Goal: Task Accomplishment & Management: Manage account settings

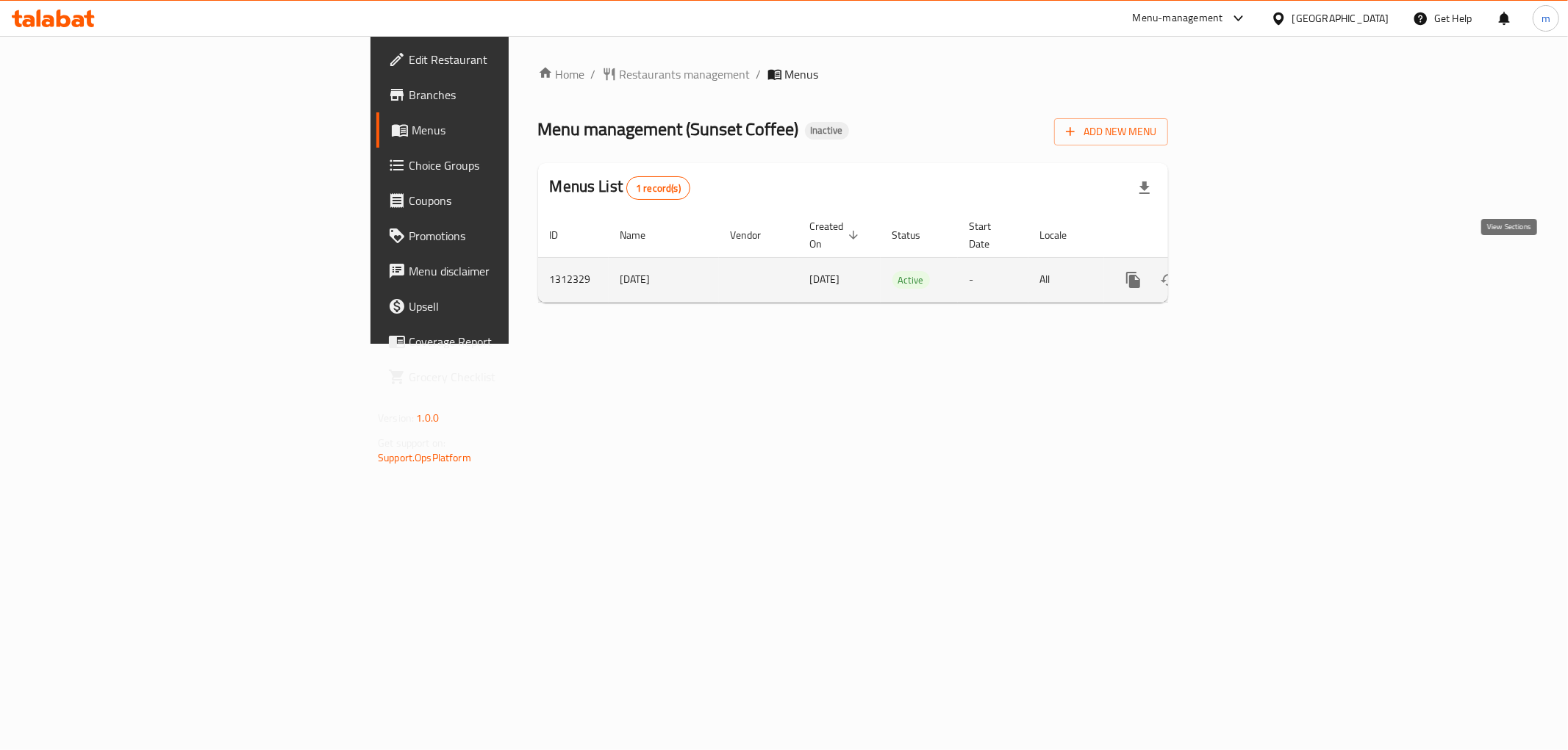
click at [1246, 273] on icon "enhanced table" at bounding box center [1240, 280] width 13 height 13
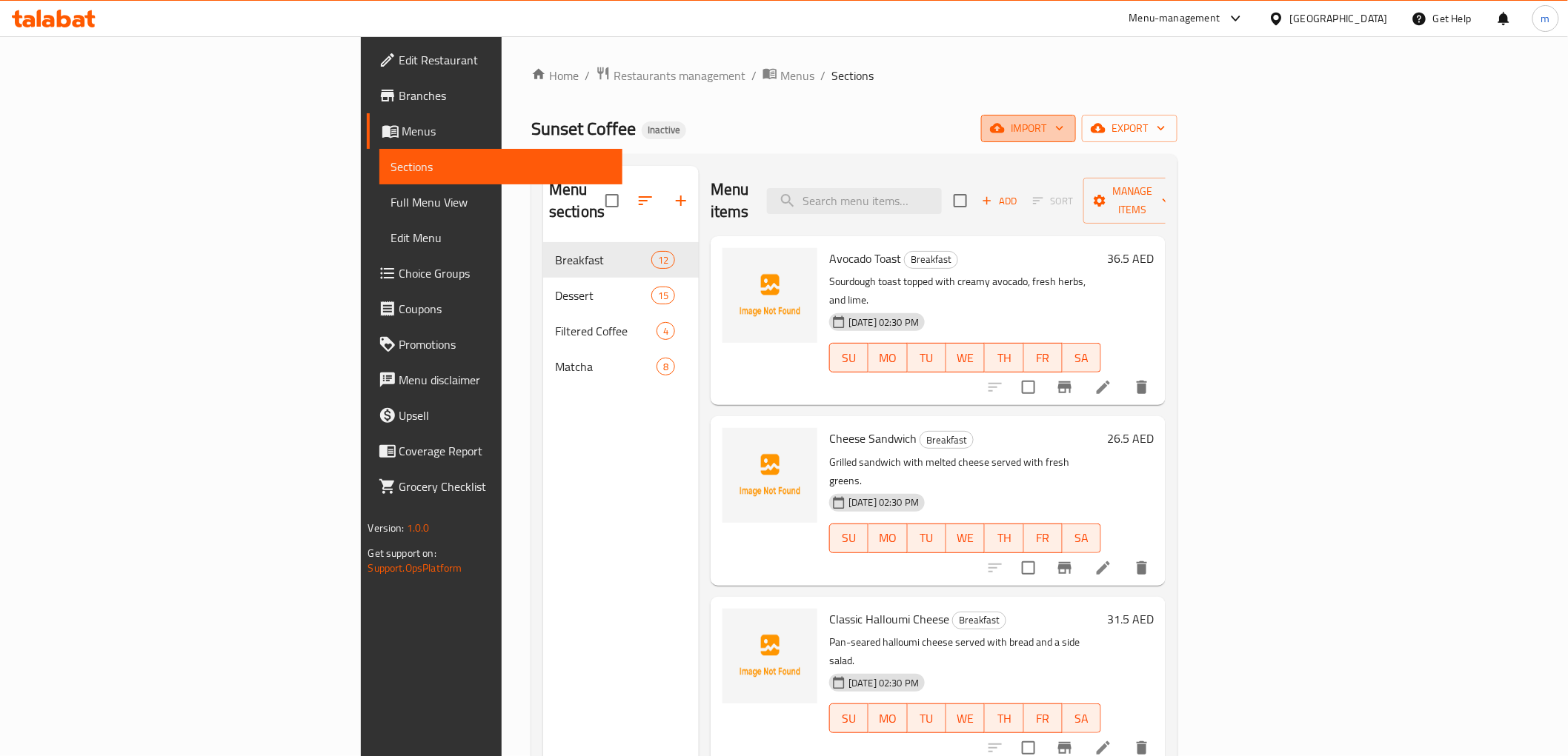
click at [1064, 129] on span "import" at bounding box center [1028, 129] width 71 height 19
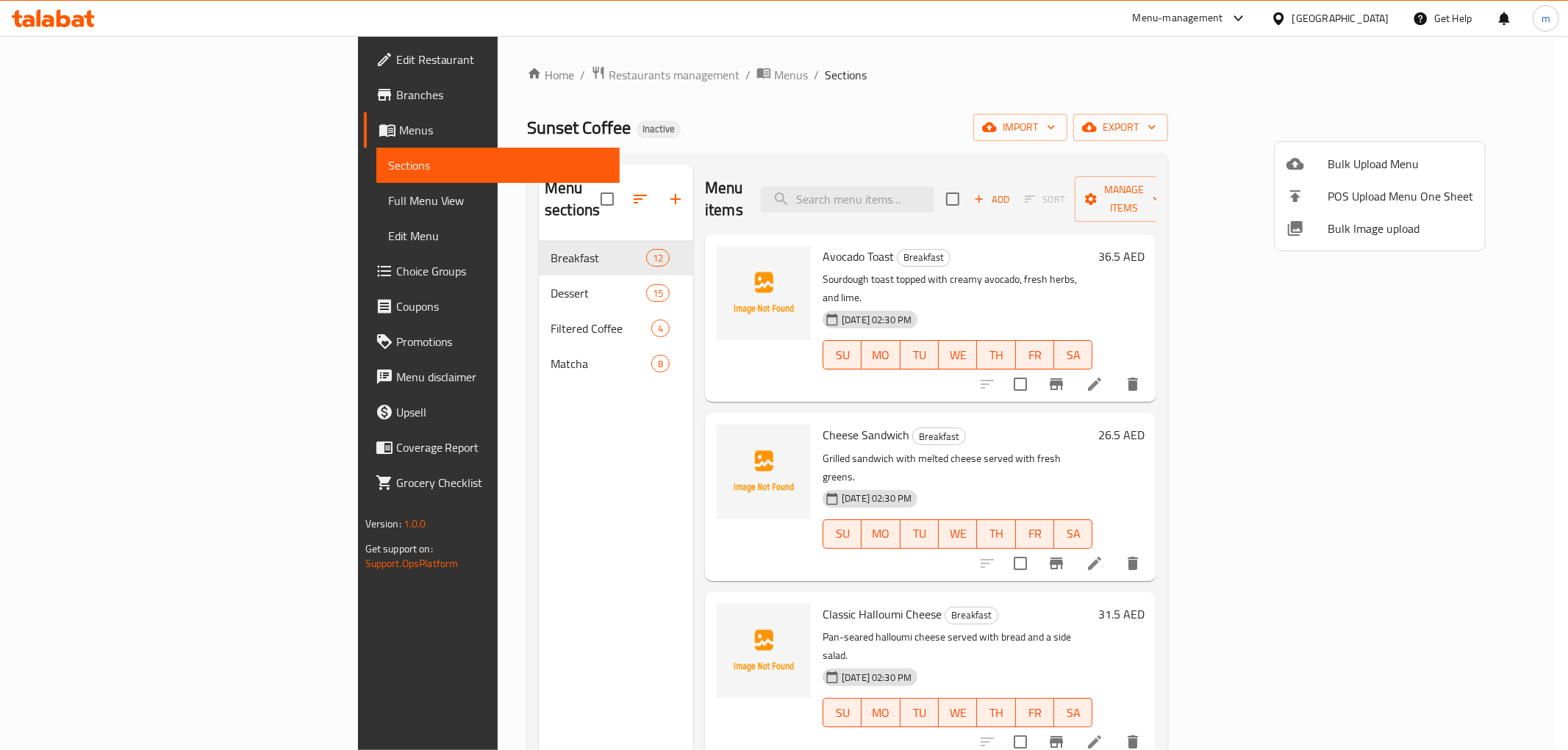
click at [1299, 78] on div at bounding box center [784, 375] width 1568 height 750
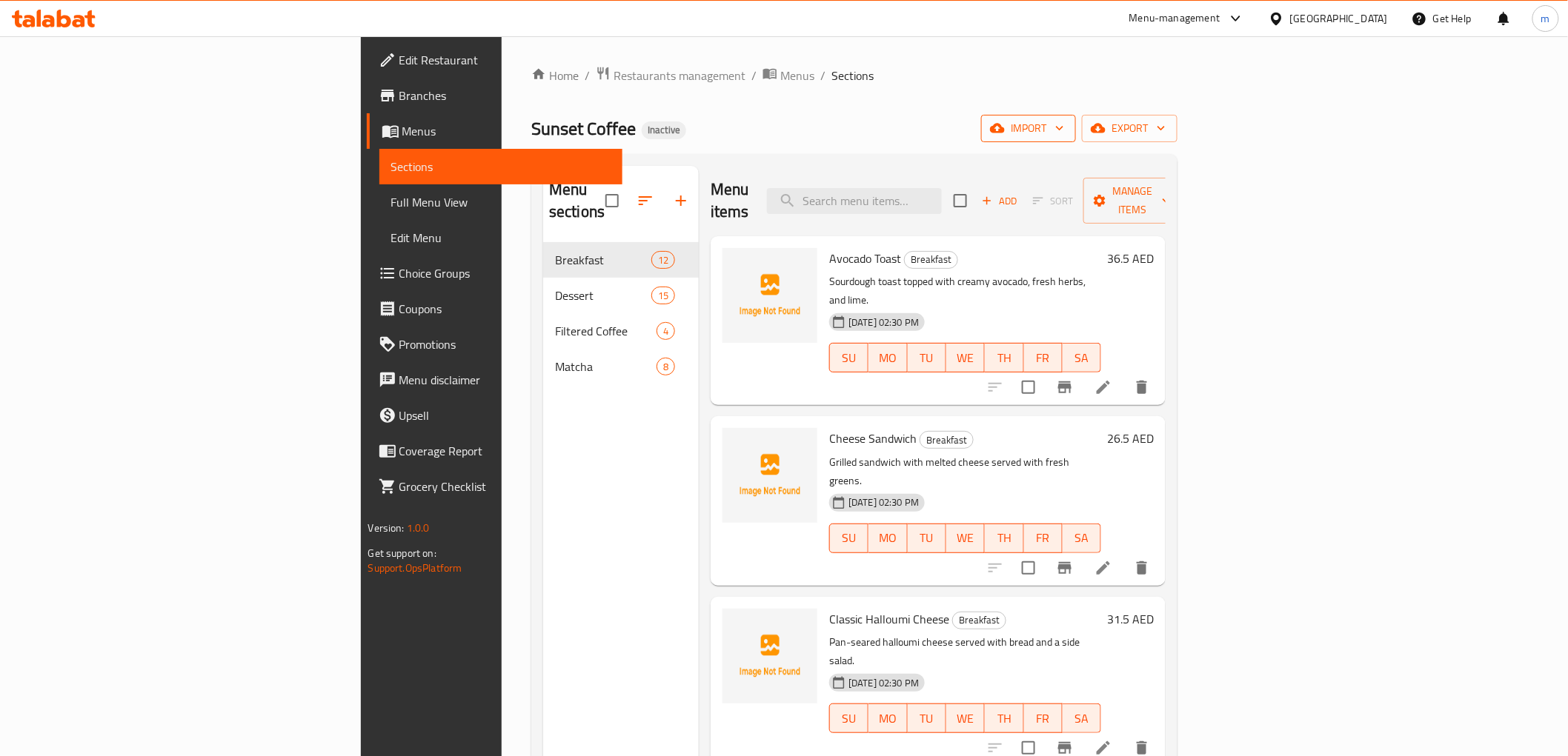
click at [1064, 137] on span "import" at bounding box center [1028, 129] width 71 height 19
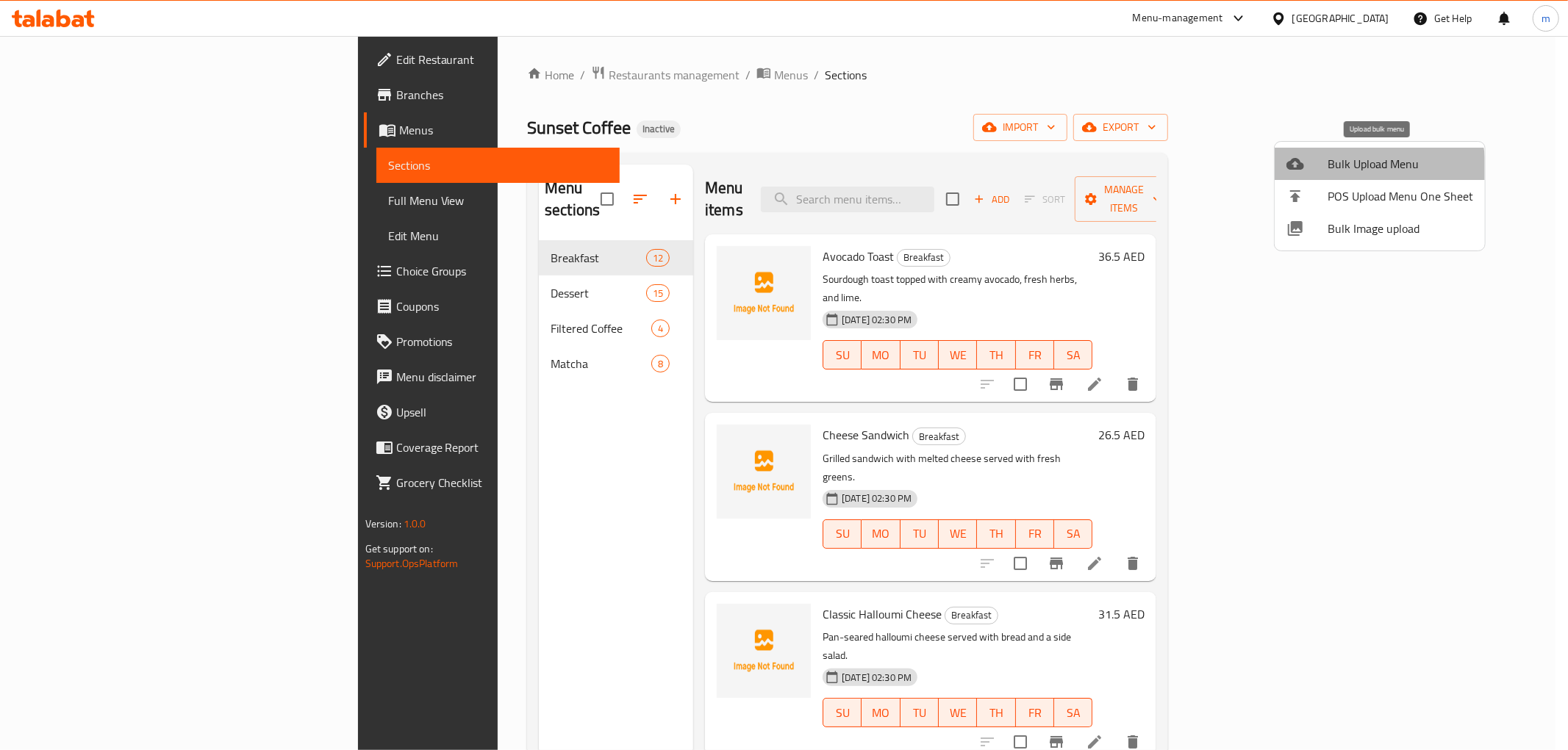
click at [1355, 169] on span "Bulk Upload Menu" at bounding box center [1401, 164] width 146 height 18
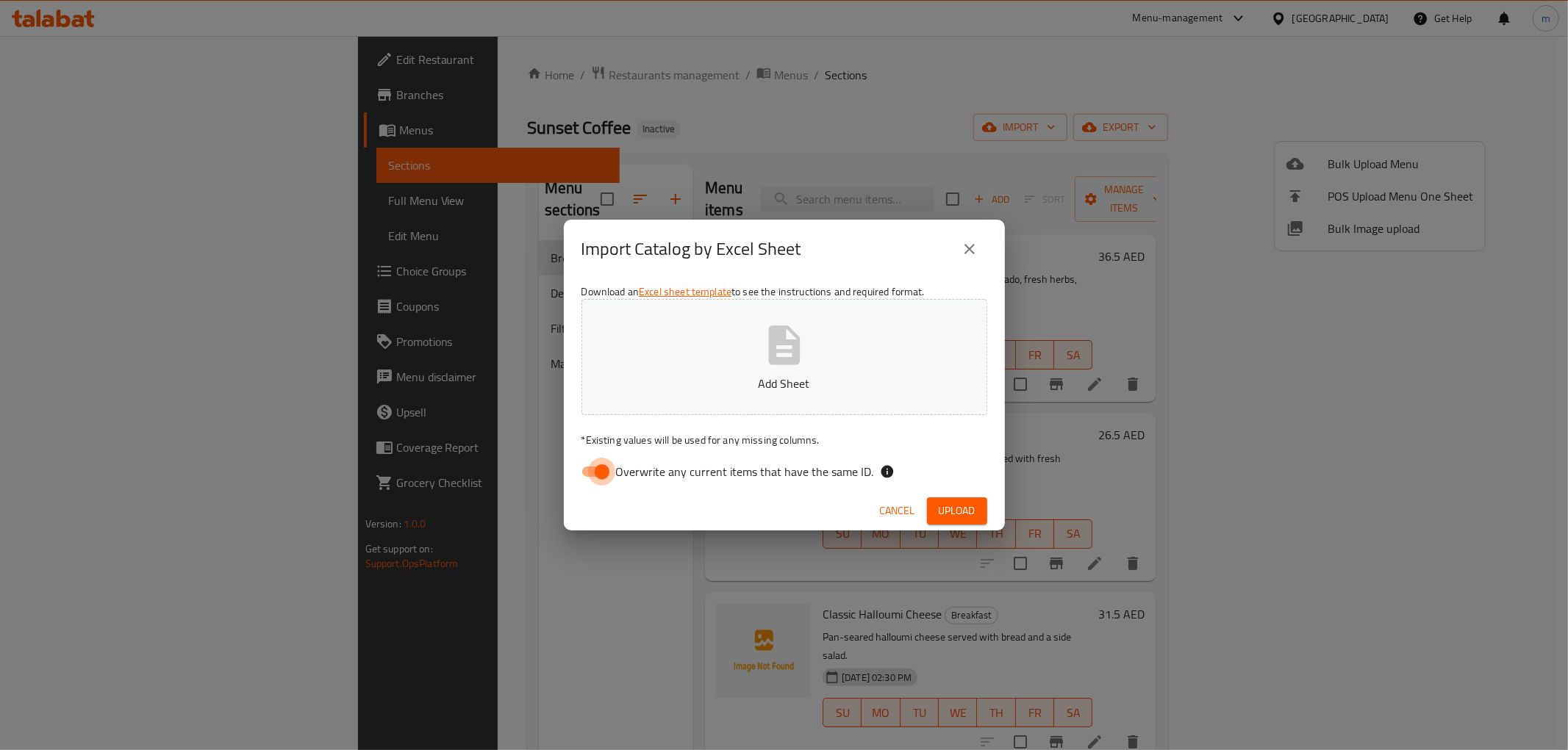
click at [594, 471] on input "Overwrite any current items that have the same ID." at bounding box center [603, 472] width 84 height 28
checkbox input "false"
click at [954, 507] on span "Upload" at bounding box center [956, 512] width 36 height 19
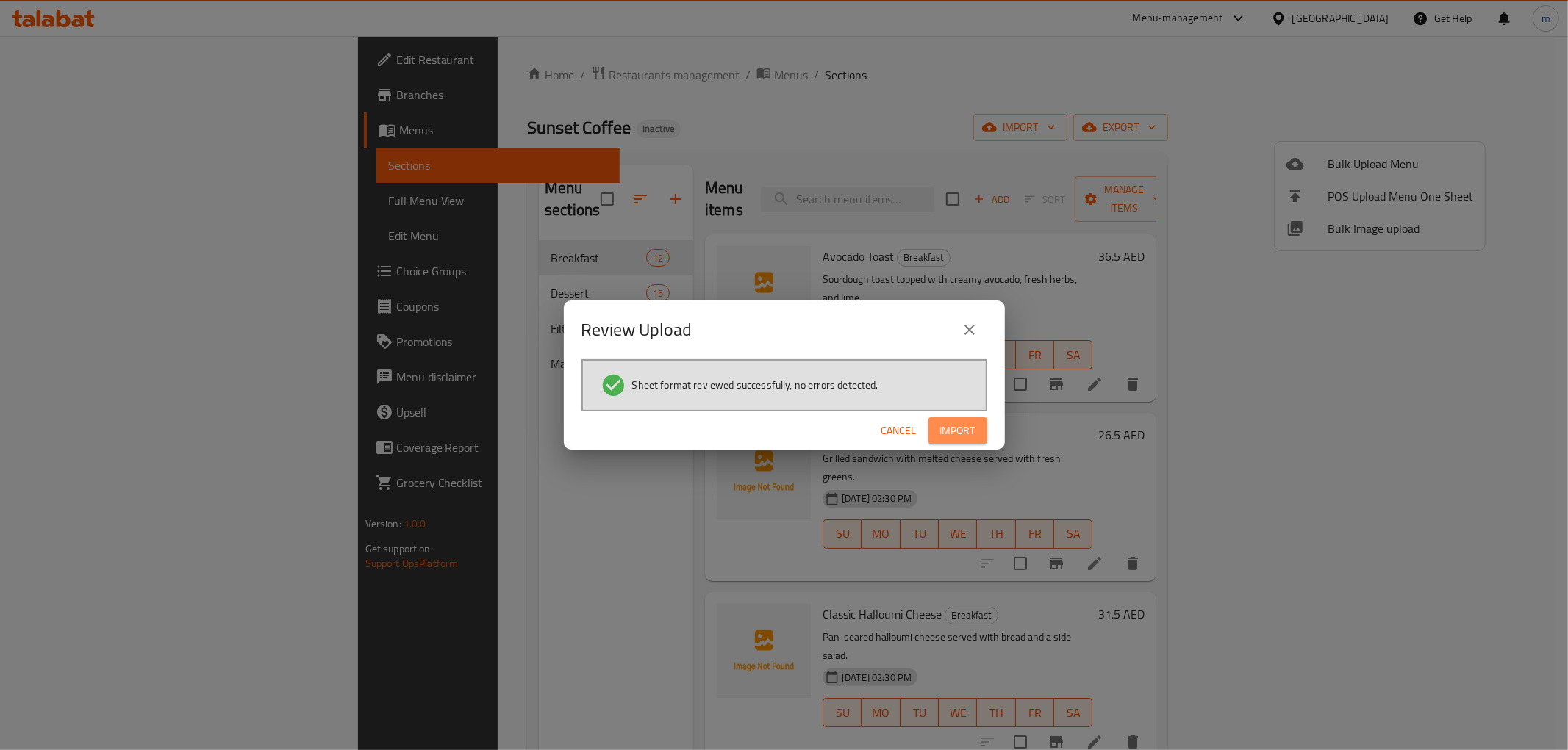
click at [962, 434] on span "Import" at bounding box center [958, 431] width 36 height 19
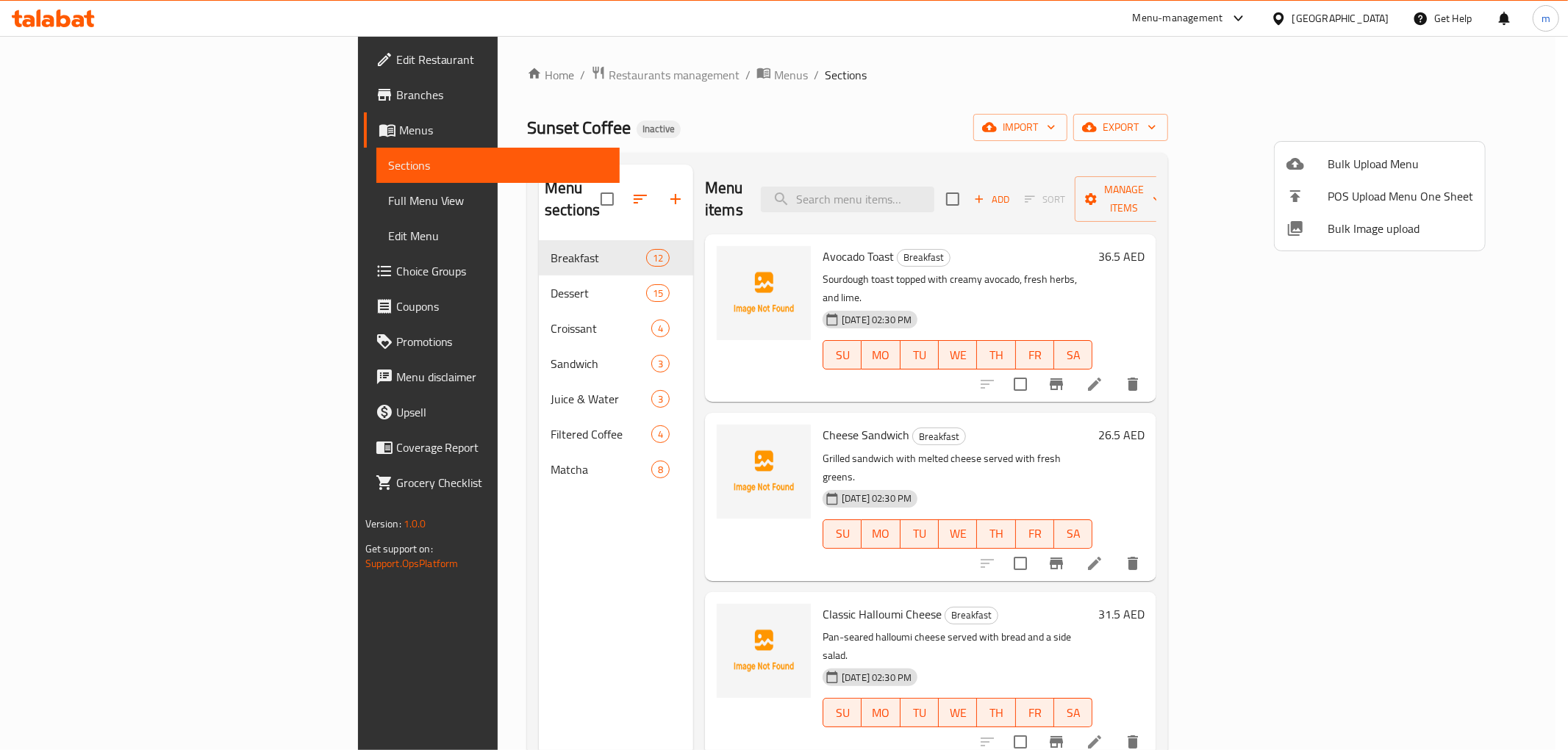
click at [89, 208] on div at bounding box center [784, 375] width 1568 height 750
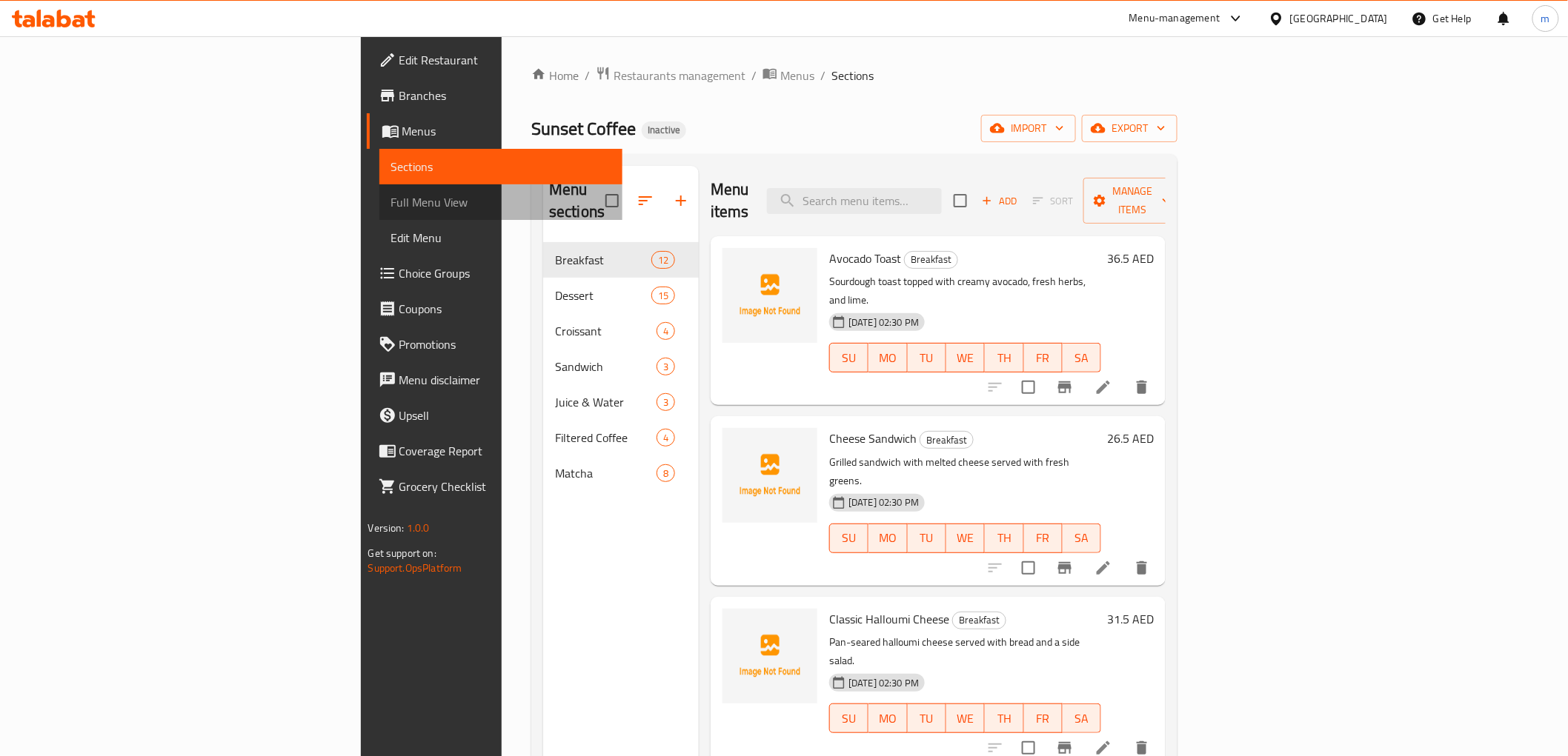
click at [391, 205] on span "Full Menu View" at bounding box center [501, 202] width 220 height 18
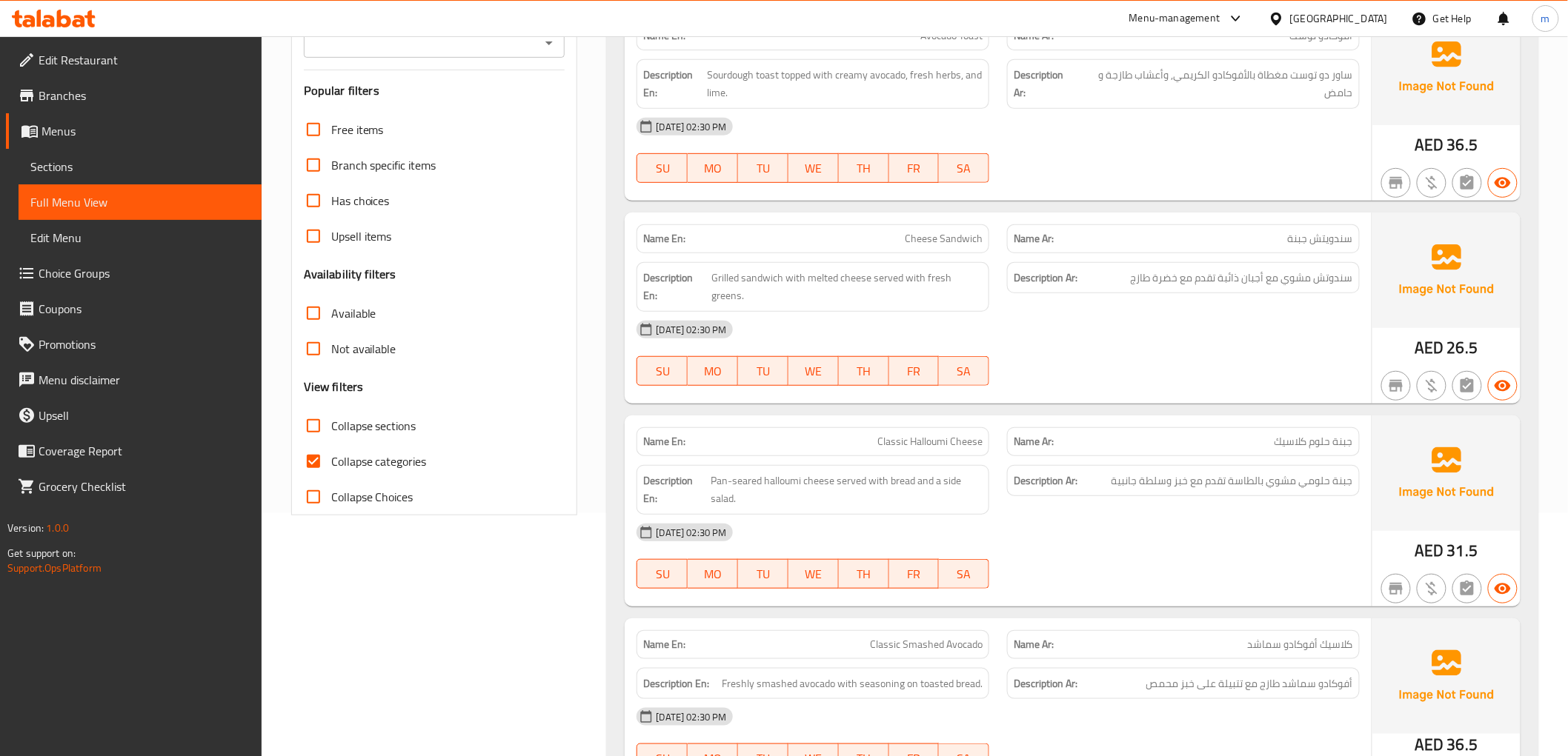
scroll to position [247, 0]
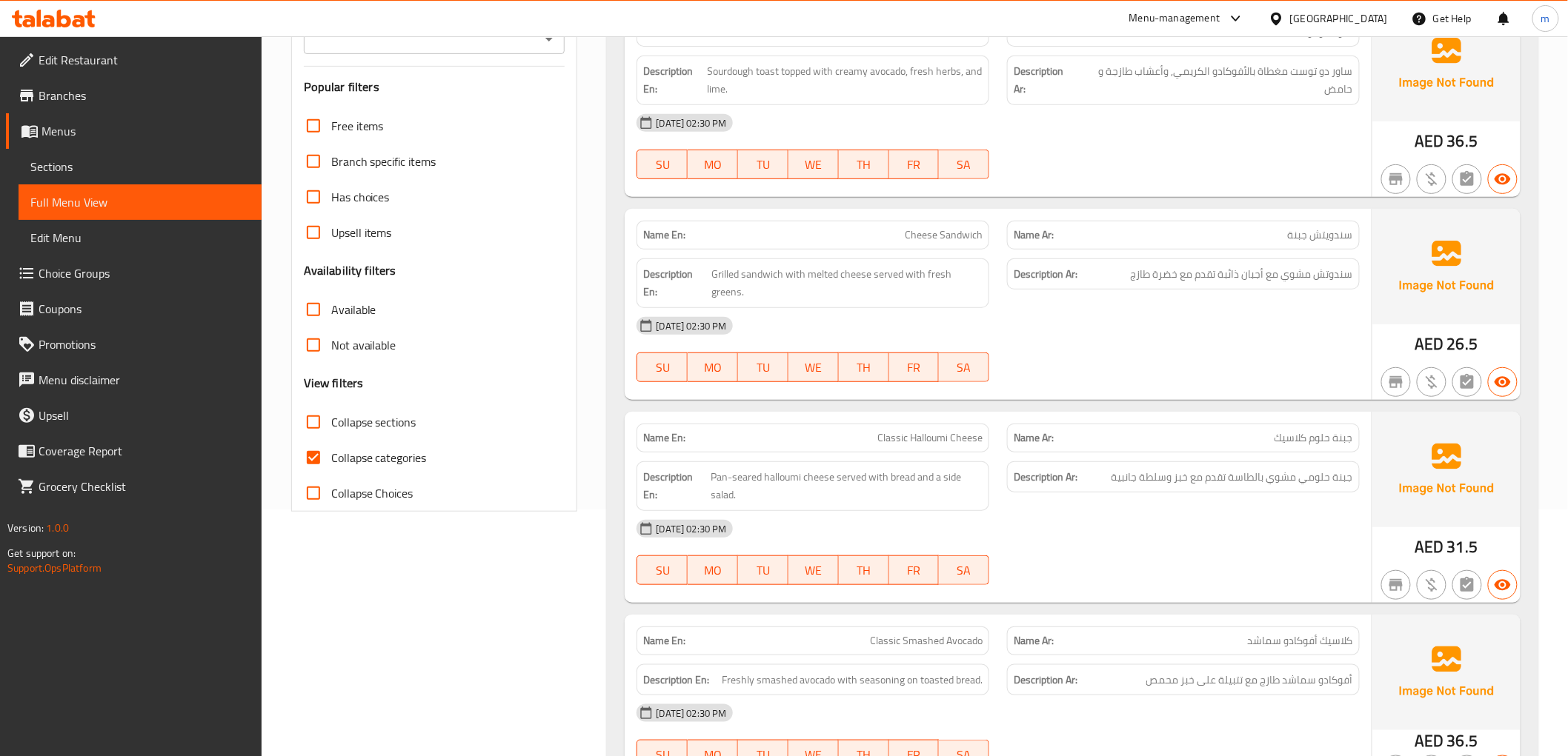
click at [320, 460] on input "Collapse categories" at bounding box center [314, 458] width 36 height 36
checkbox input "false"
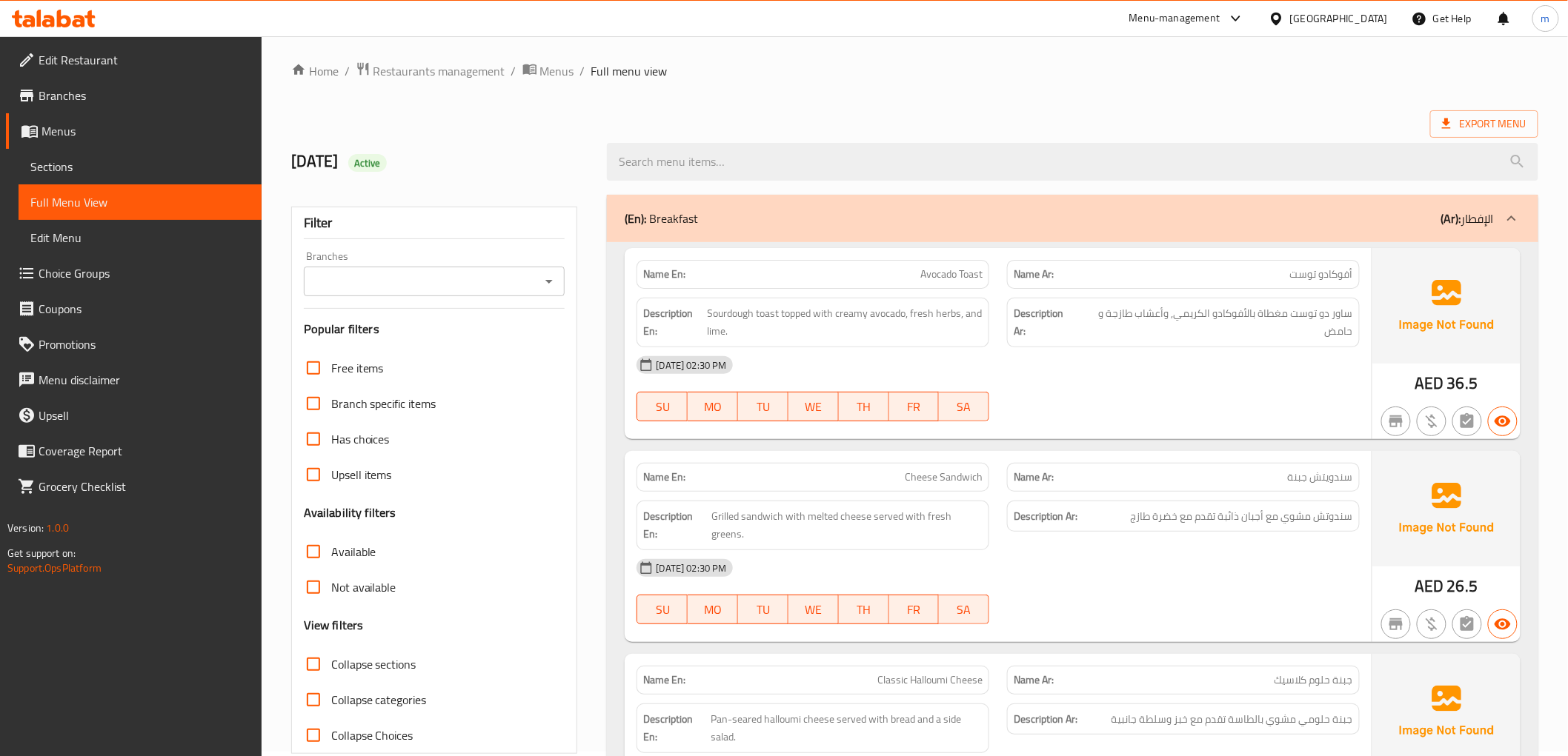
scroll to position [0, 0]
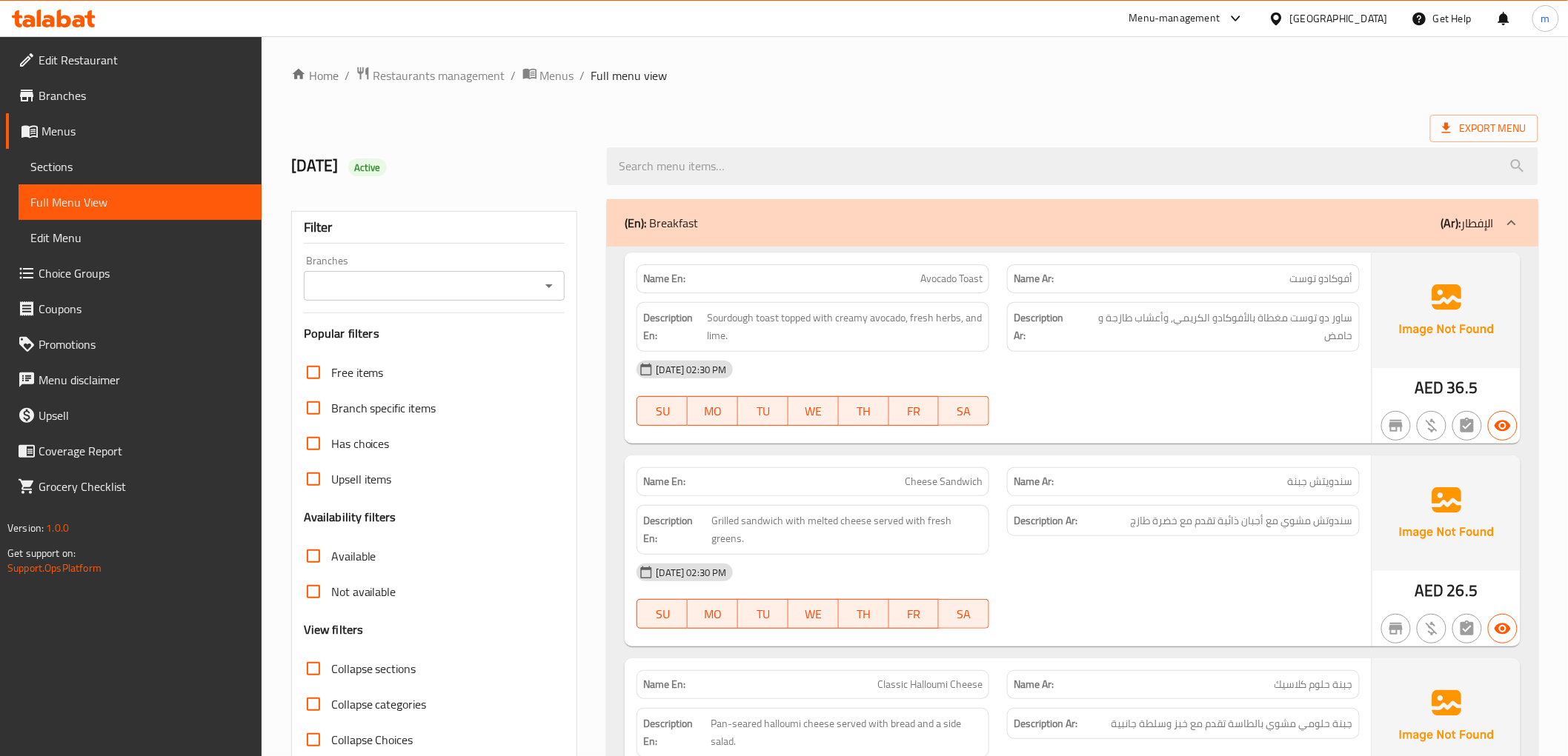
click at [1492, 222] on p "(Ar): الإفطار" at bounding box center [1467, 222] width 53 height 18
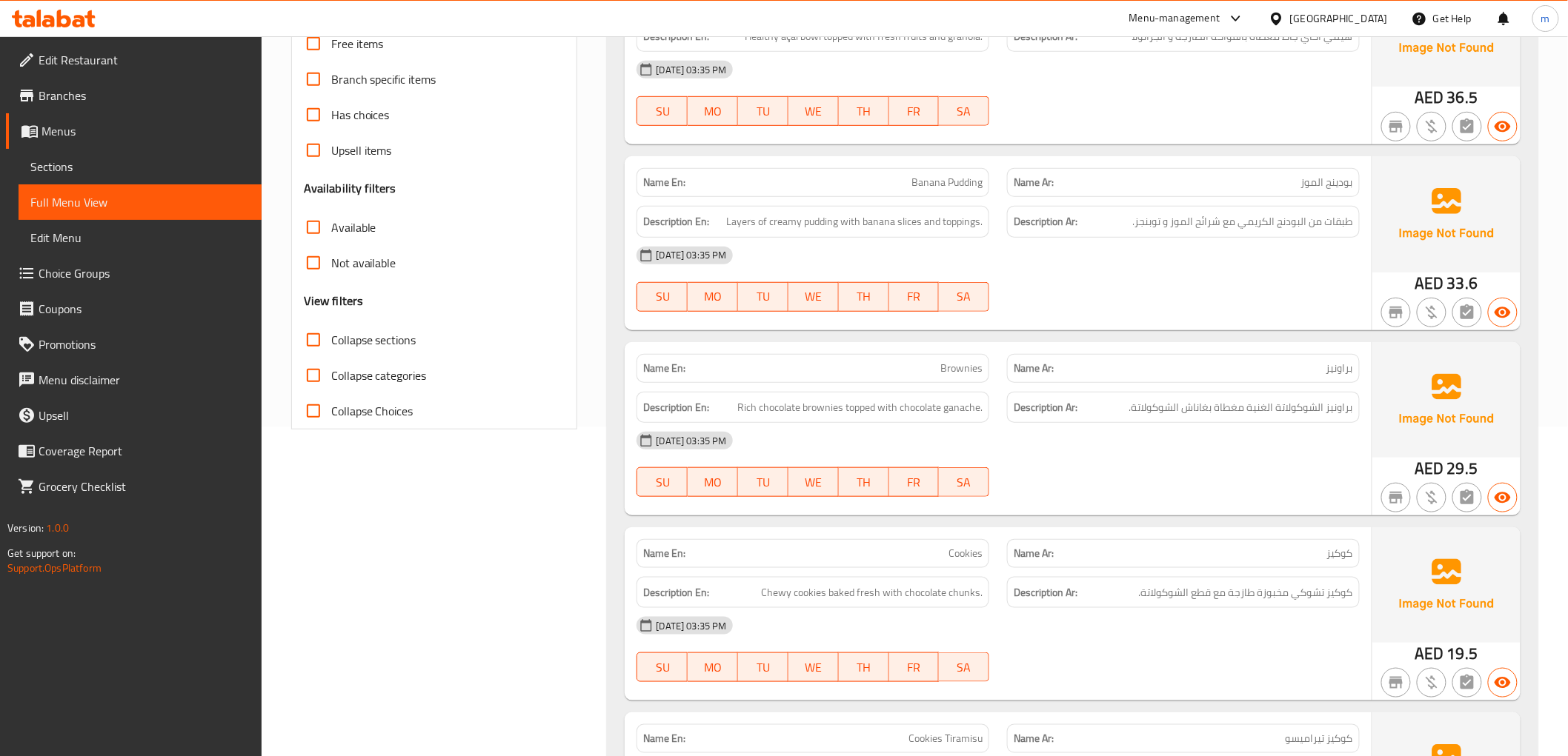
scroll to position [82, 0]
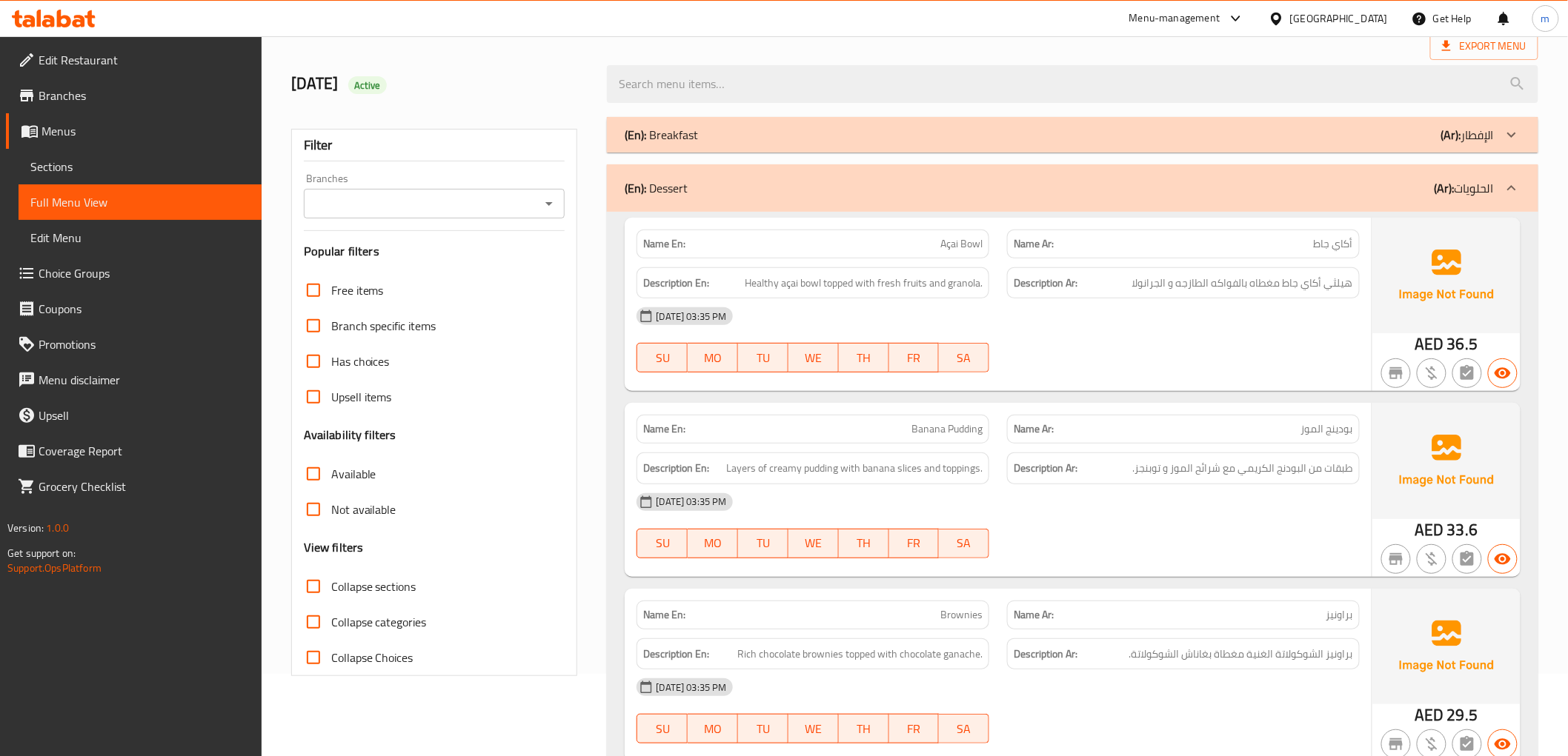
click at [1461, 195] on p "(Ar): الحلويات" at bounding box center [1463, 188] width 59 height 18
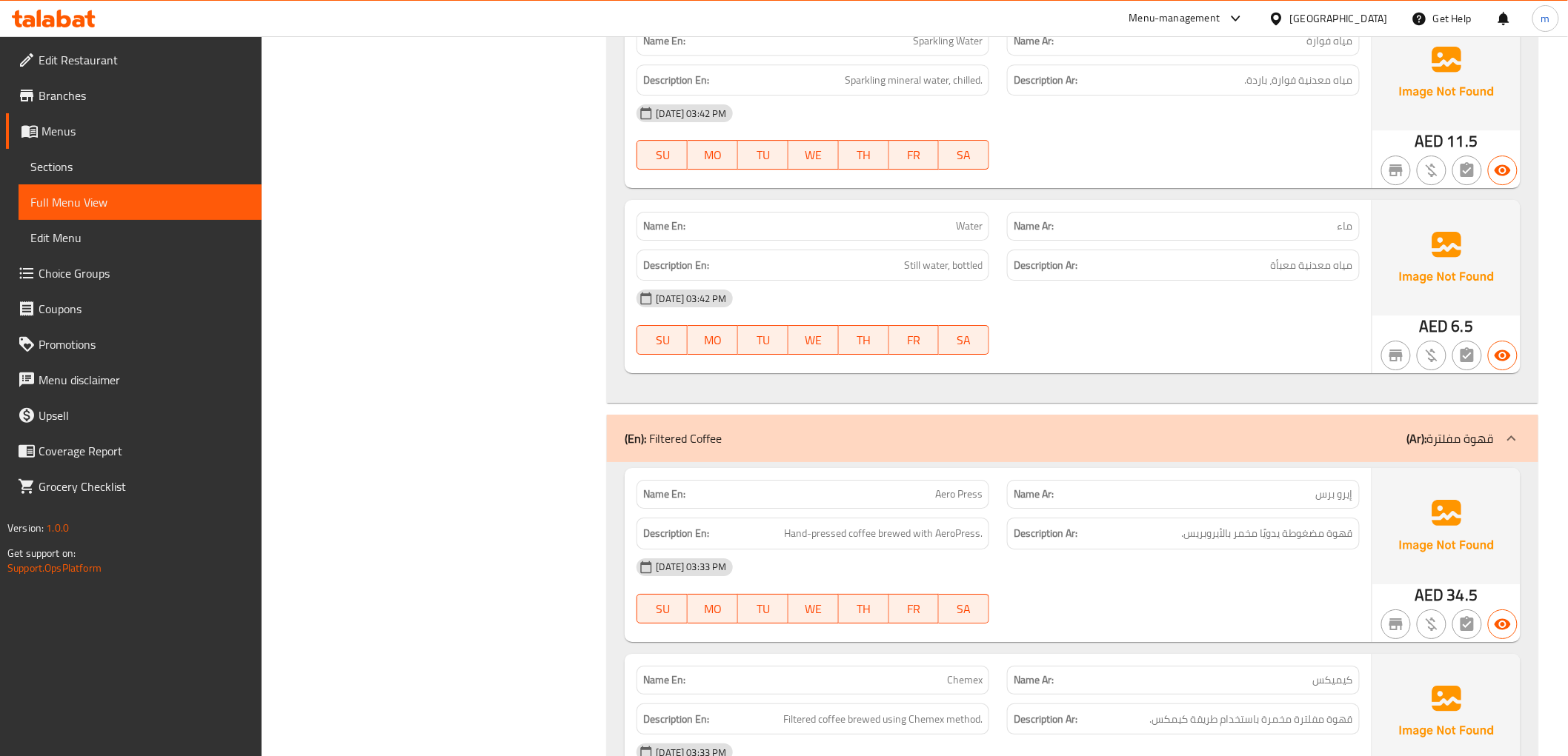
scroll to position [1975, 0]
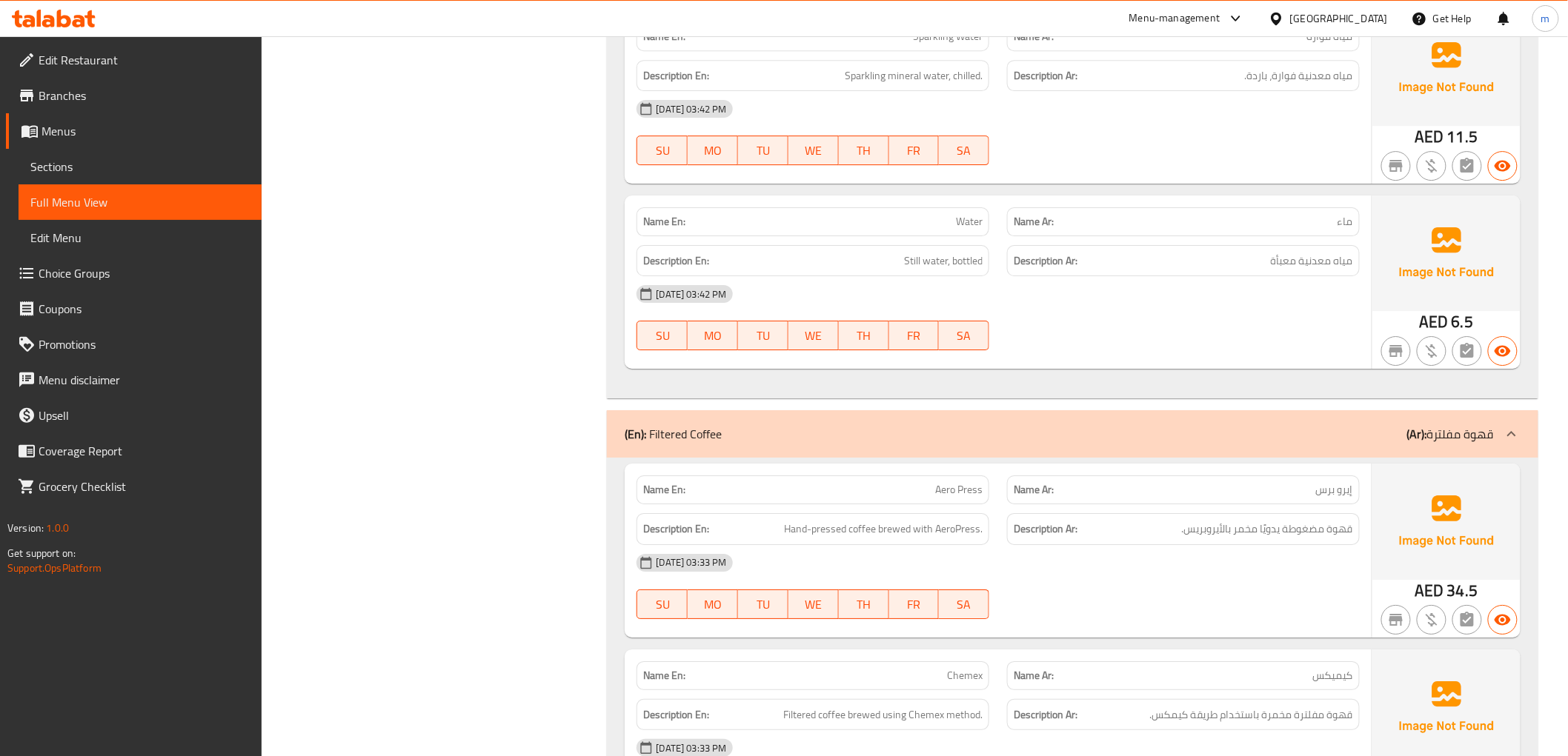
click at [1319, 430] on div "(En): Filtered Coffee (Ar): قهوة مفلترة" at bounding box center [1058, 434] width 868 height 18
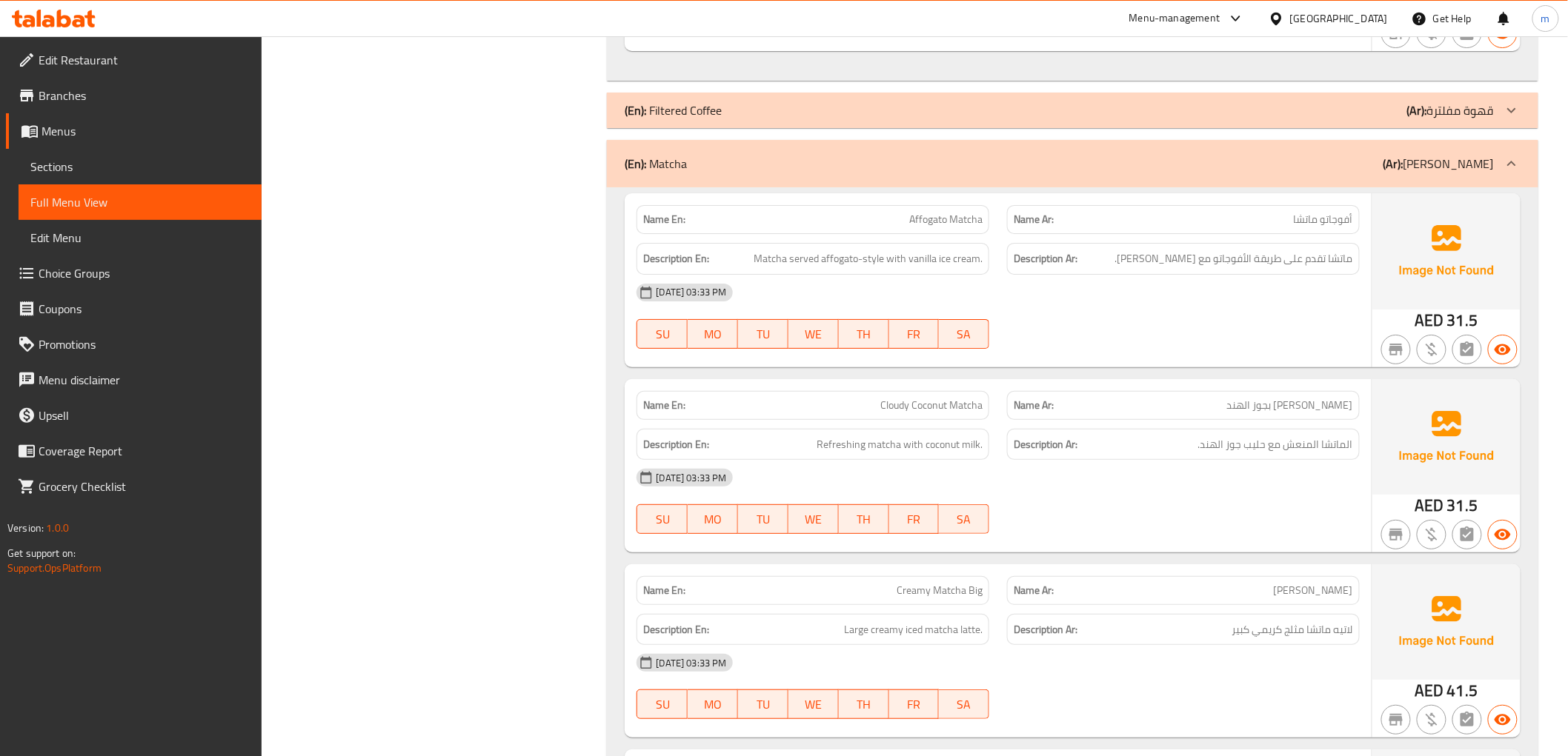
scroll to position [2387, 0]
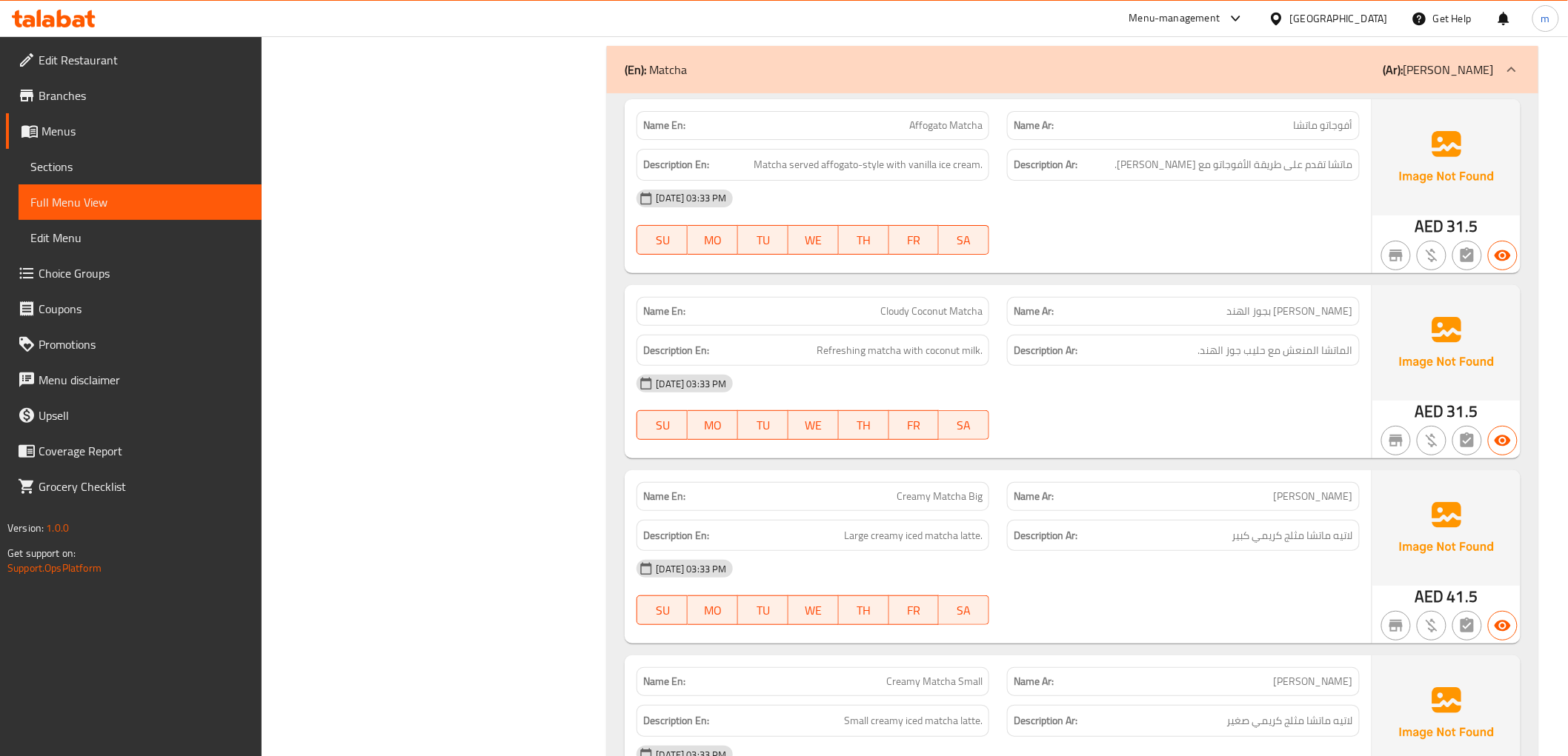
click at [1330, 74] on div "(En): Matcha (Ar): ماتشا" at bounding box center [1058, 69] width 868 height 18
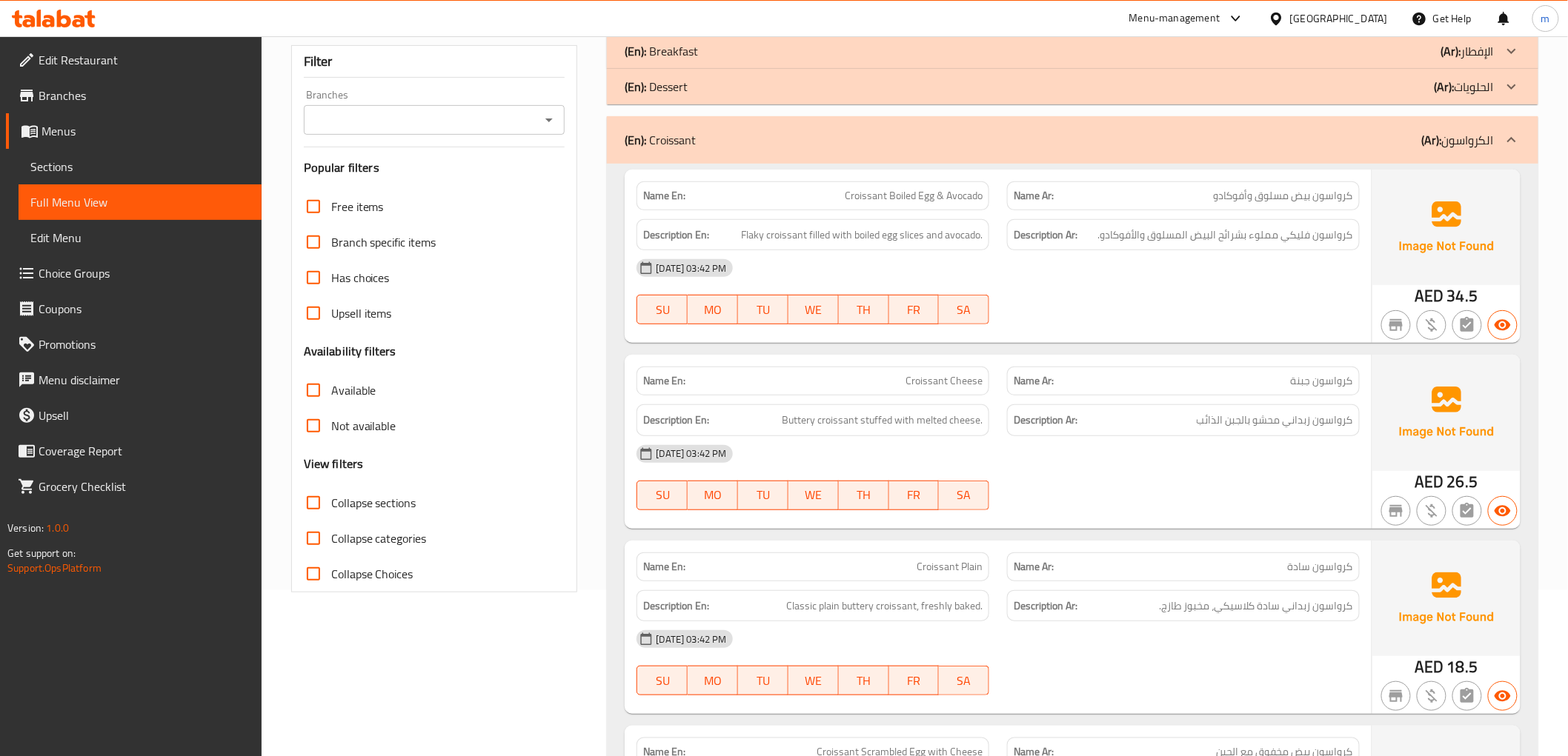
scroll to position [2, 0]
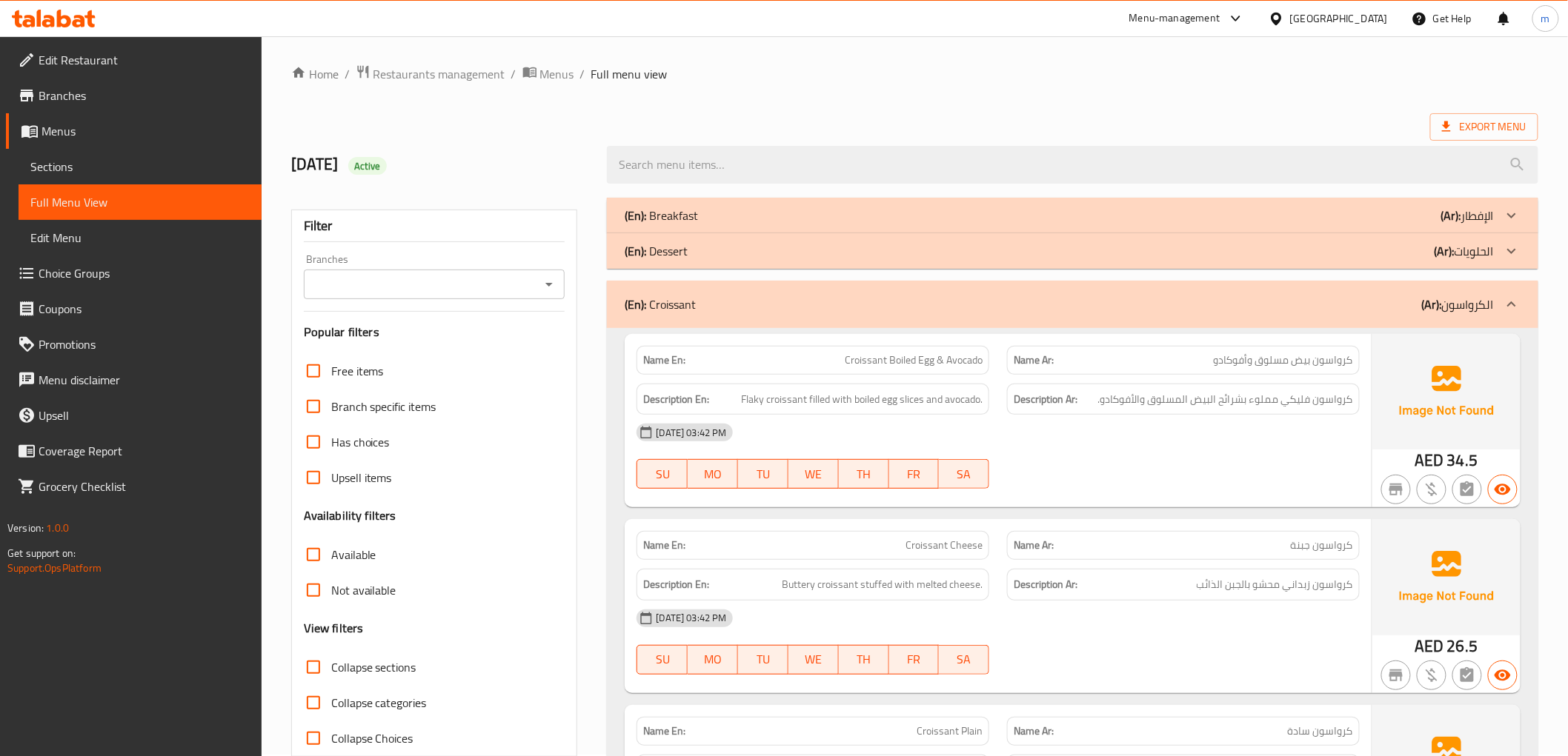
click at [123, 163] on span "Sections" at bounding box center [140, 166] width 220 height 18
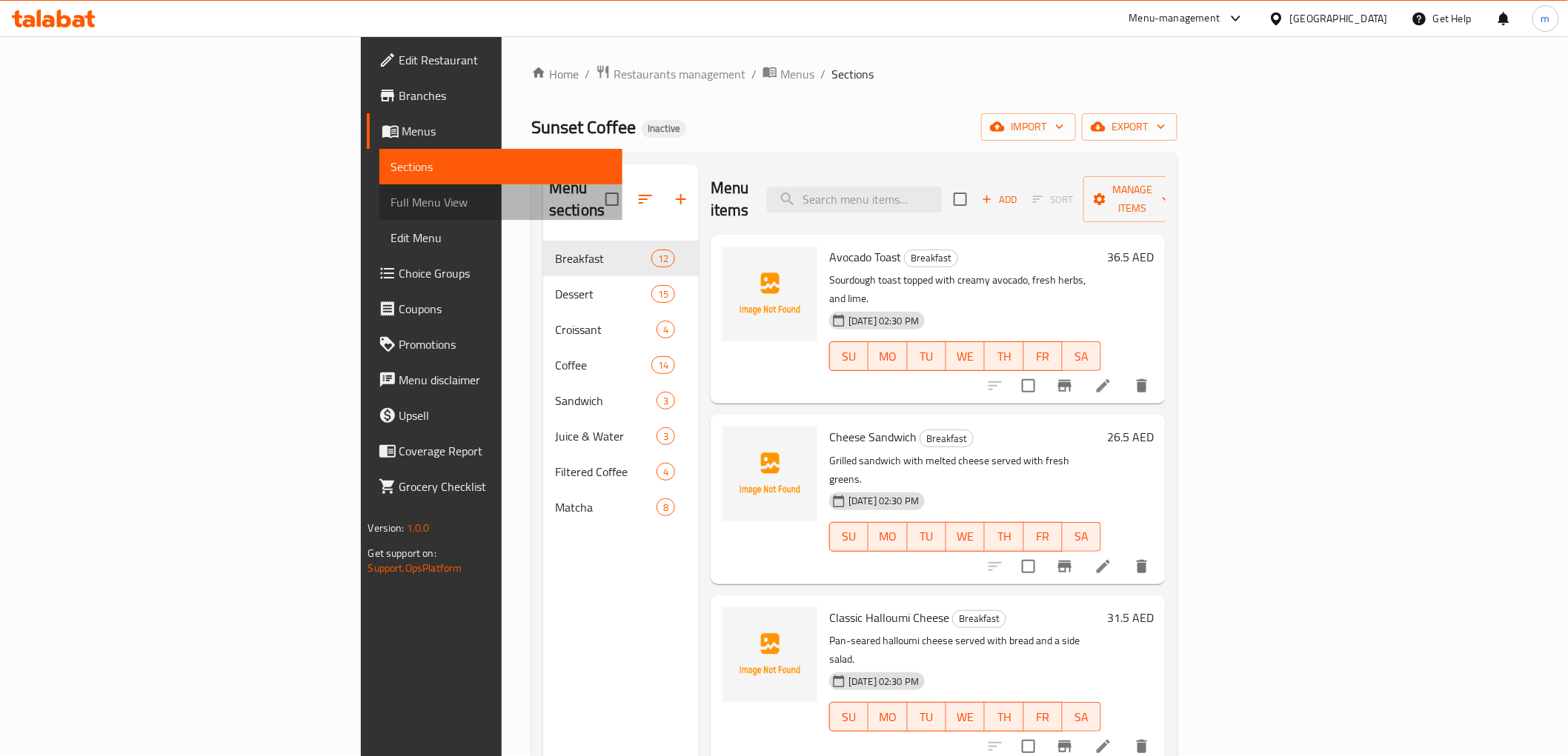
click at [391, 207] on span "Full Menu View" at bounding box center [501, 202] width 220 height 18
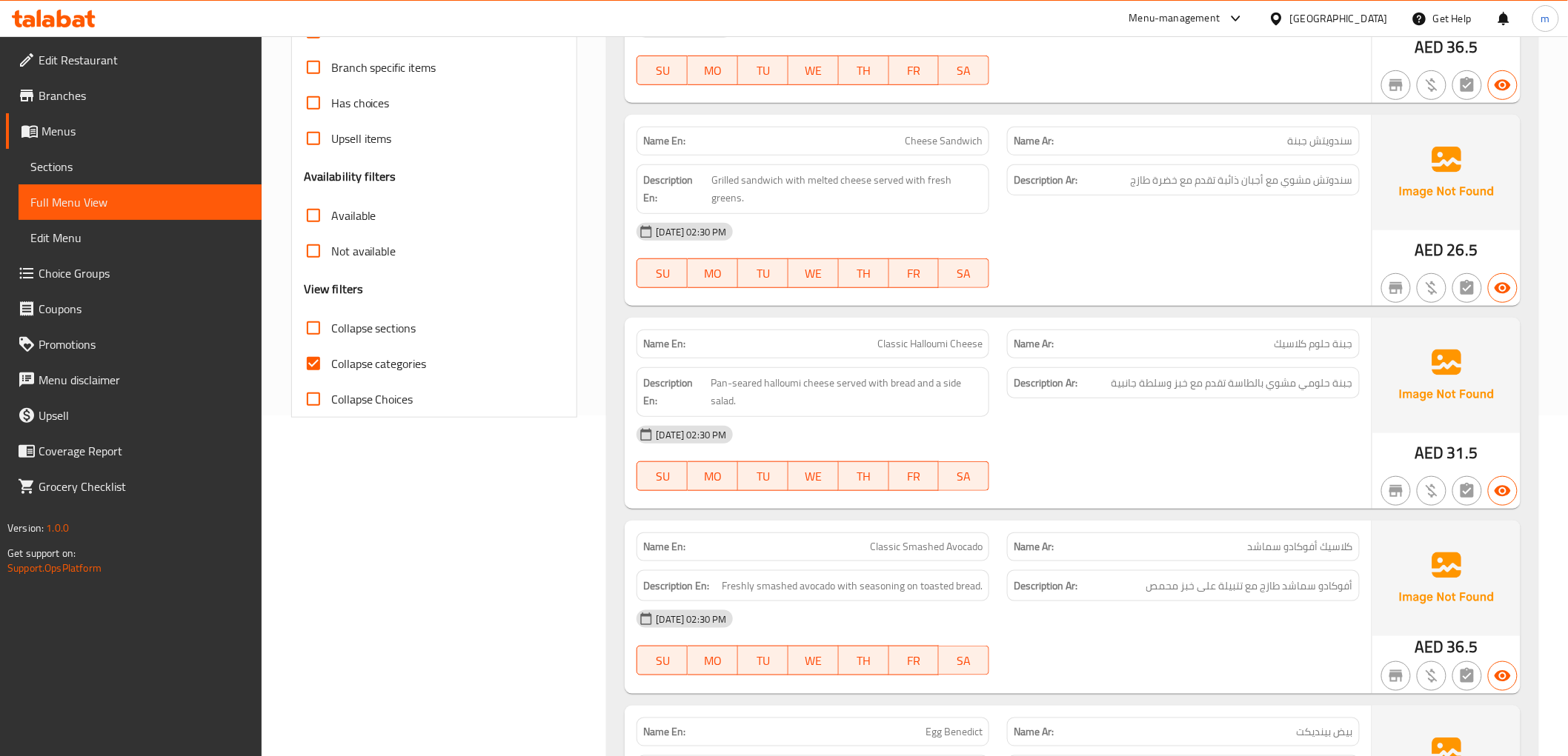
scroll to position [330, 0]
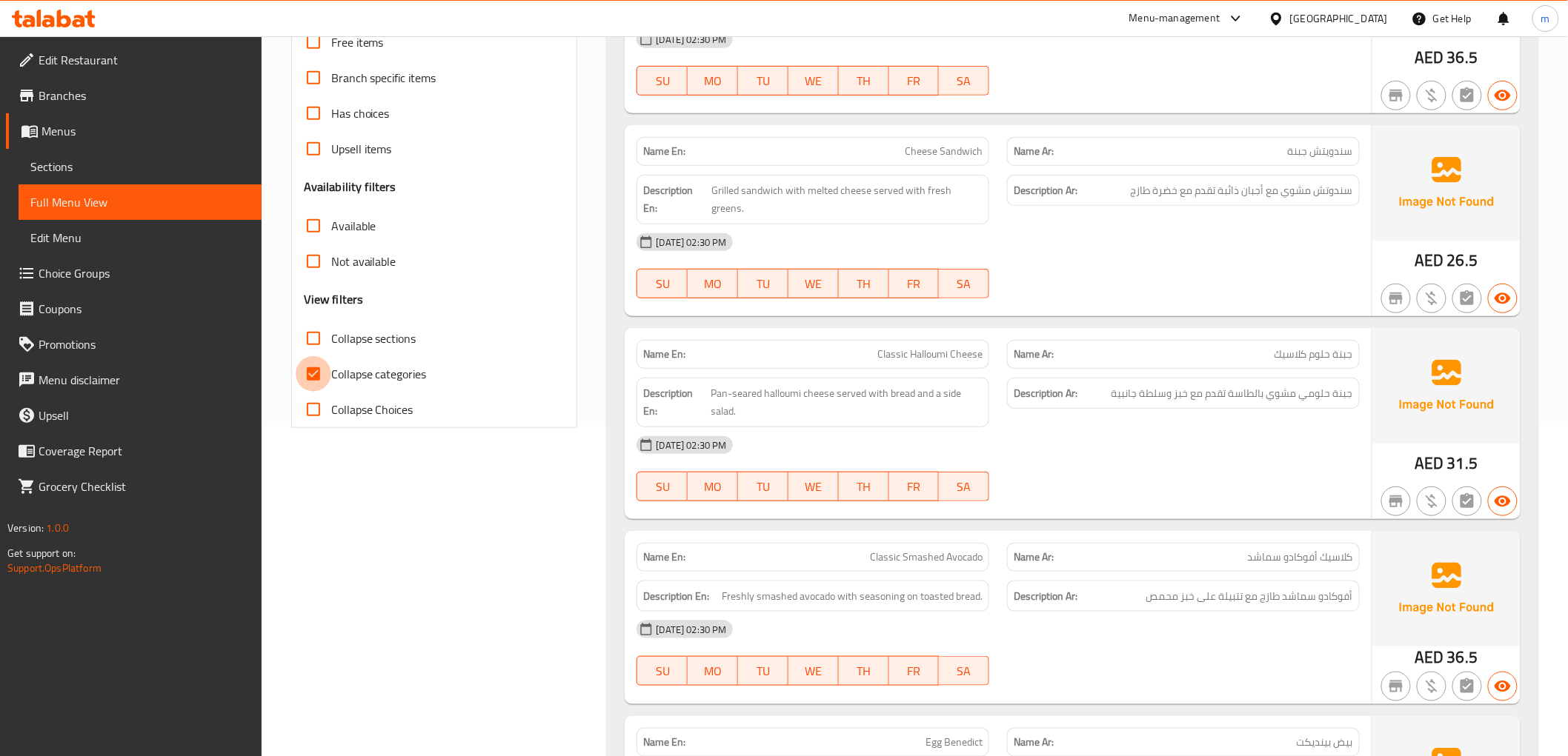
click at [320, 367] on input "Collapse categories" at bounding box center [314, 374] width 36 height 36
checkbox input "false"
click at [365, 330] on span "Collapse sections" at bounding box center [373, 338] width 85 height 18
click at [331, 330] on input "Collapse sections" at bounding box center [314, 338] width 36 height 36
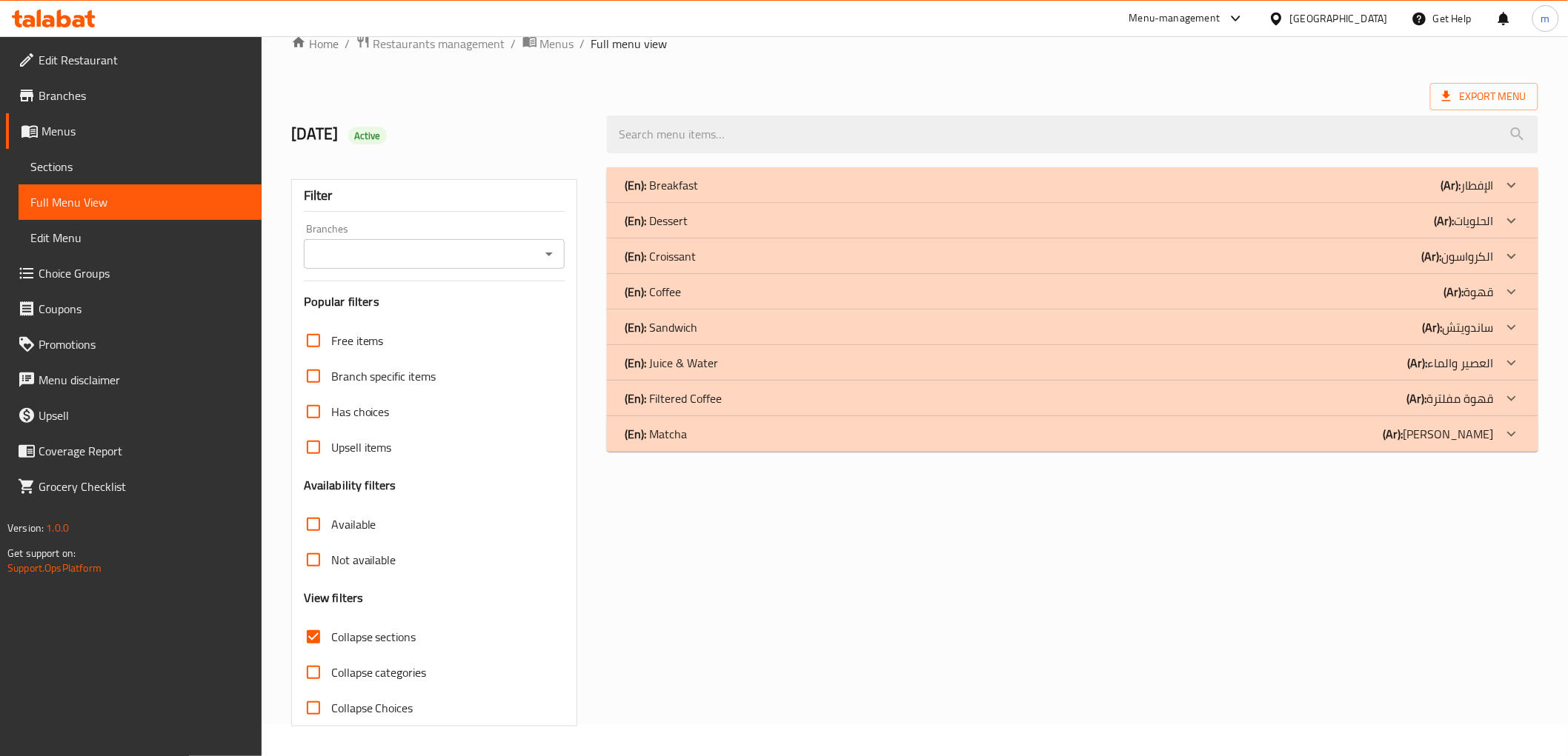
scroll to position [0, 0]
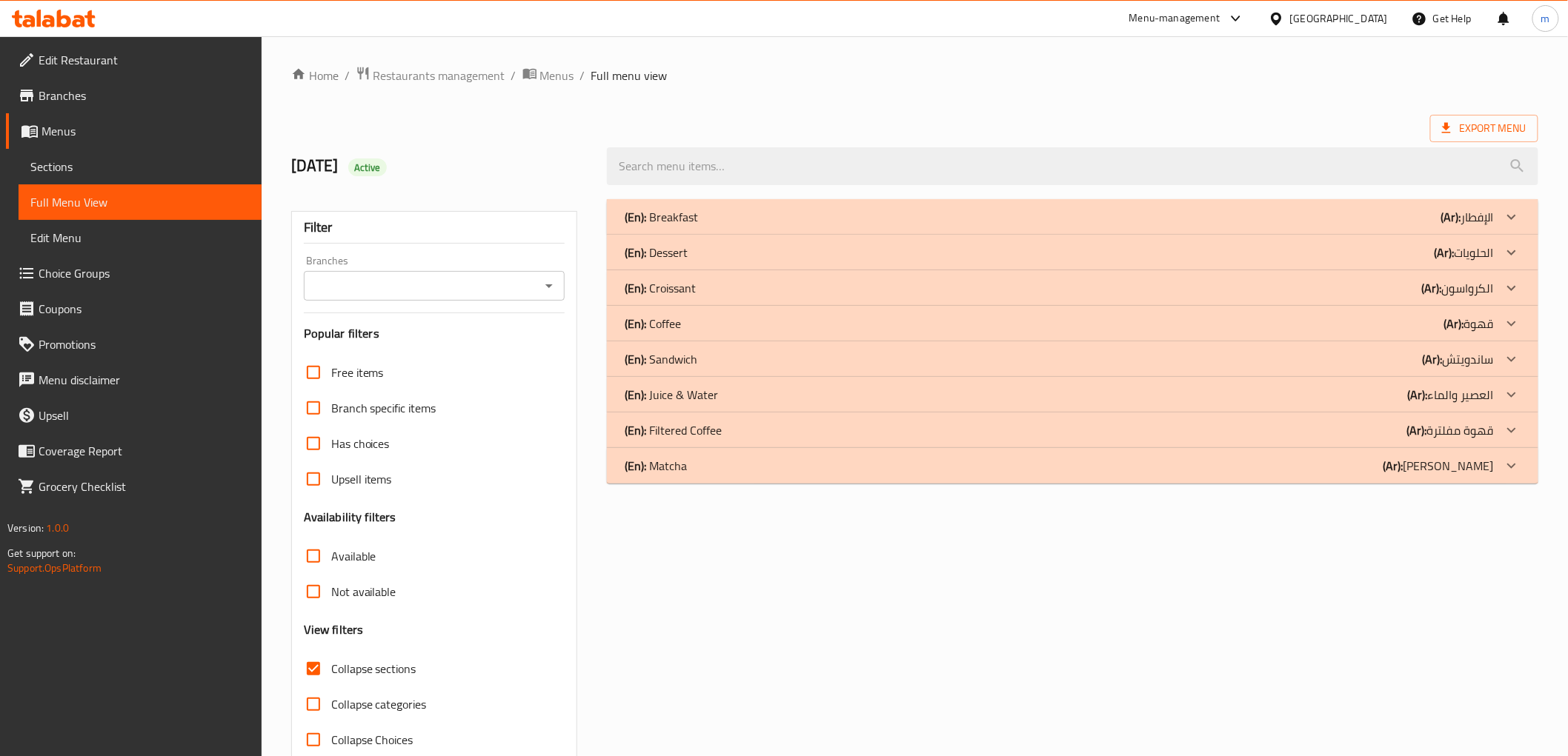
click at [1393, 291] on div "(En): Croissant (Ar): الكرواسون" at bounding box center [1058, 288] width 868 height 18
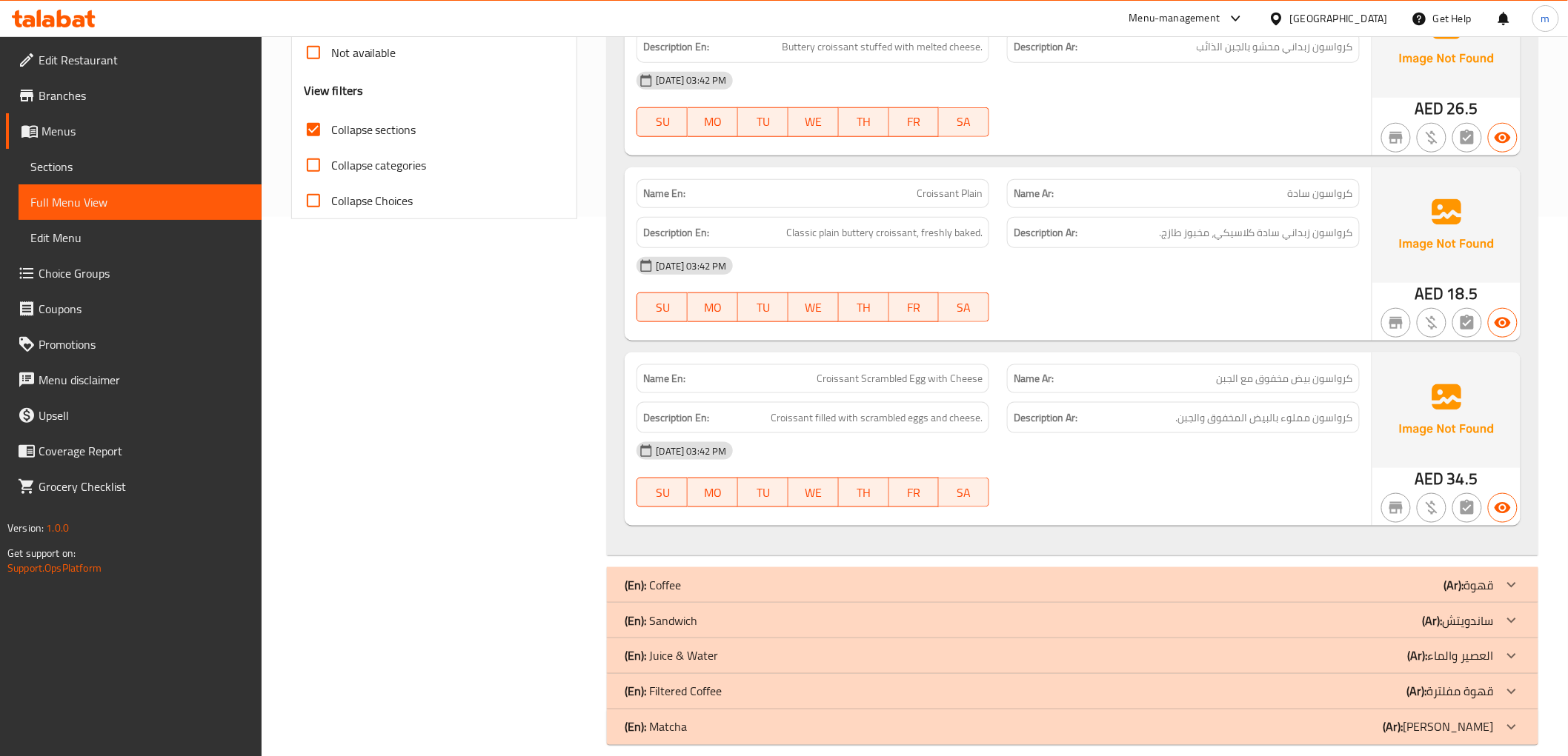
scroll to position [558, 0]
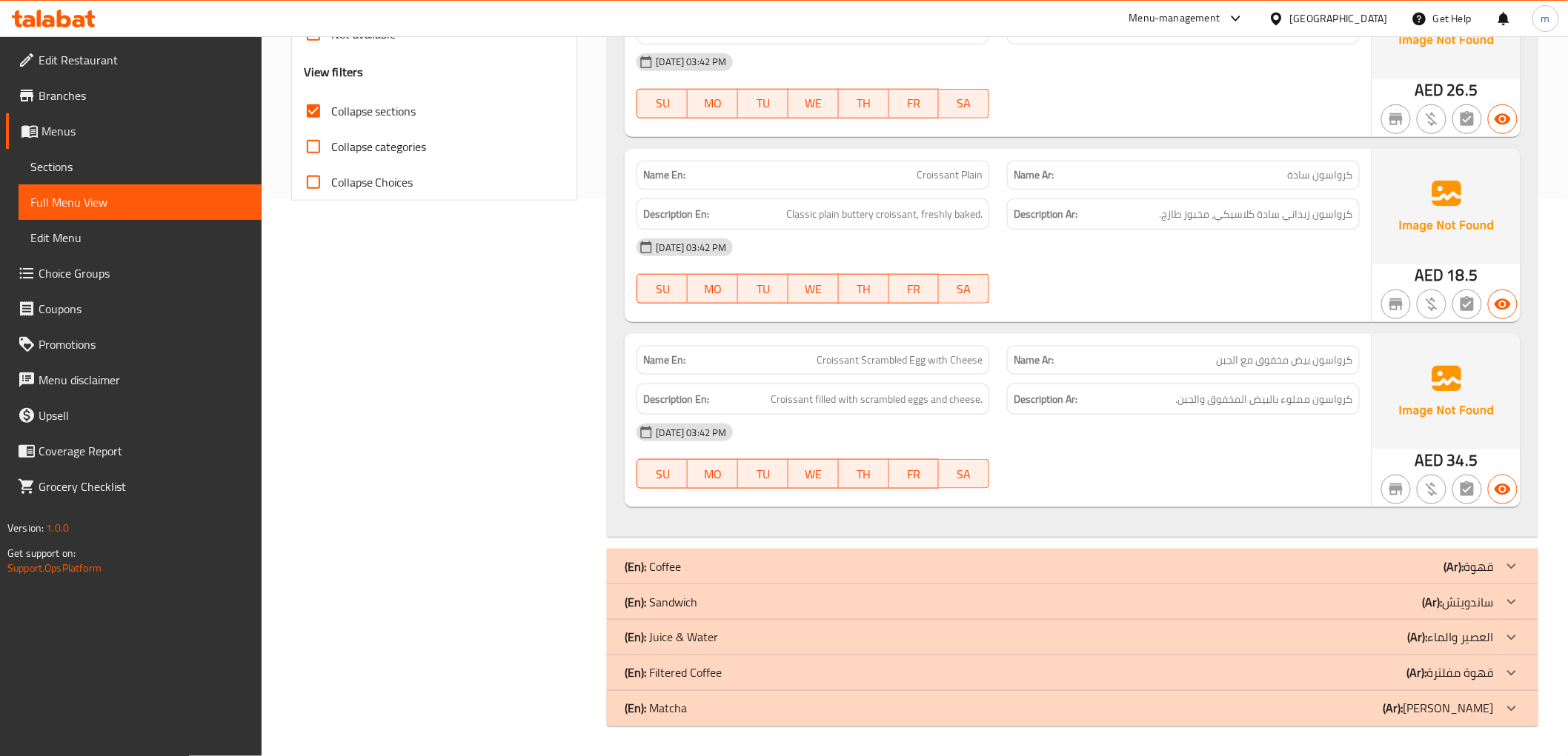
click at [1343, 597] on div "(En): Sandwich (Ar): ساندويتش" at bounding box center [1058, 601] width 868 height 18
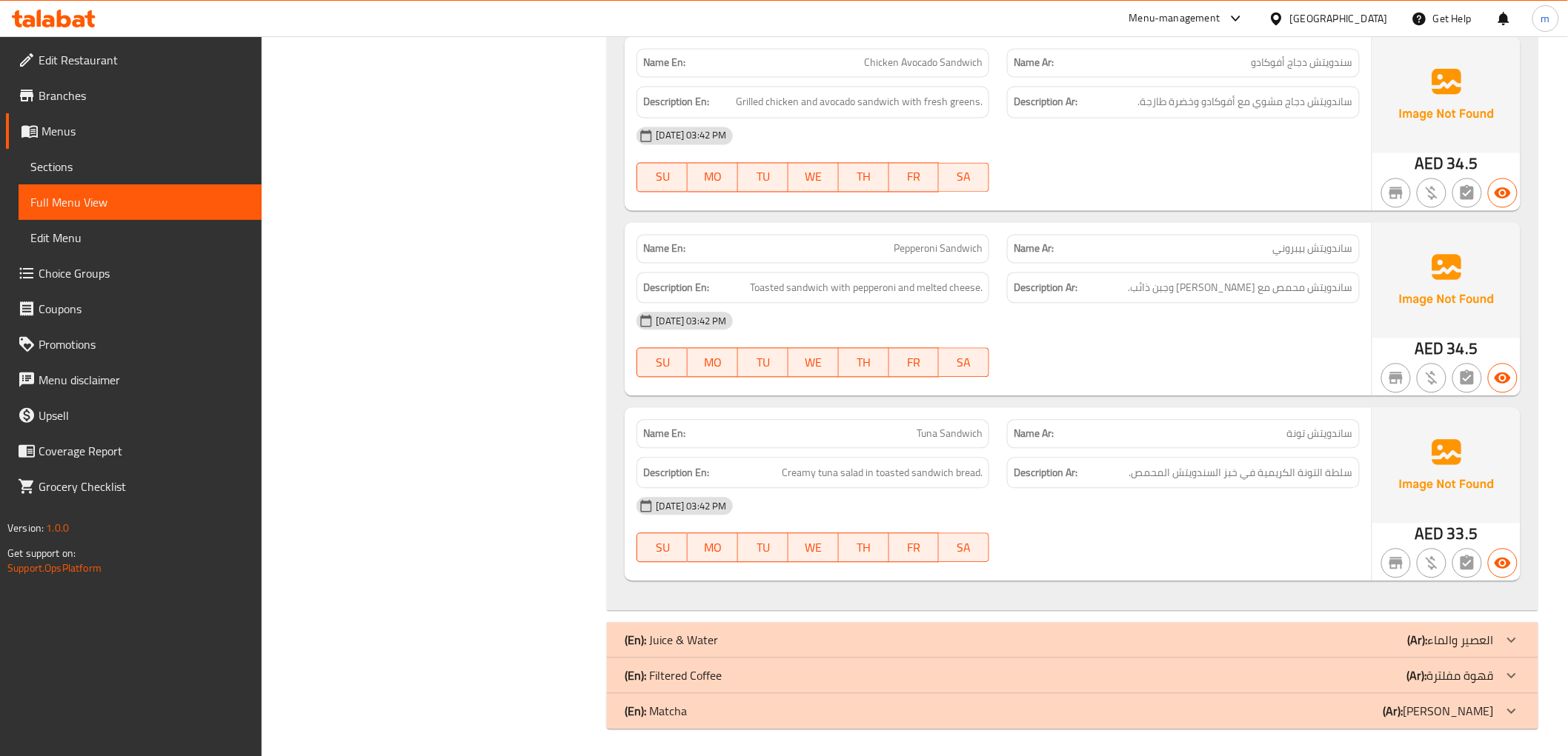
scroll to position [1174, 0]
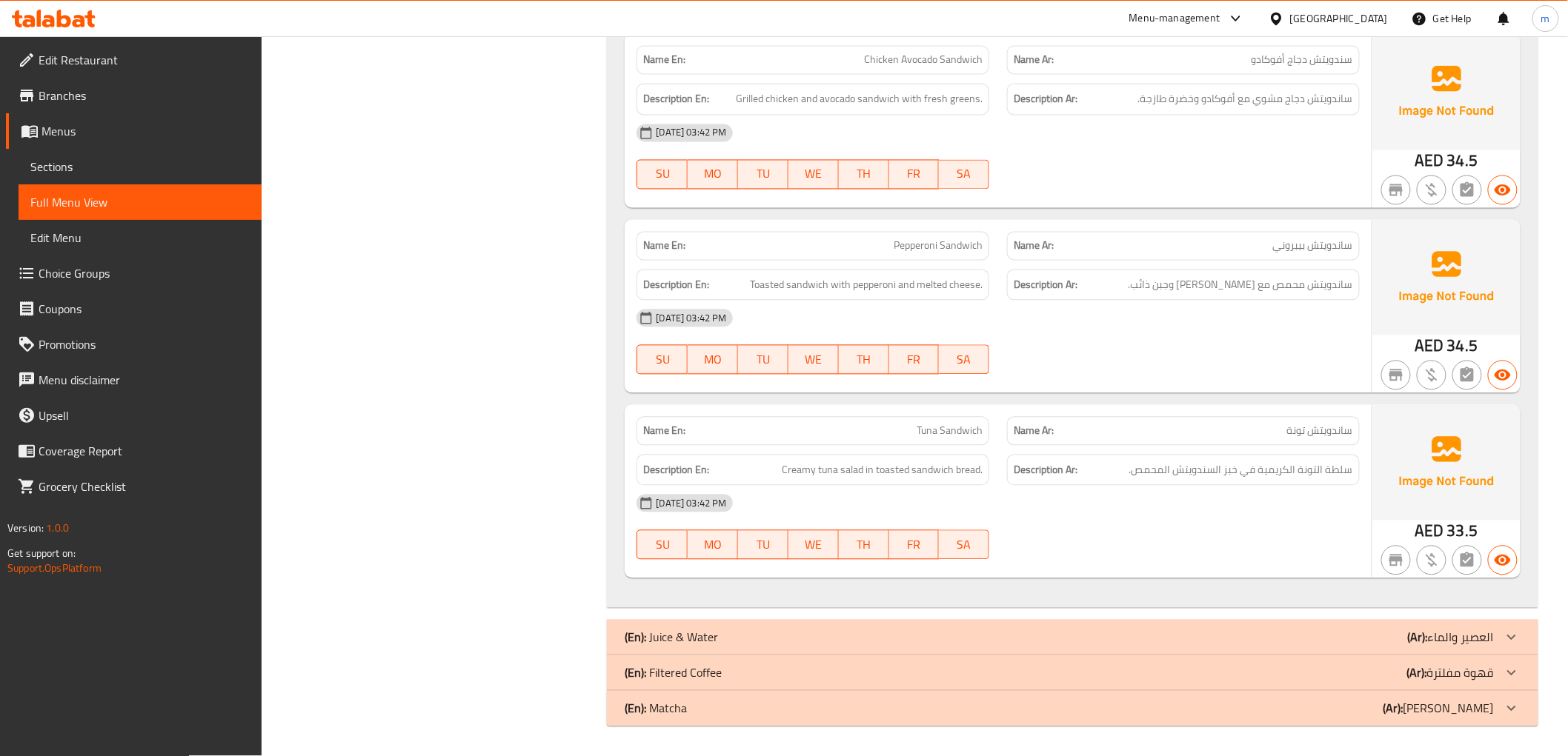
click at [1434, 630] on p "(Ar): العصير والماء" at bounding box center [1450, 637] width 86 height 18
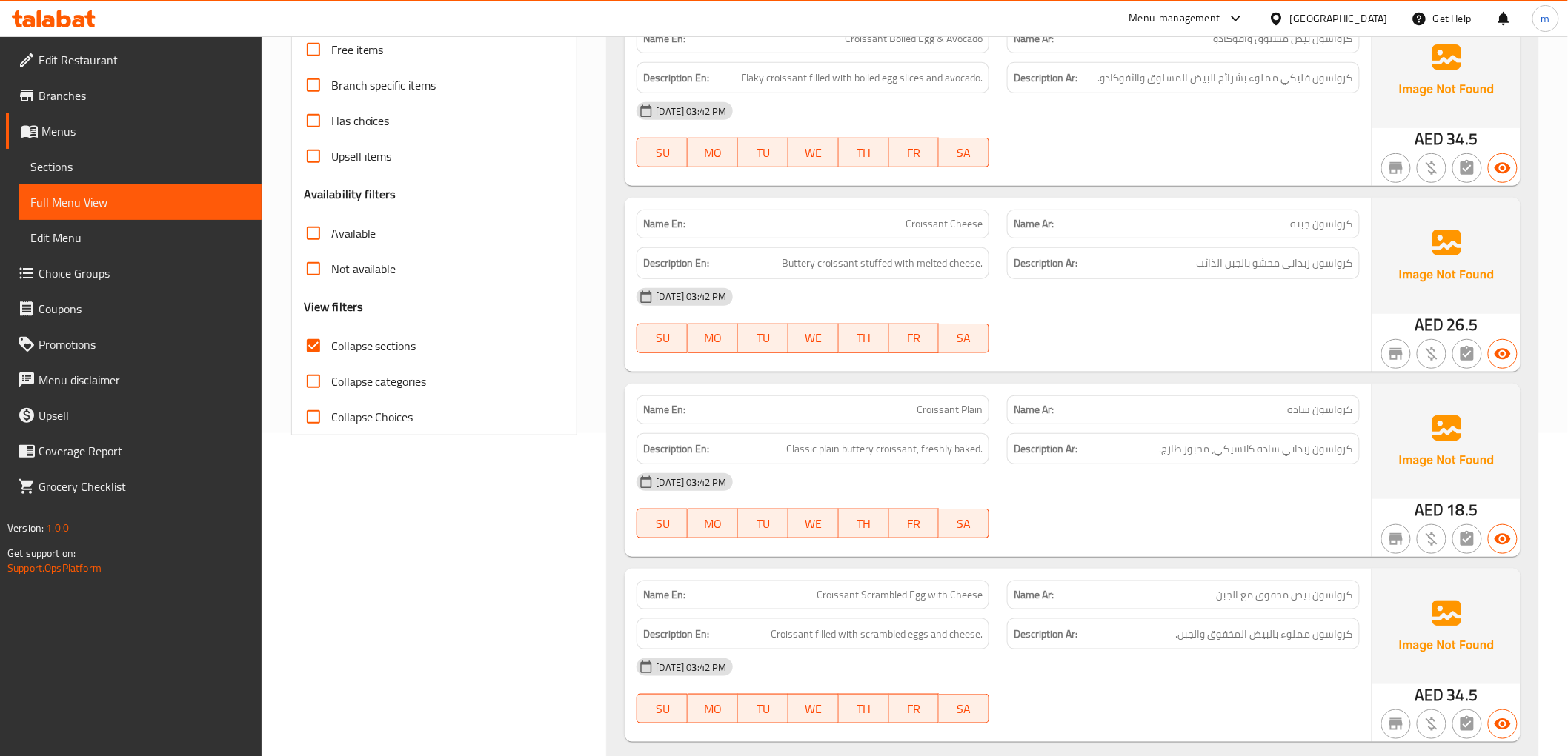
scroll to position [213, 0]
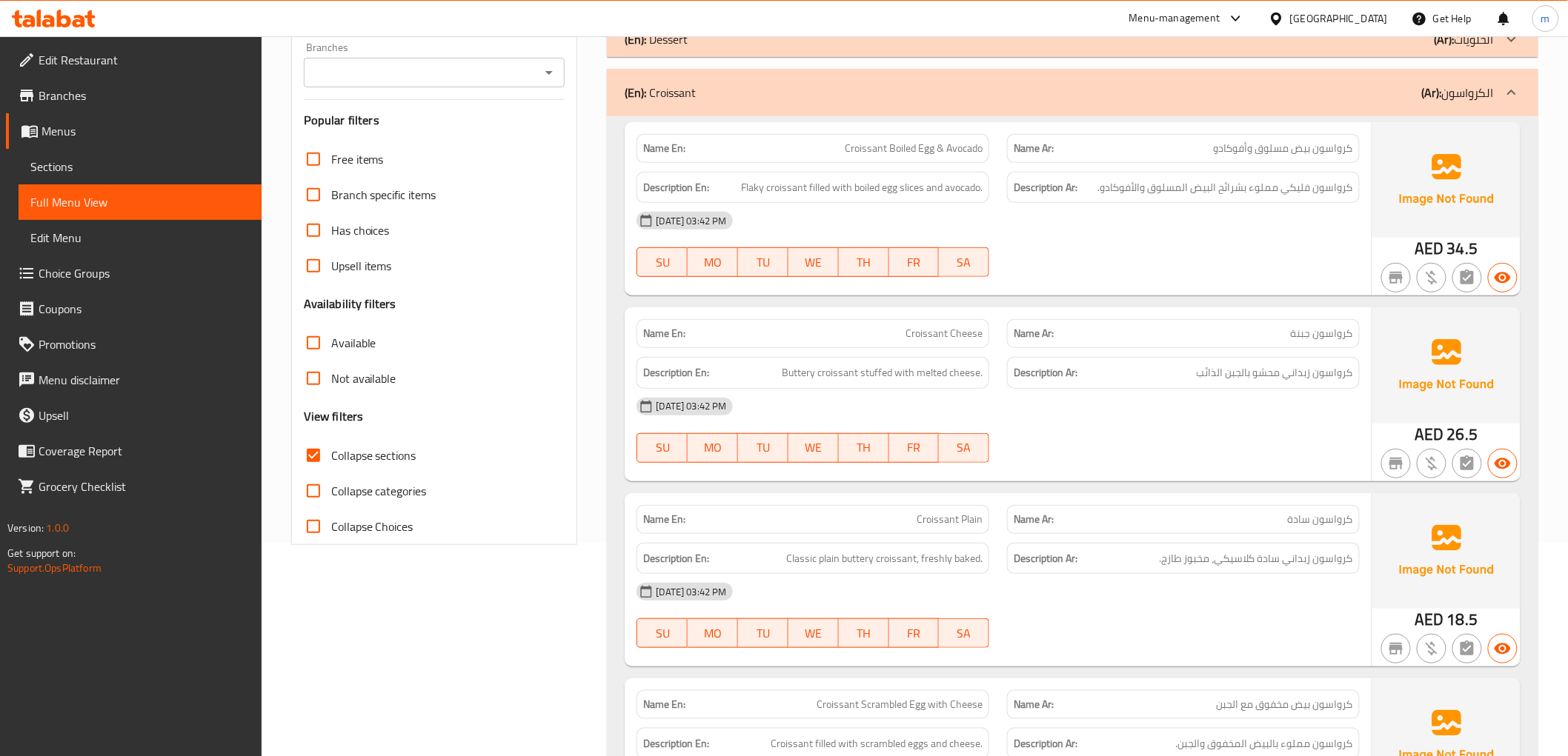
click at [316, 464] on input "Collapse sections" at bounding box center [314, 455] width 36 height 36
checkbox input "false"
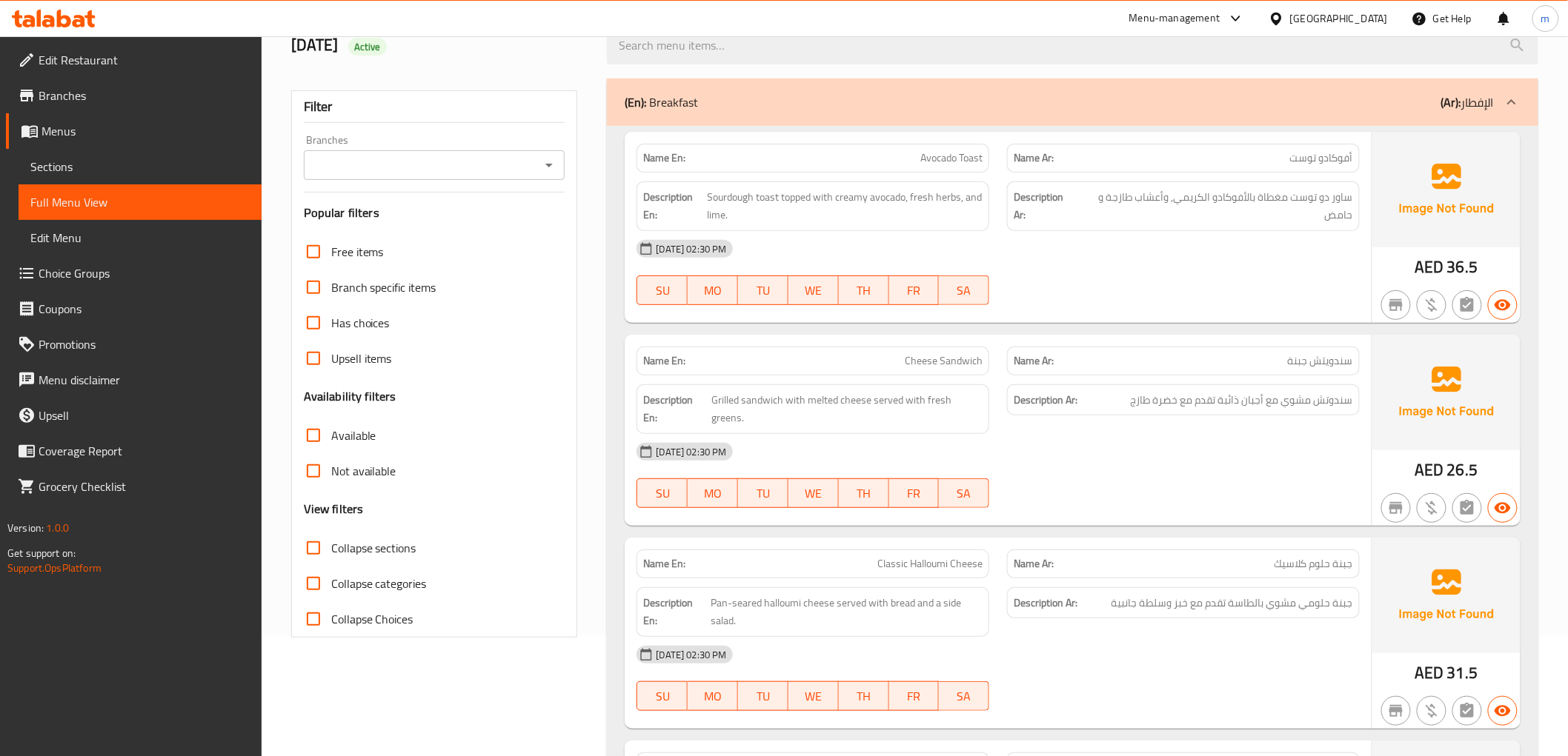
scroll to position [0, 0]
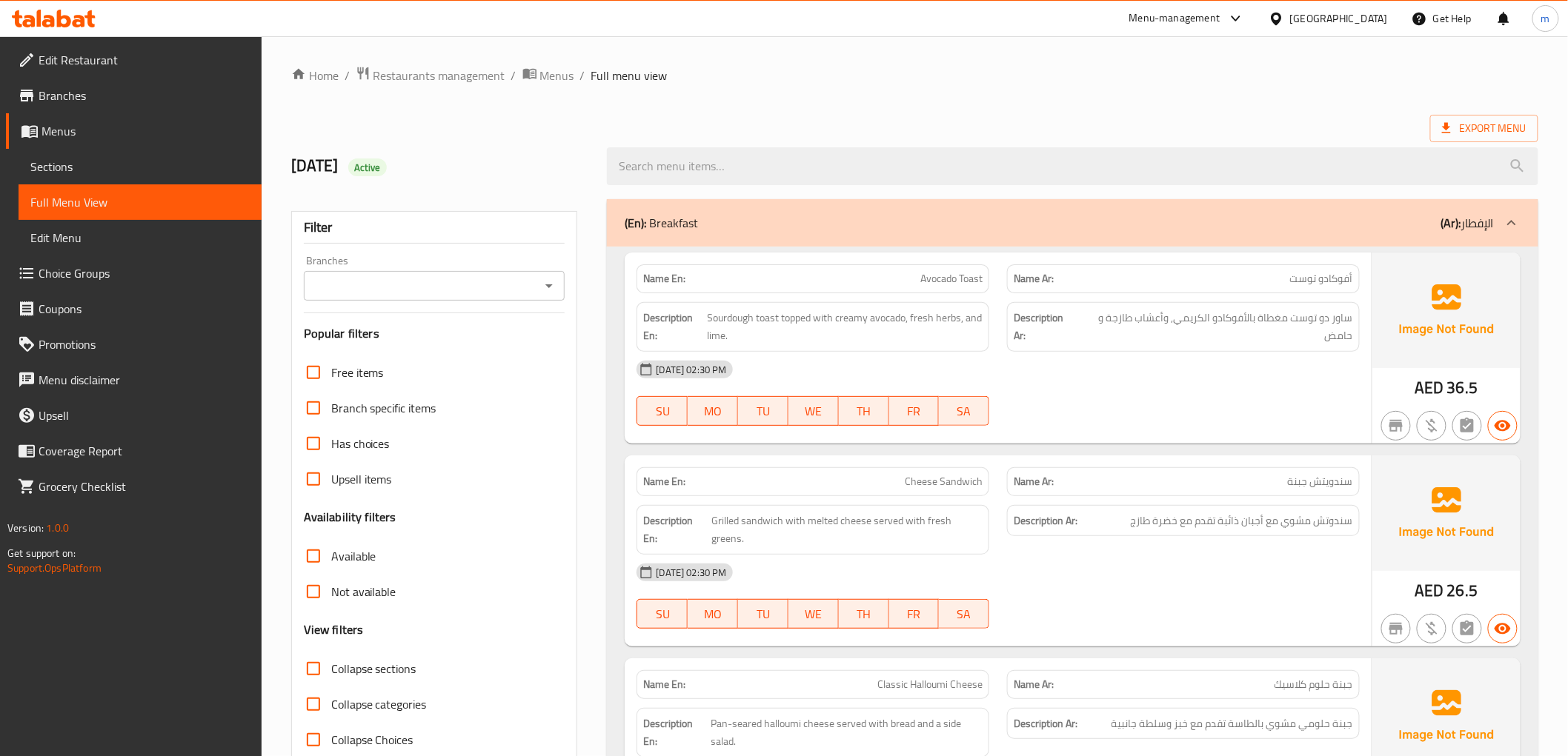
click at [1316, 217] on div "(En): Breakfast (Ar): الإفطار" at bounding box center [1058, 222] width 868 height 18
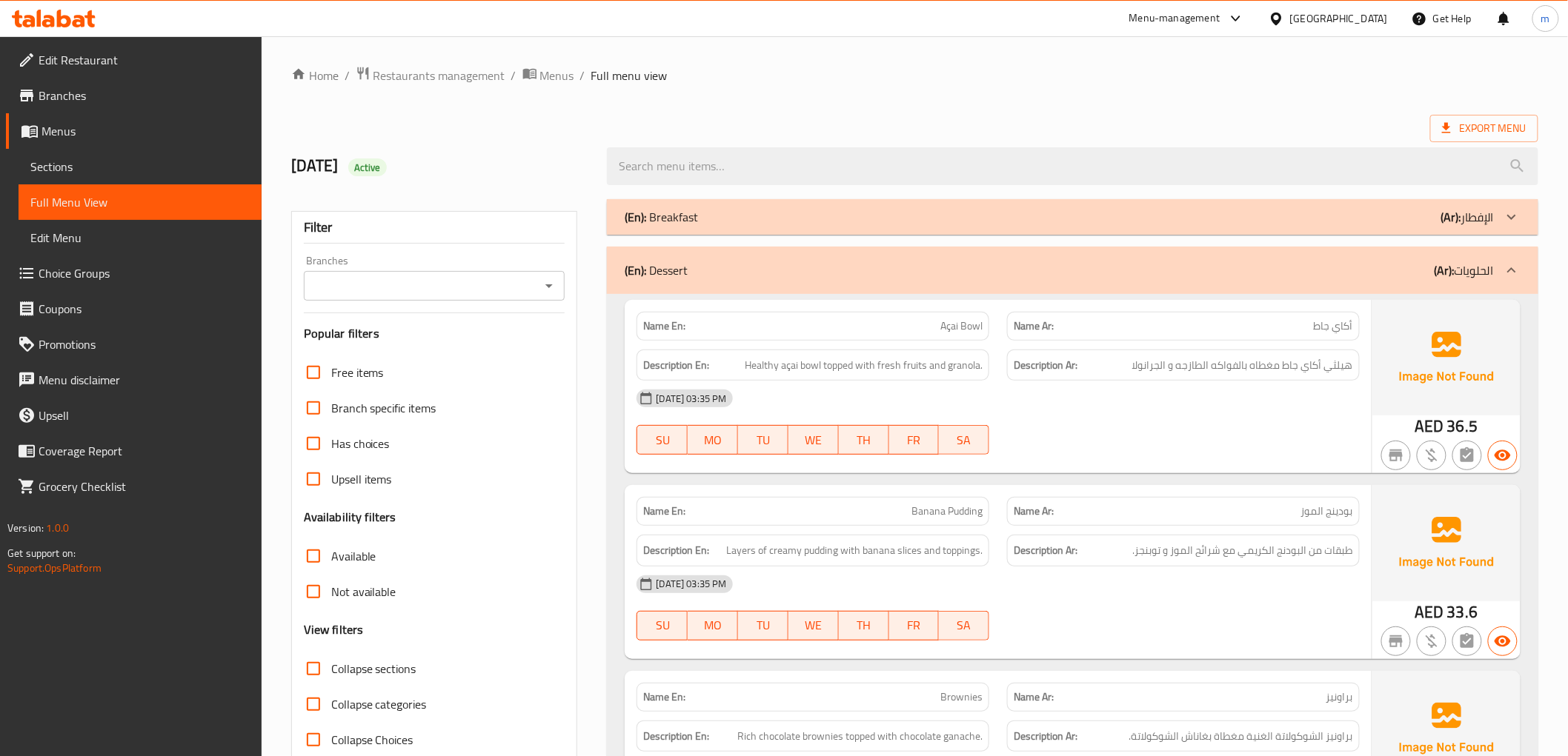
click at [1288, 268] on div "(En): Dessert (Ar): الحلويات" at bounding box center [1058, 270] width 868 height 18
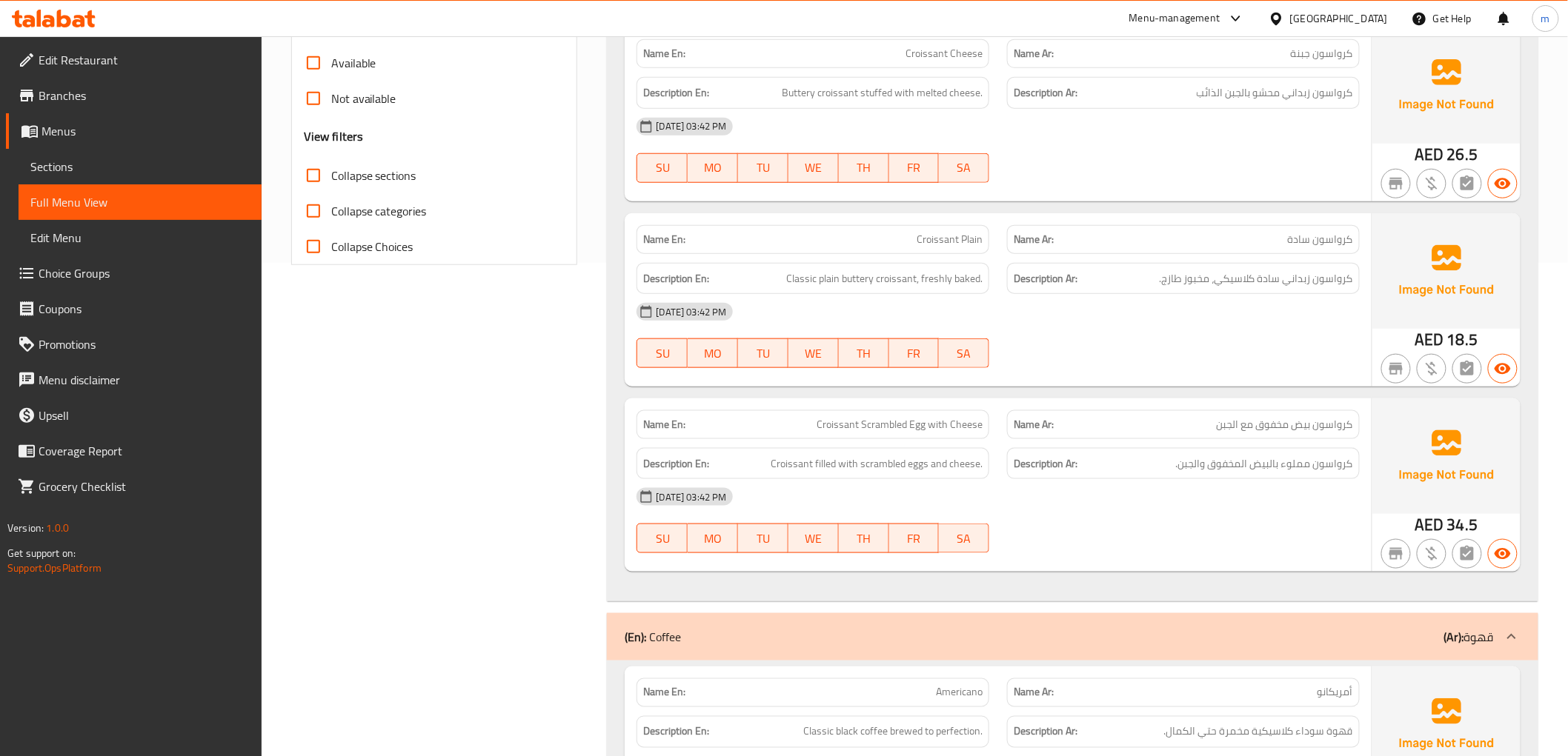
scroll to position [741, 0]
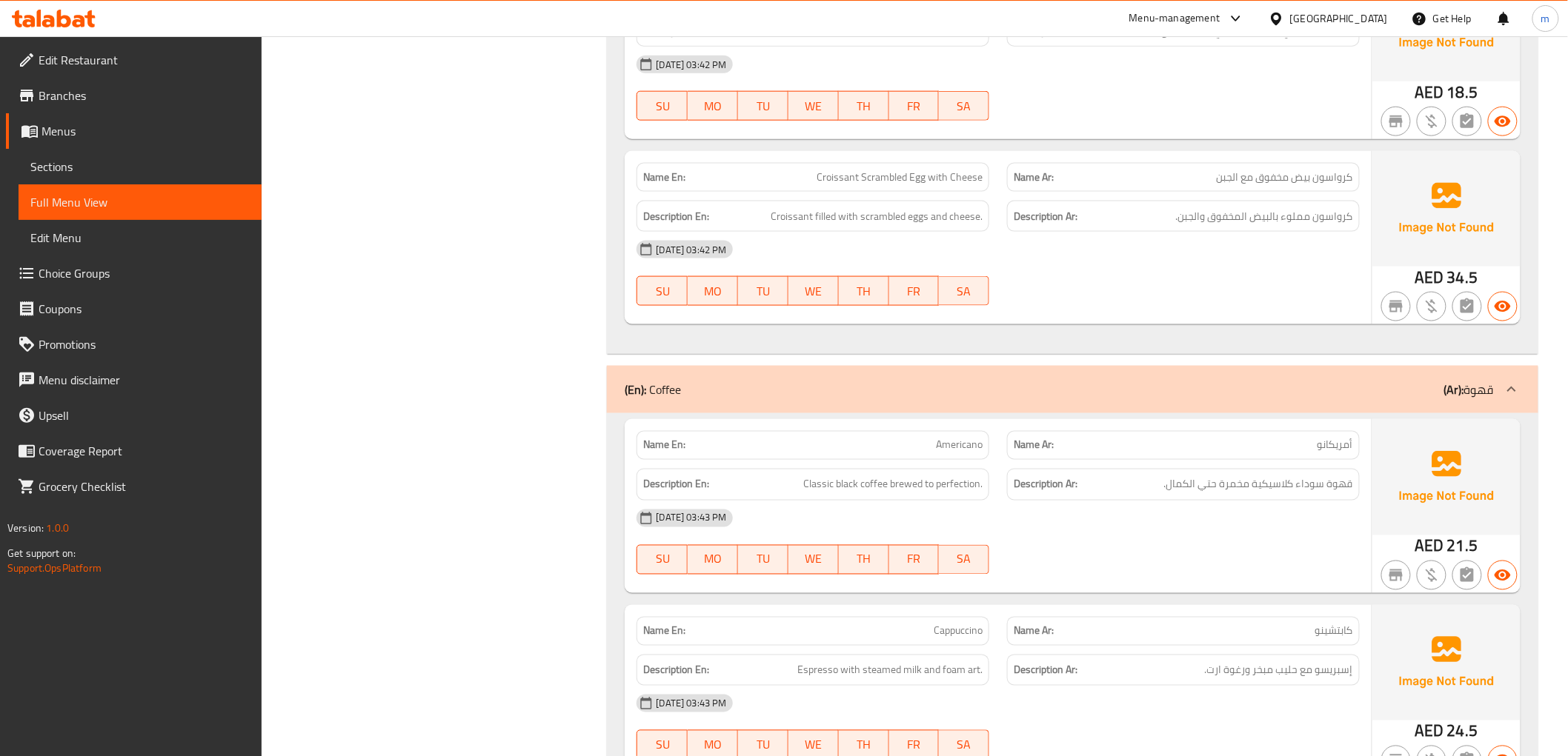
click at [1250, 387] on div "(En): Coffee (Ar): قهوة" at bounding box center [1058, 389] width 868 height 18
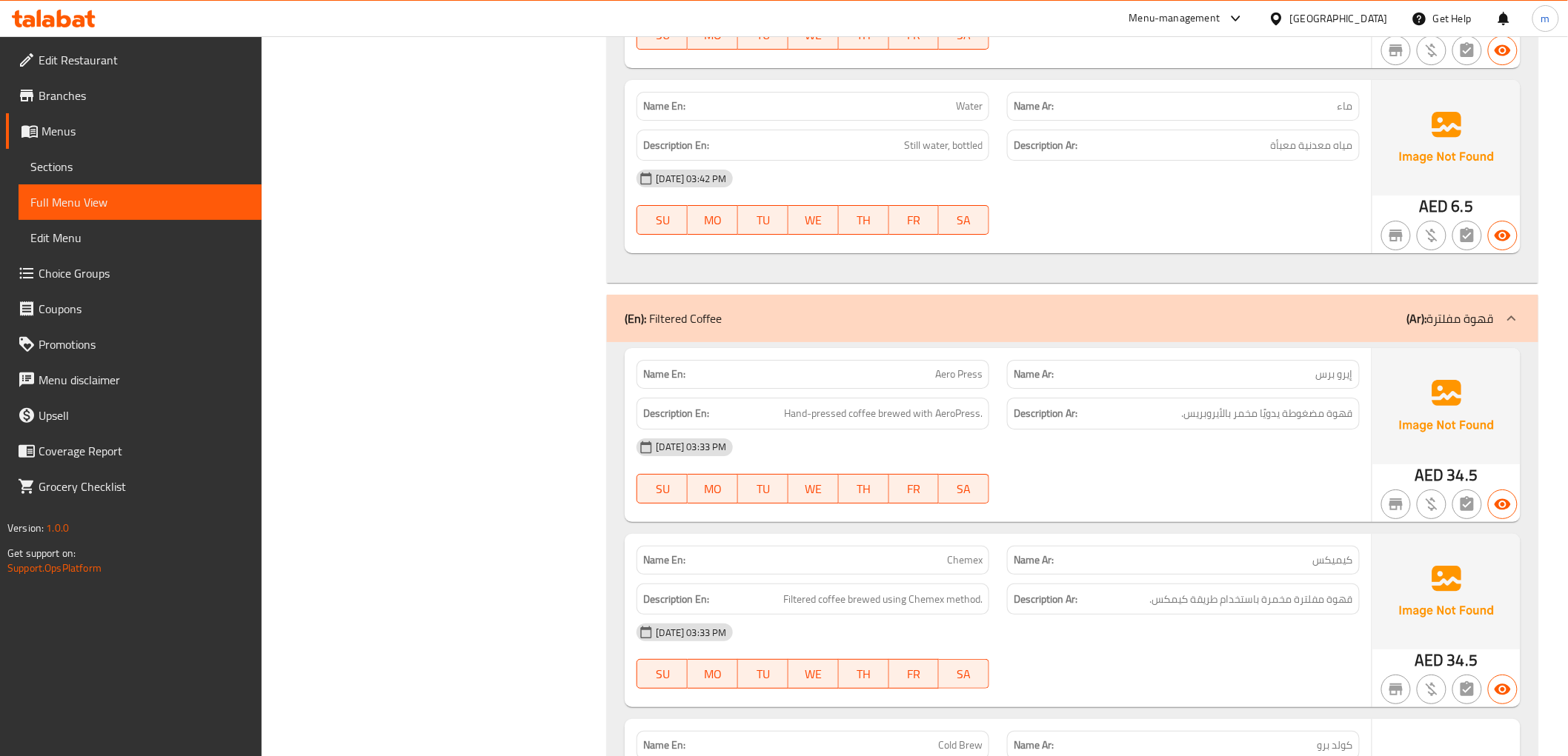
scroll to position [2139, 0]
click at [1271, 327] on div "(En): Filtered Coffee (Ar): قهوة مفلترة" at bounding box center [1072, 317] width 931 height 47
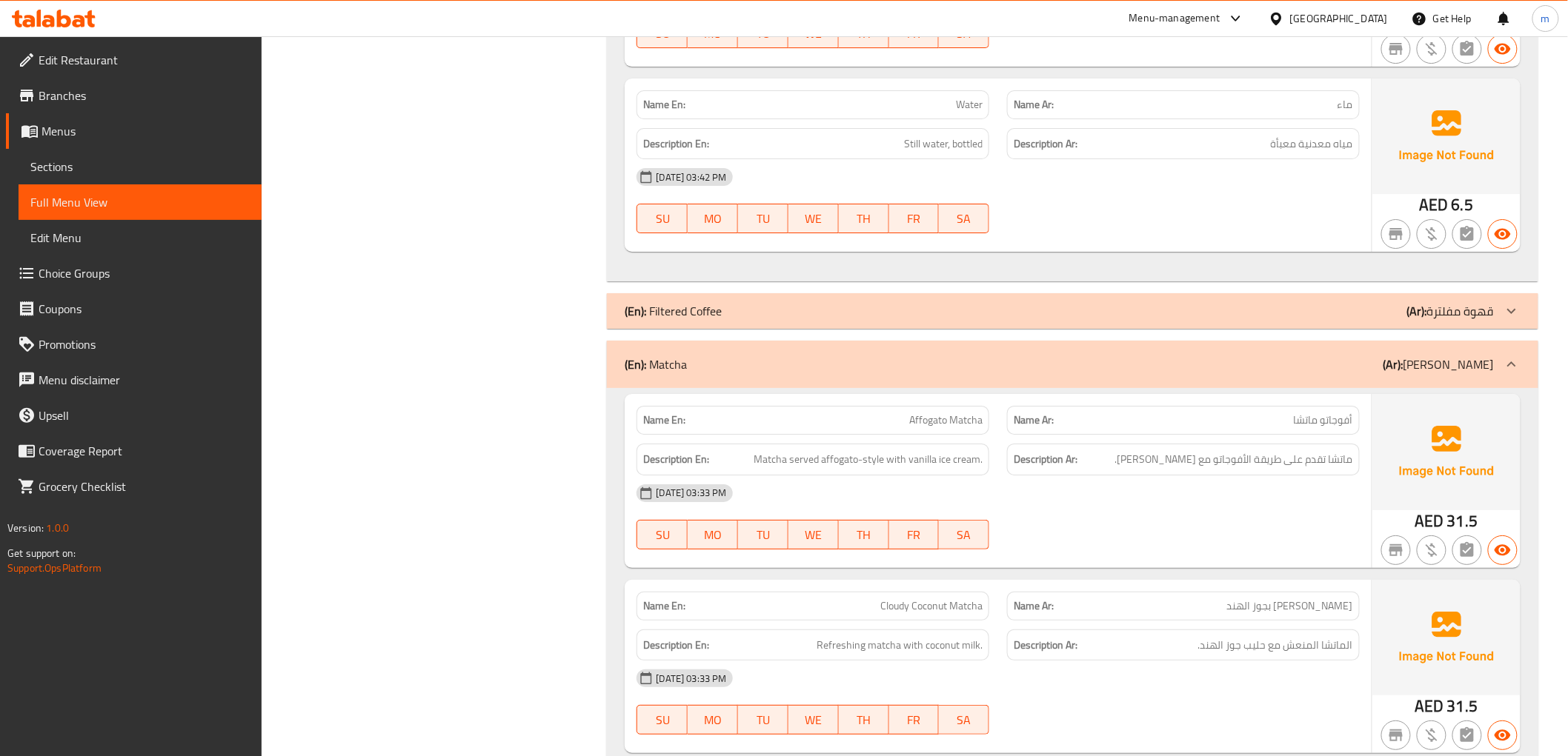
click at [1250, 365] on div "(En): Matcha (Ar): ماتشا" at bounding box center [1058, 364] width 868 height 18
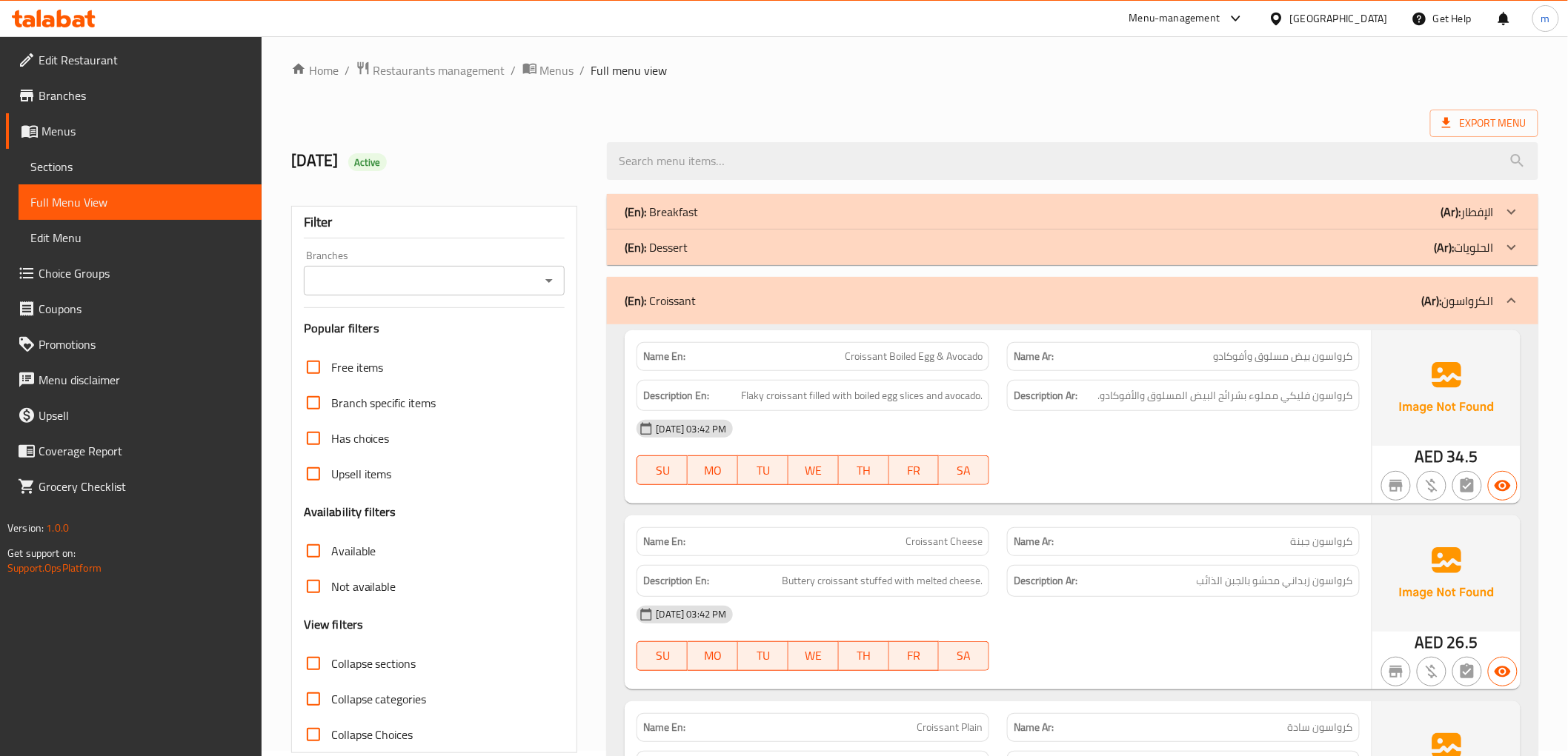
scroll to position [0, 0]
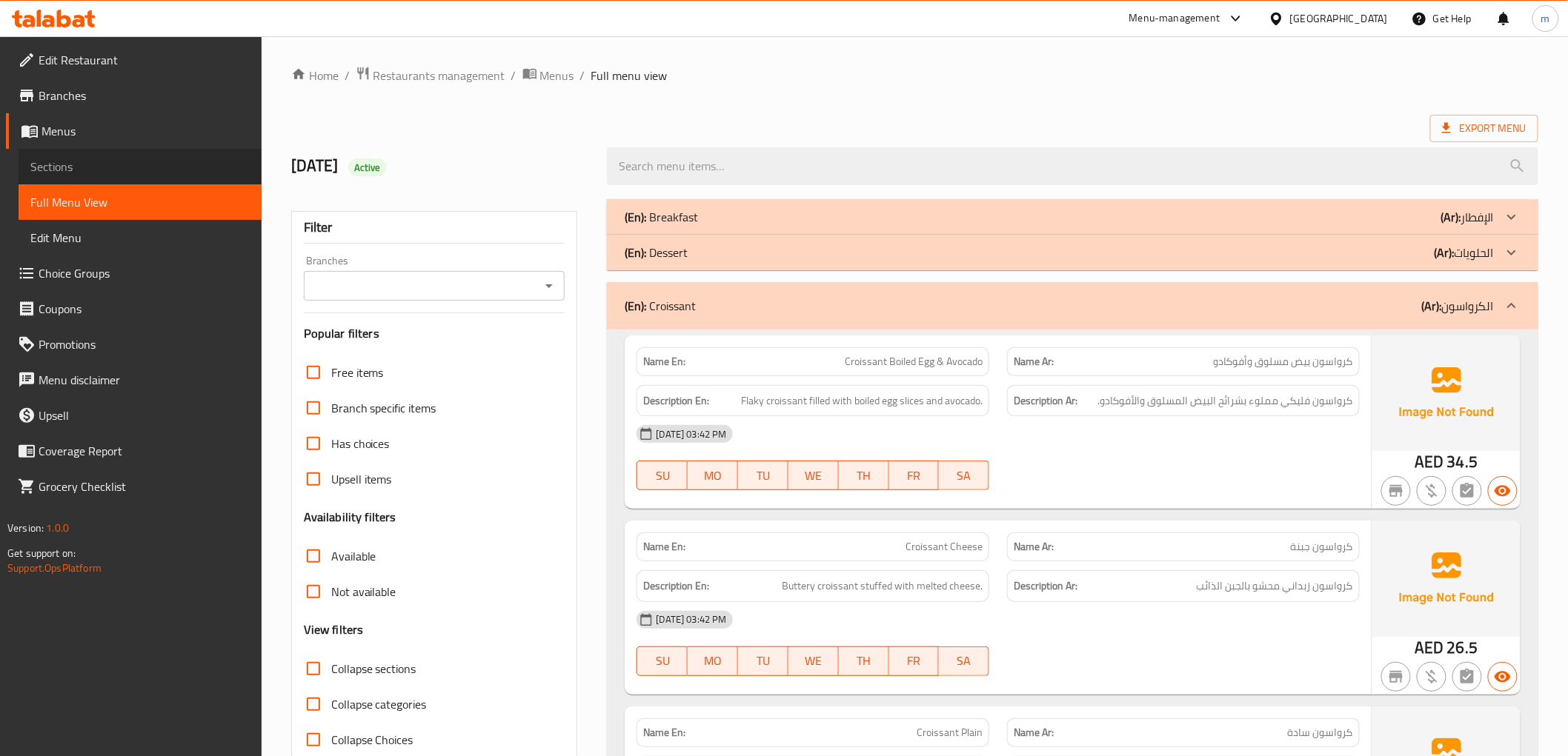
click at [145, 157] on span "Sections" at bounding box center [140, 166] width 220 height 18
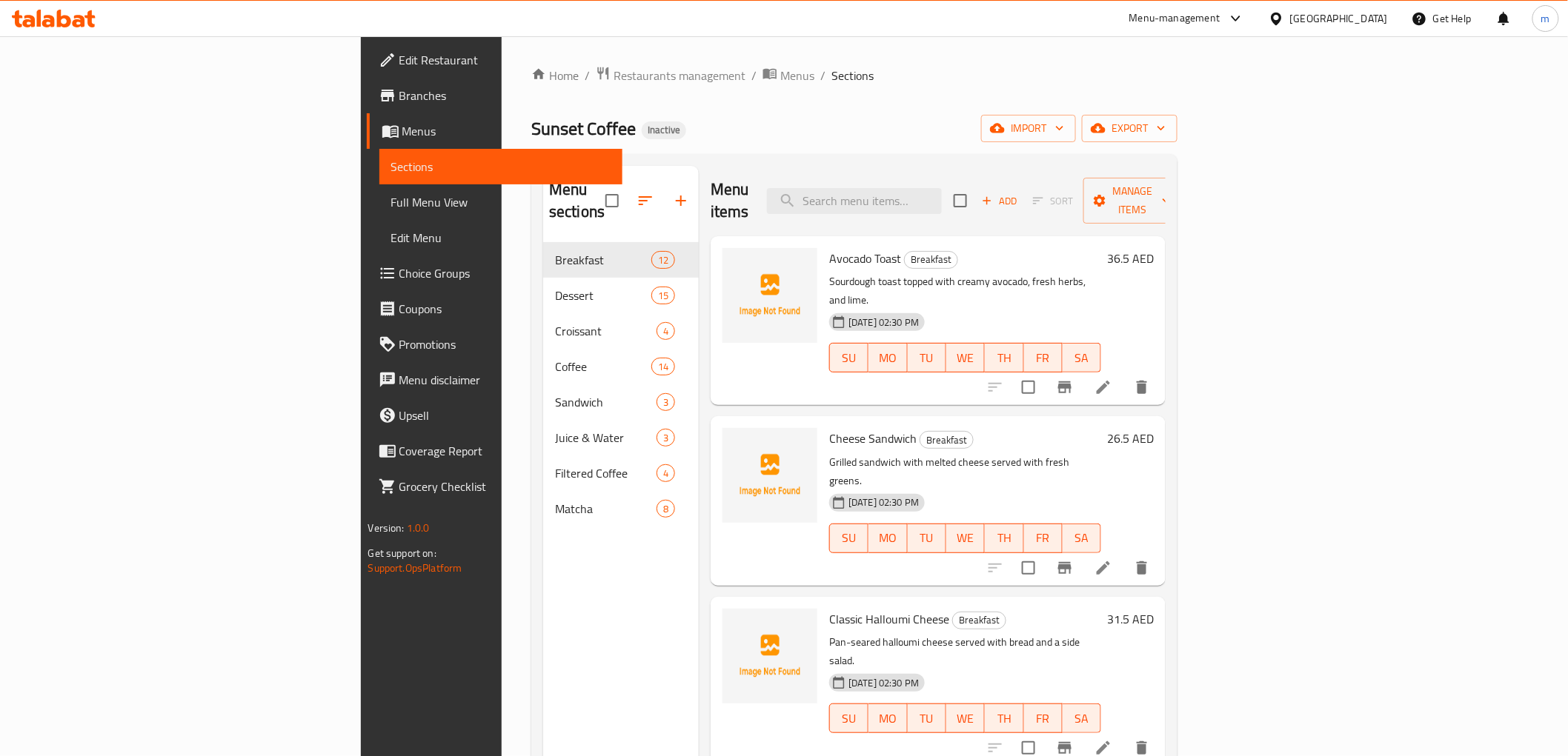
click at [829, 104] on div "Home / Restaurants management / Menus / Sections Sunset Coffee Inactive import …" at bounding box center [853, 500] width 646 height 868
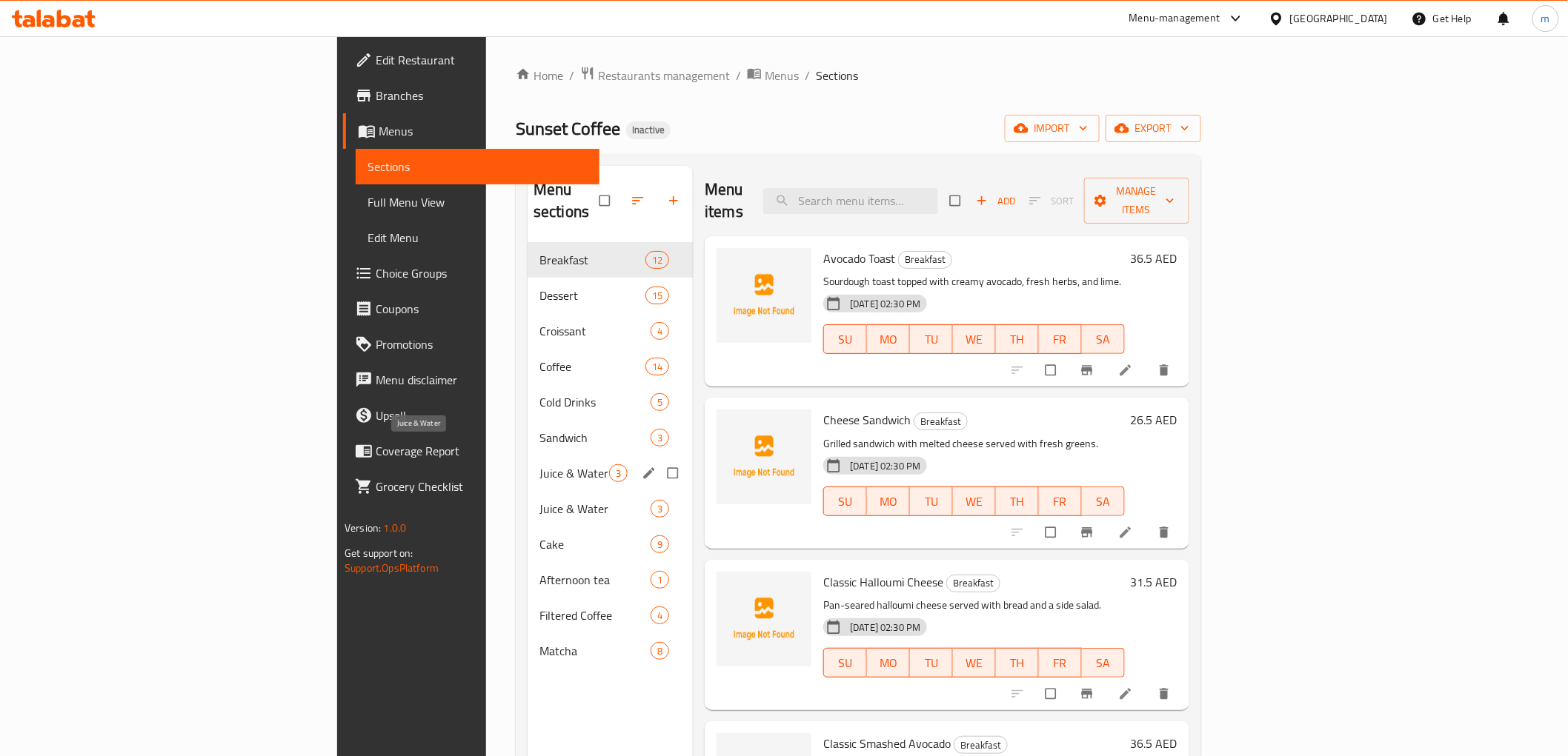
click at [539, 465] on span "Juice & Water" at bounding box center [574, 473] width 70 height 18
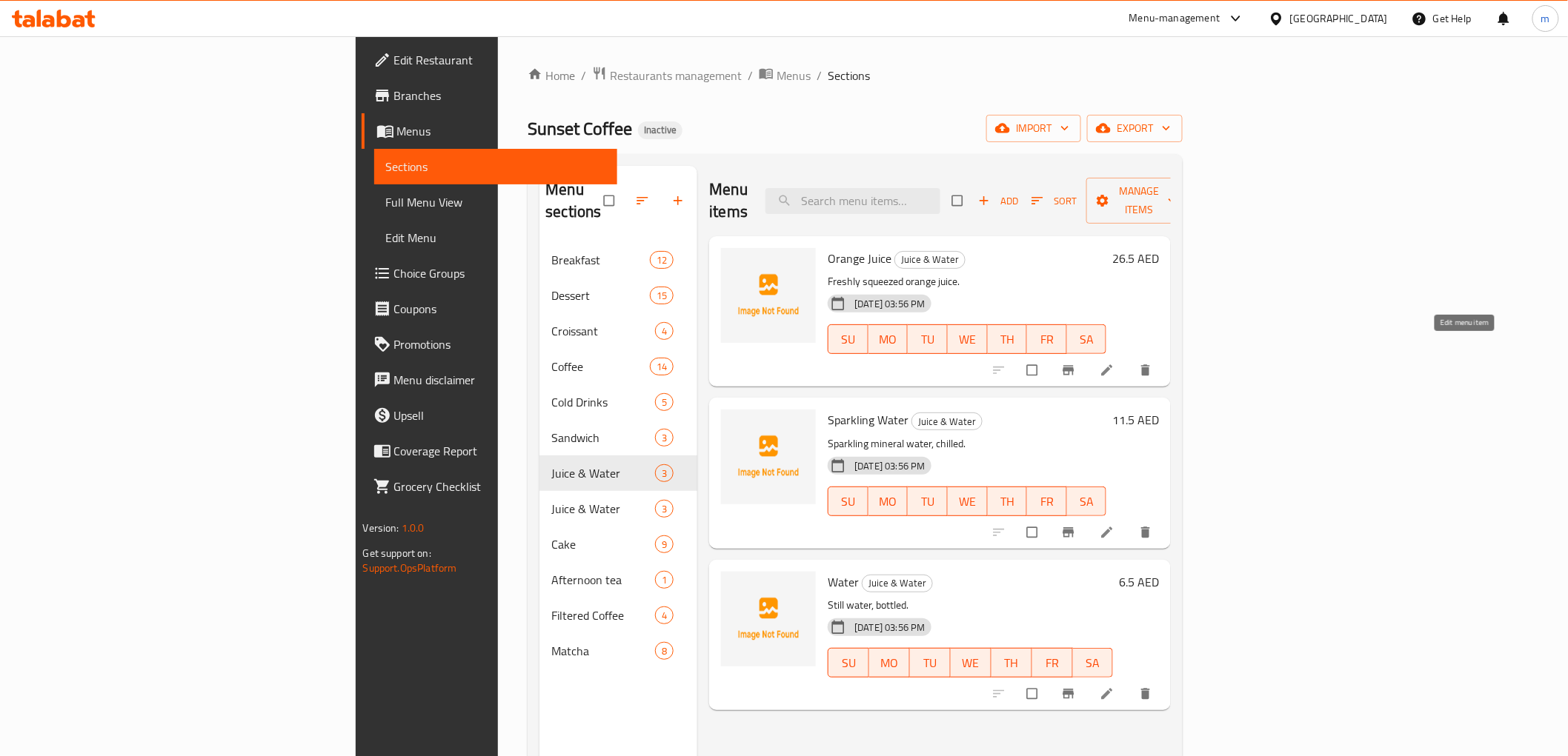
click at [1113, 365] on icon at bounding box center [1107, 370] width 11 height 11
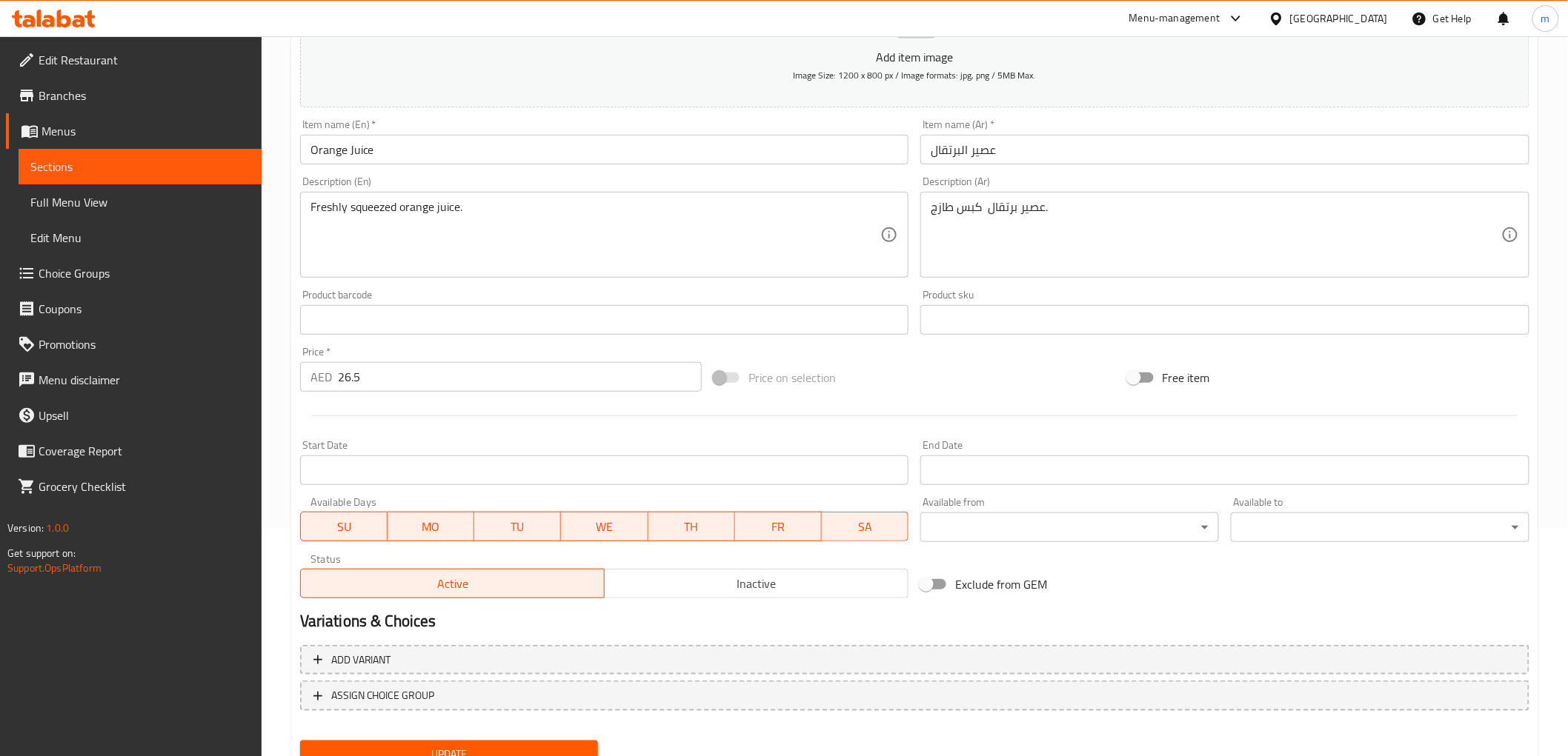
scroll to position [41, 0]
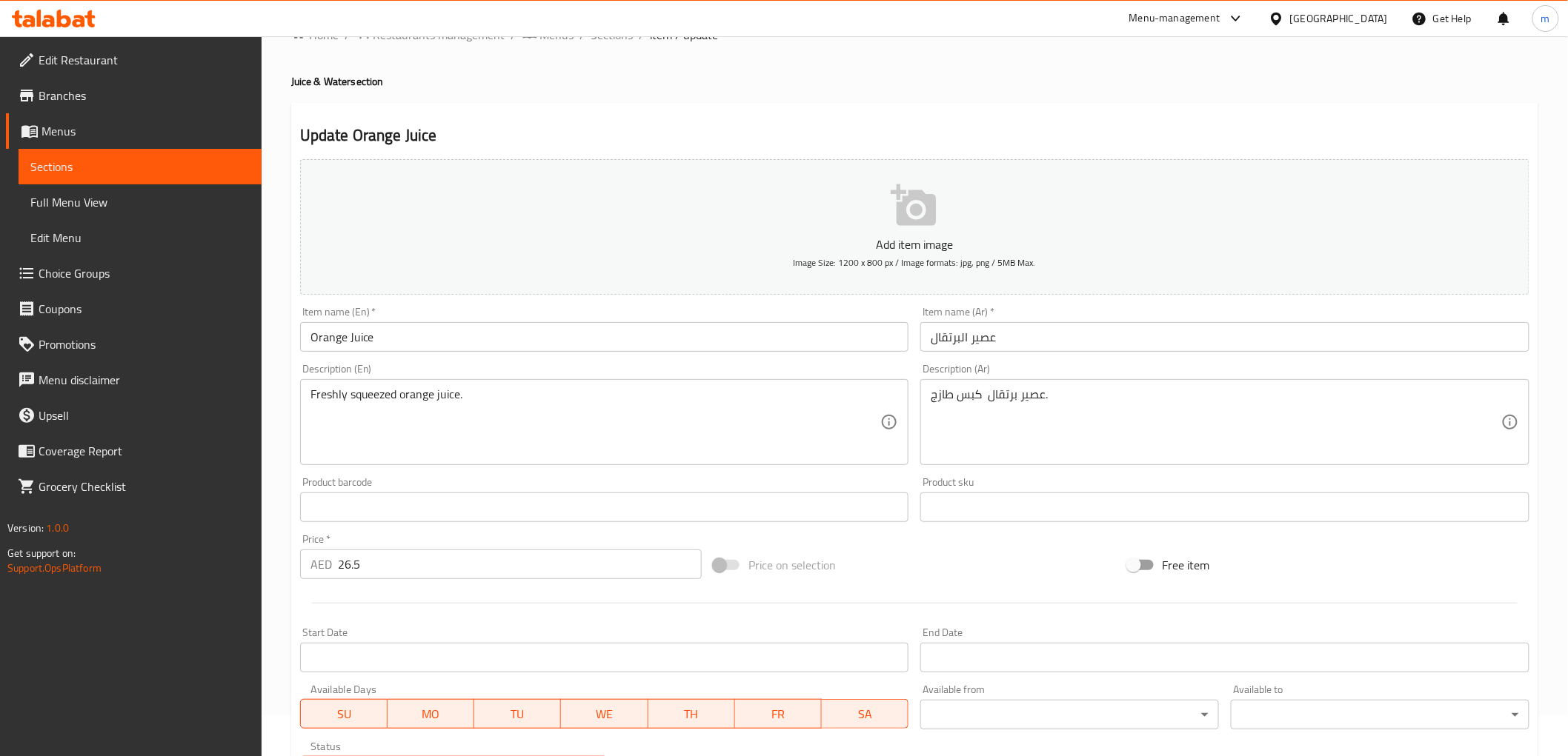
click at [140, 152] on link "Sections" at bounding box center [140, 167] width 243 height 36
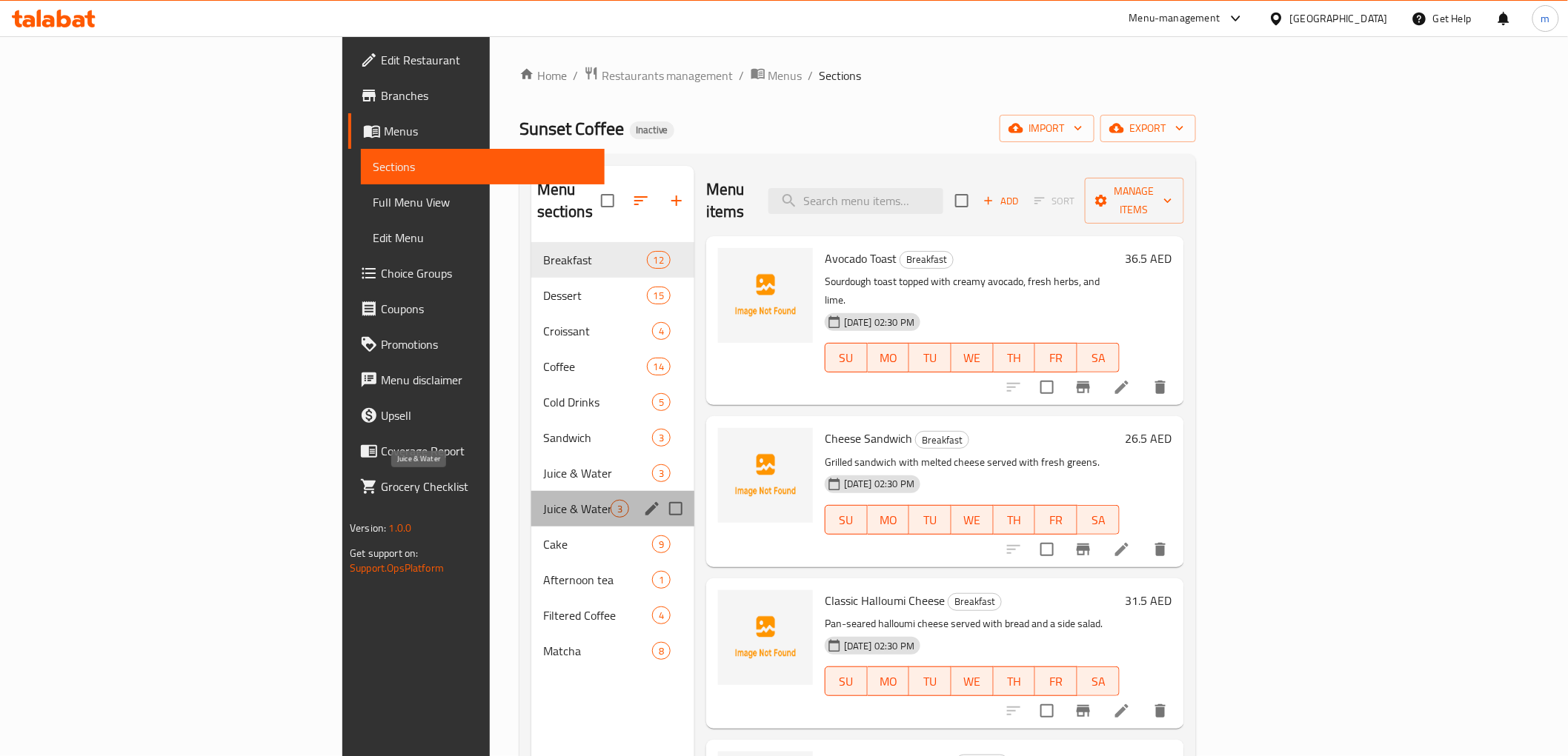
click at [543, 500] on span "Juice & Water" at bounding box center [577, 508] width 68 height 18
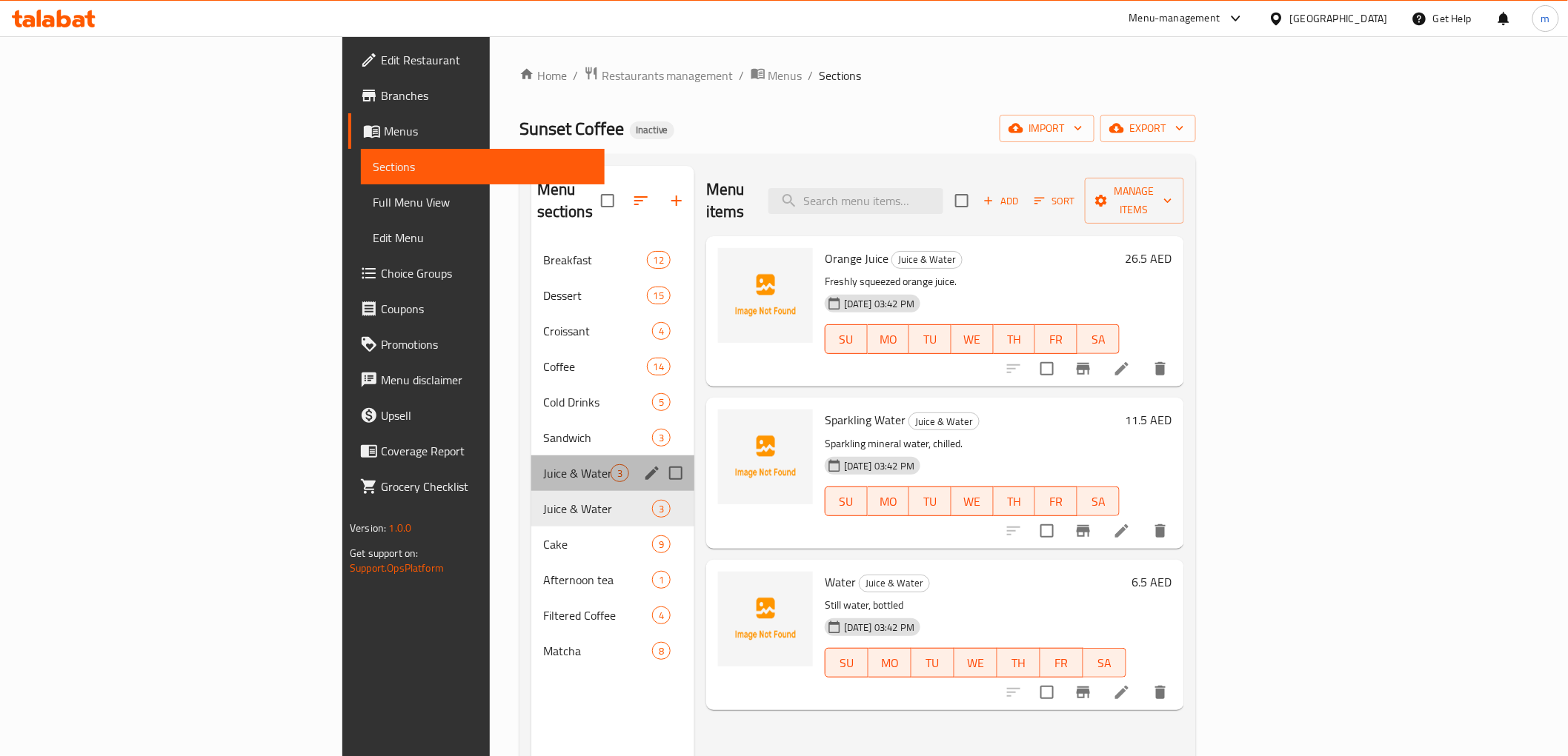
click at [531, 460] on div "Juice & Water 3" at bounding box center [612, 473] width 163 height 36
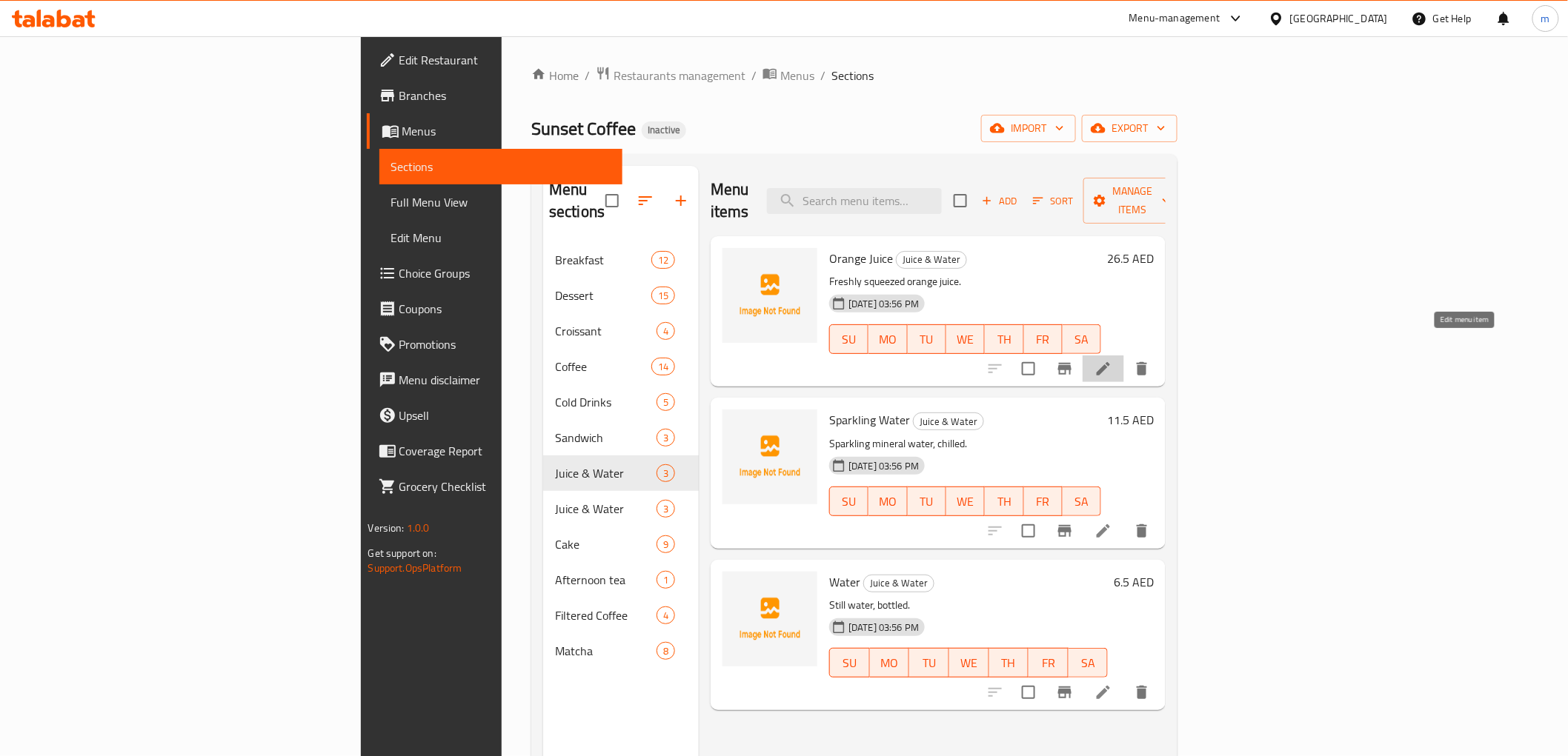
click at [1110, 362] on icon at bounding box center [1103, 369] width 13 height 13
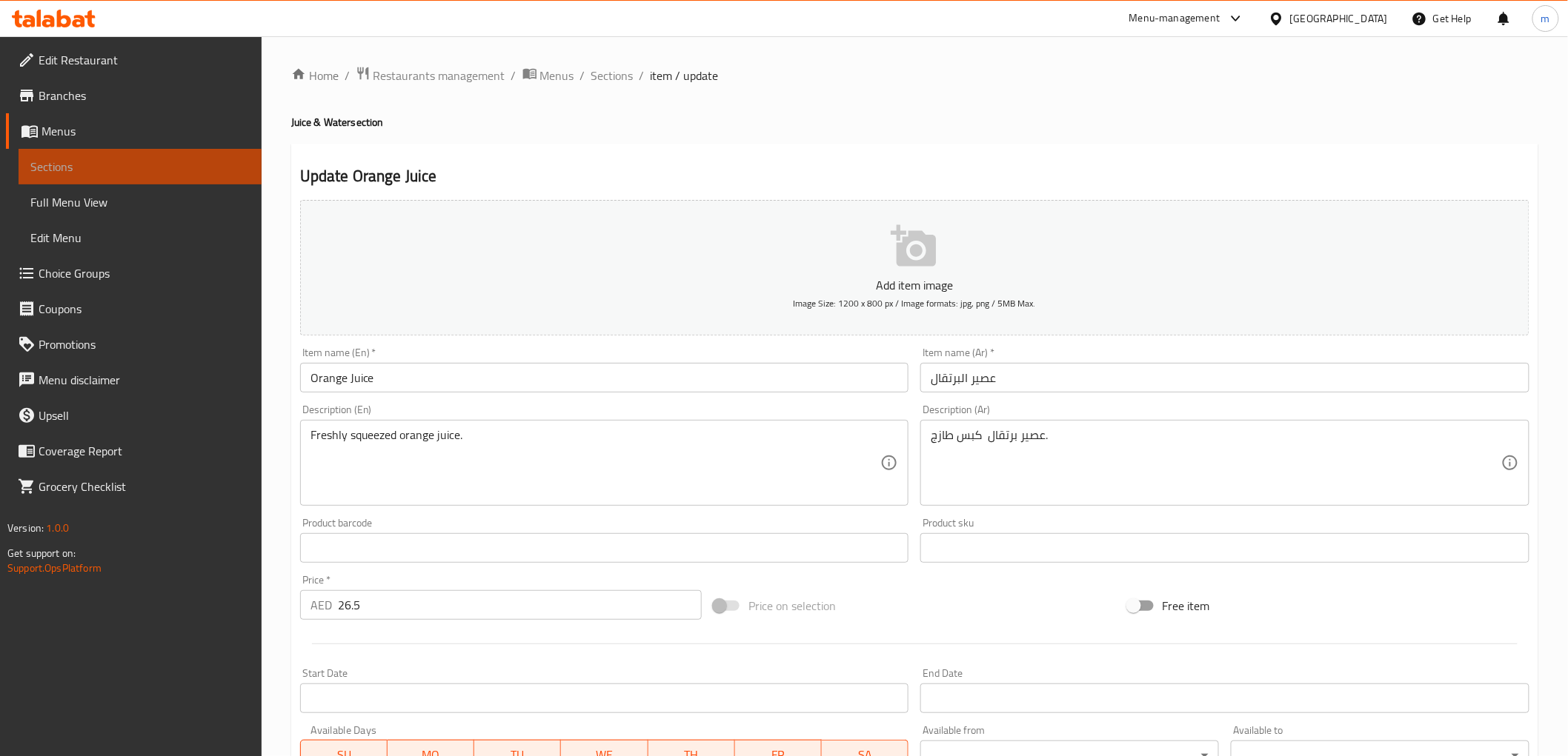
click at [152, 165] on span "Sections" at bounding box center [140, 166] width 220 height 18
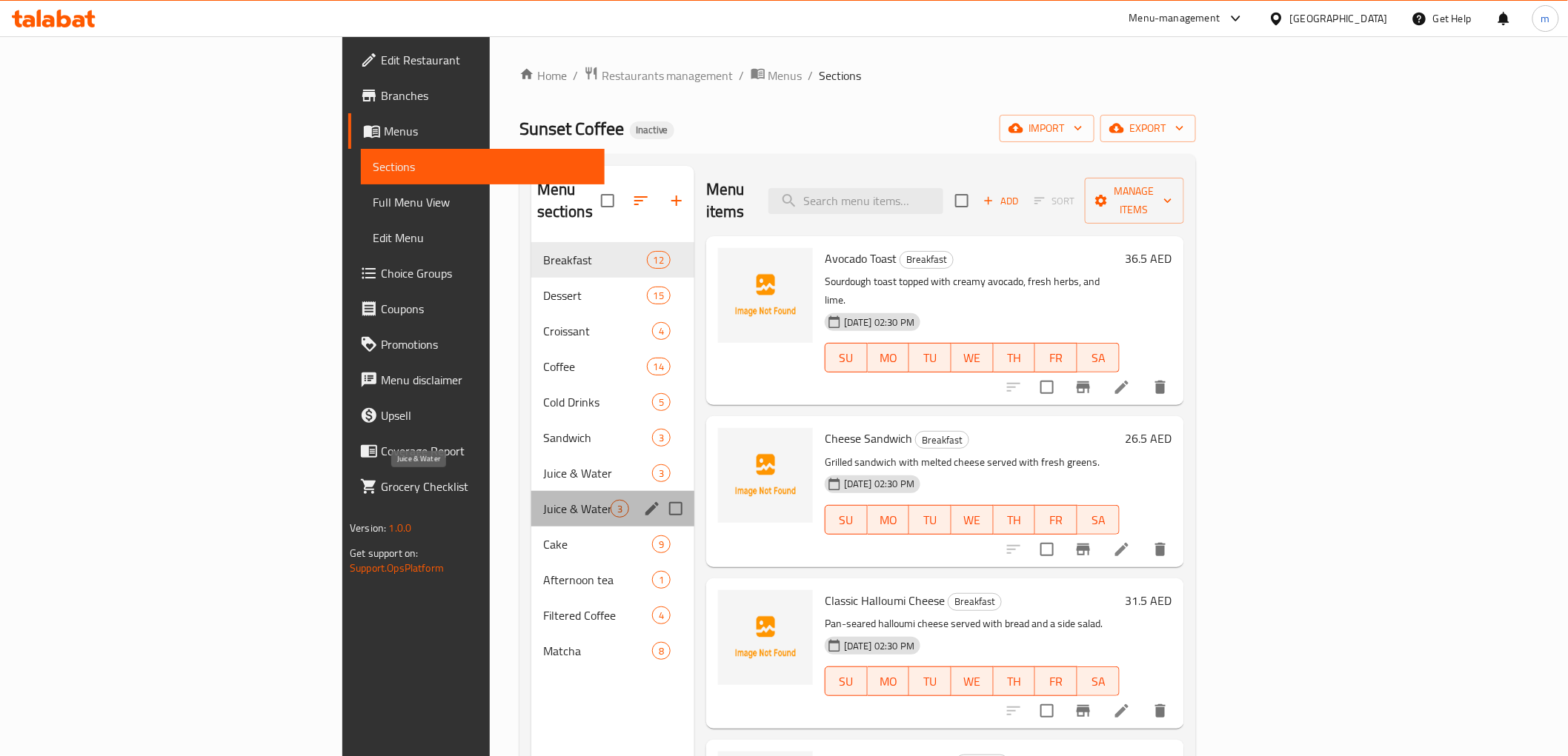
click at [543, 500] on span "Juice & Water" at bounding box center [577, 508] width 68 height 18
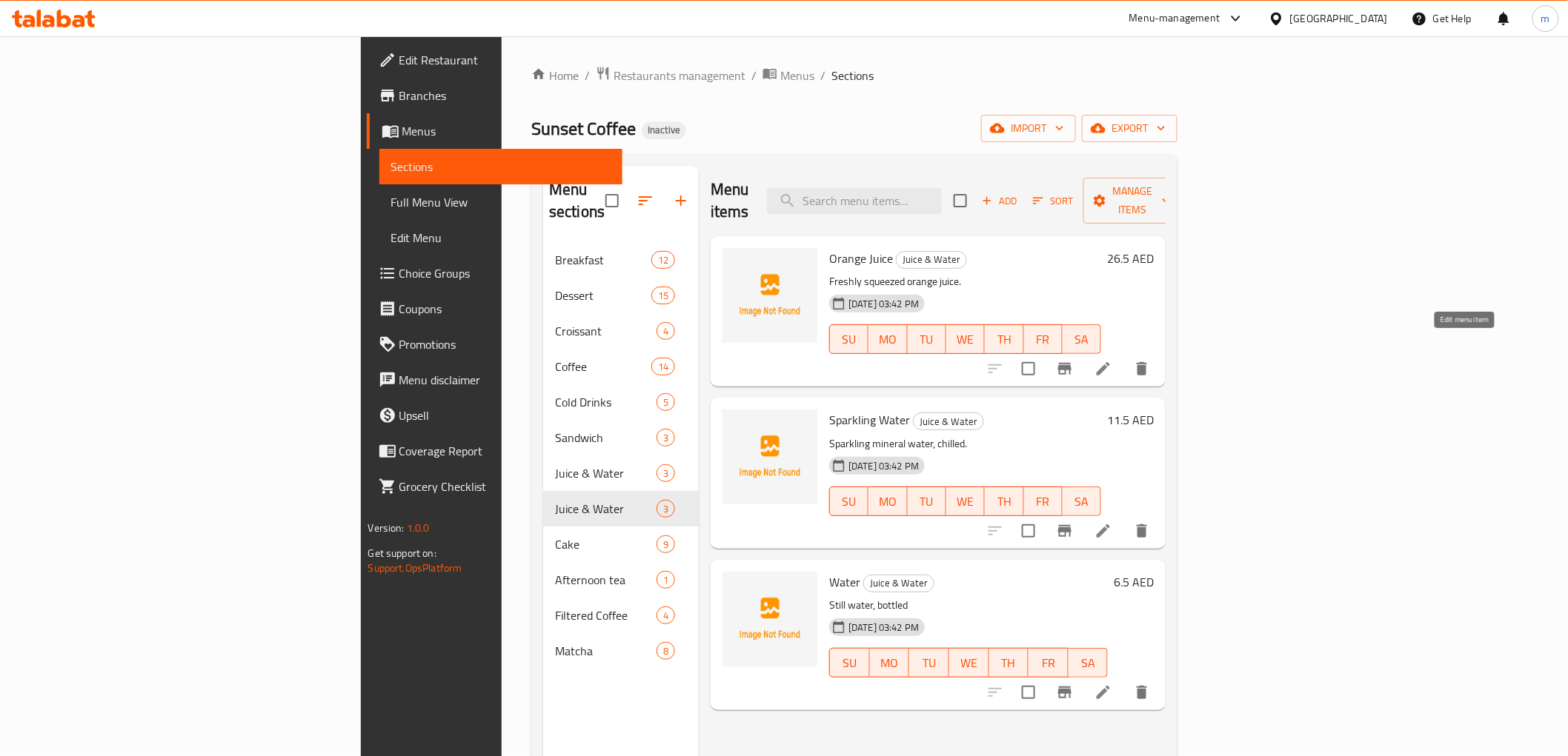
click at [1112, 360] on icon at bounding box center [1103, 369] width 18 height 18
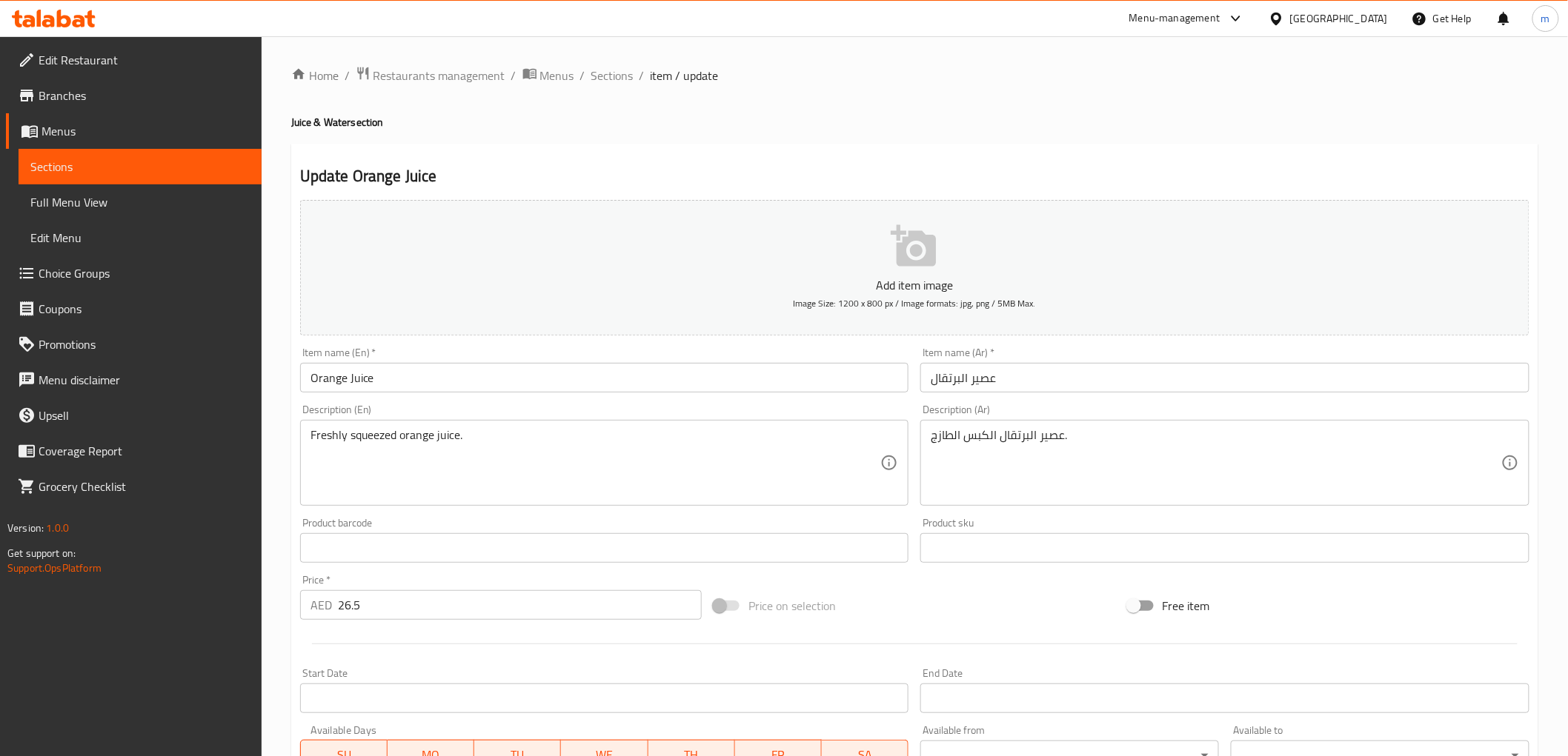
click at [120, 161] on span "Sections" at bounding box center [140, 166] width 220 height 18
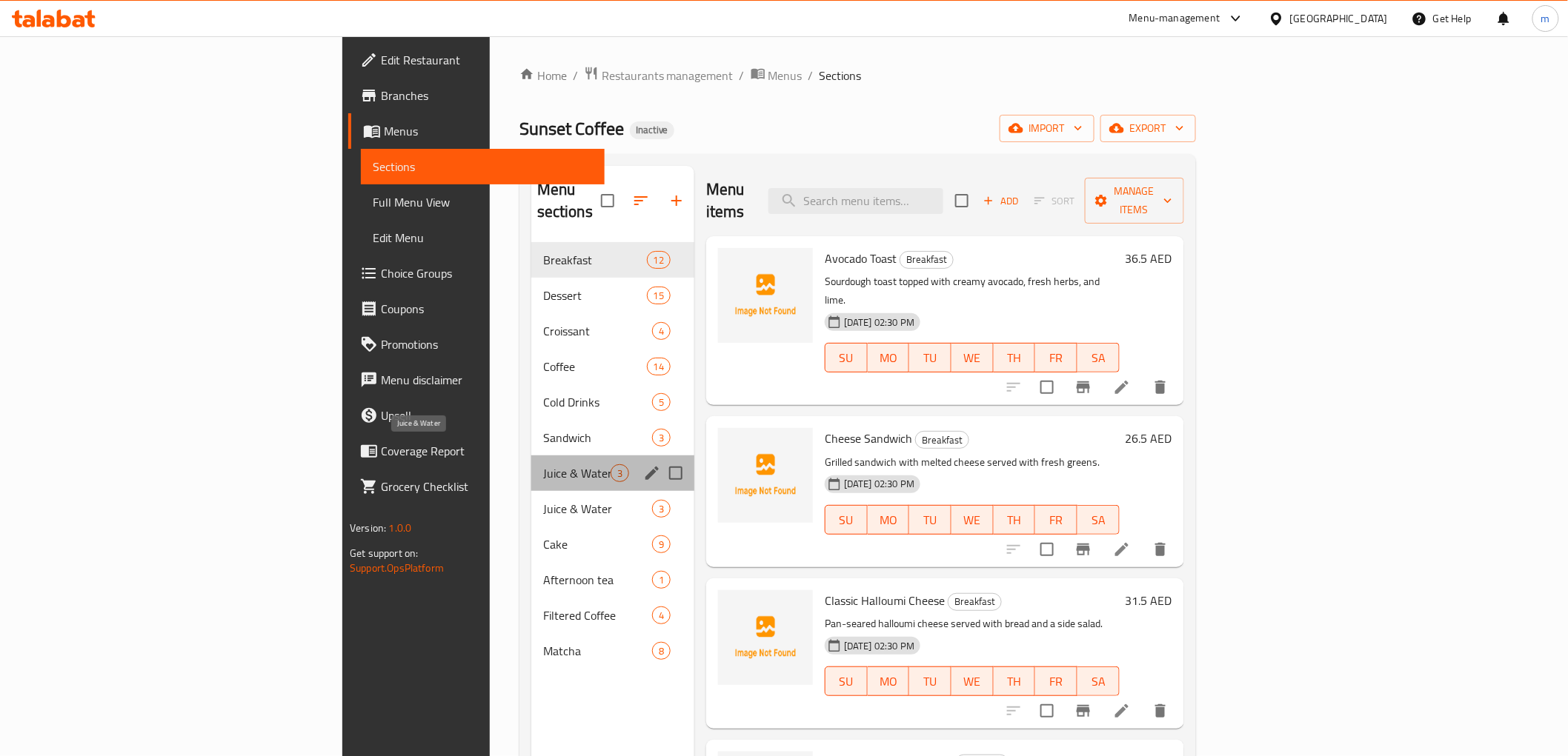
click at [543, 465] on span "Juice & Water" at bounding box center [577, 473] width 68 height 18
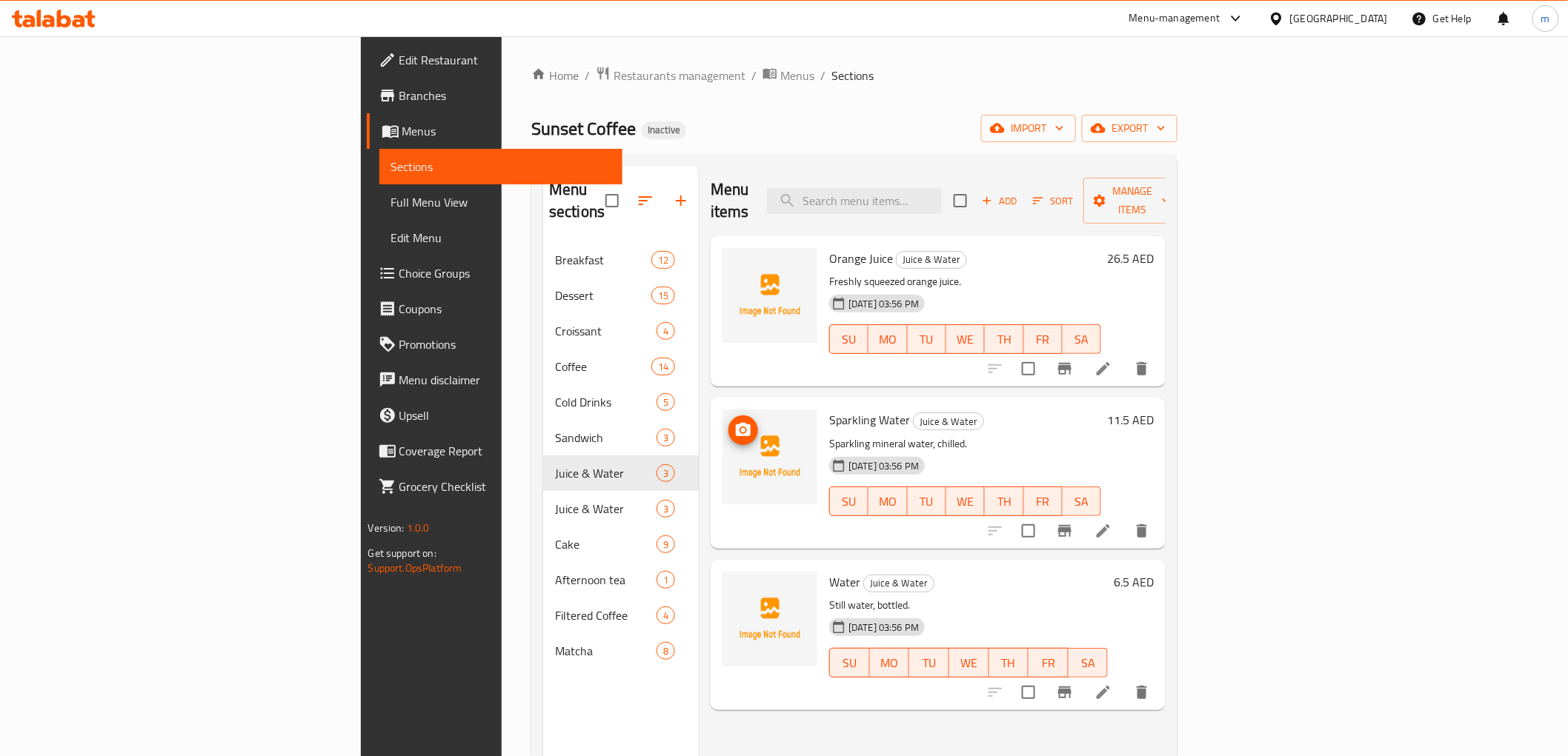
click at [391, 167] on span "Sections" at bounding box center [501, 166] width 220 height 18
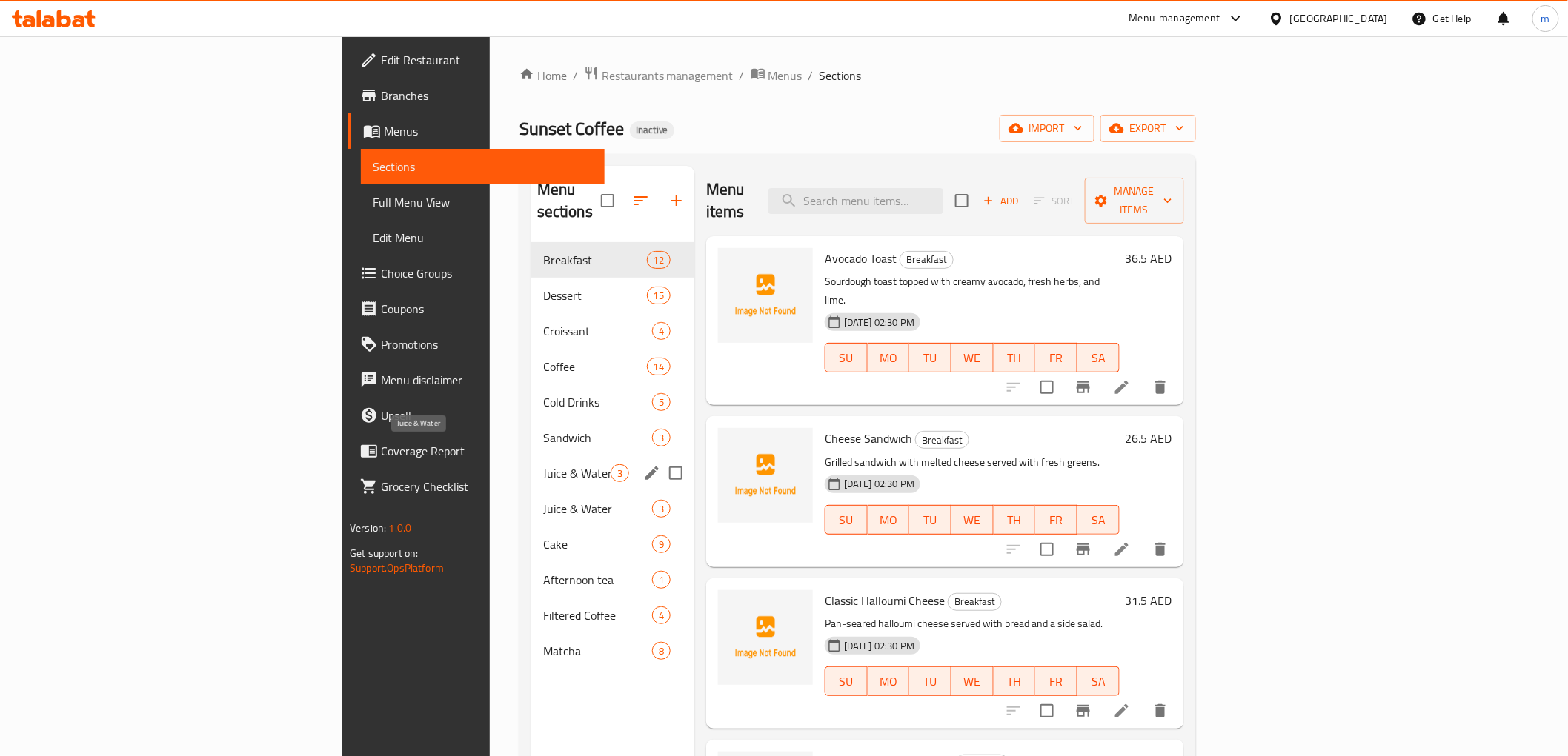
click at [543, 465] on span "Juice & Water" at bounding box center [577, 473] width 68 height 18
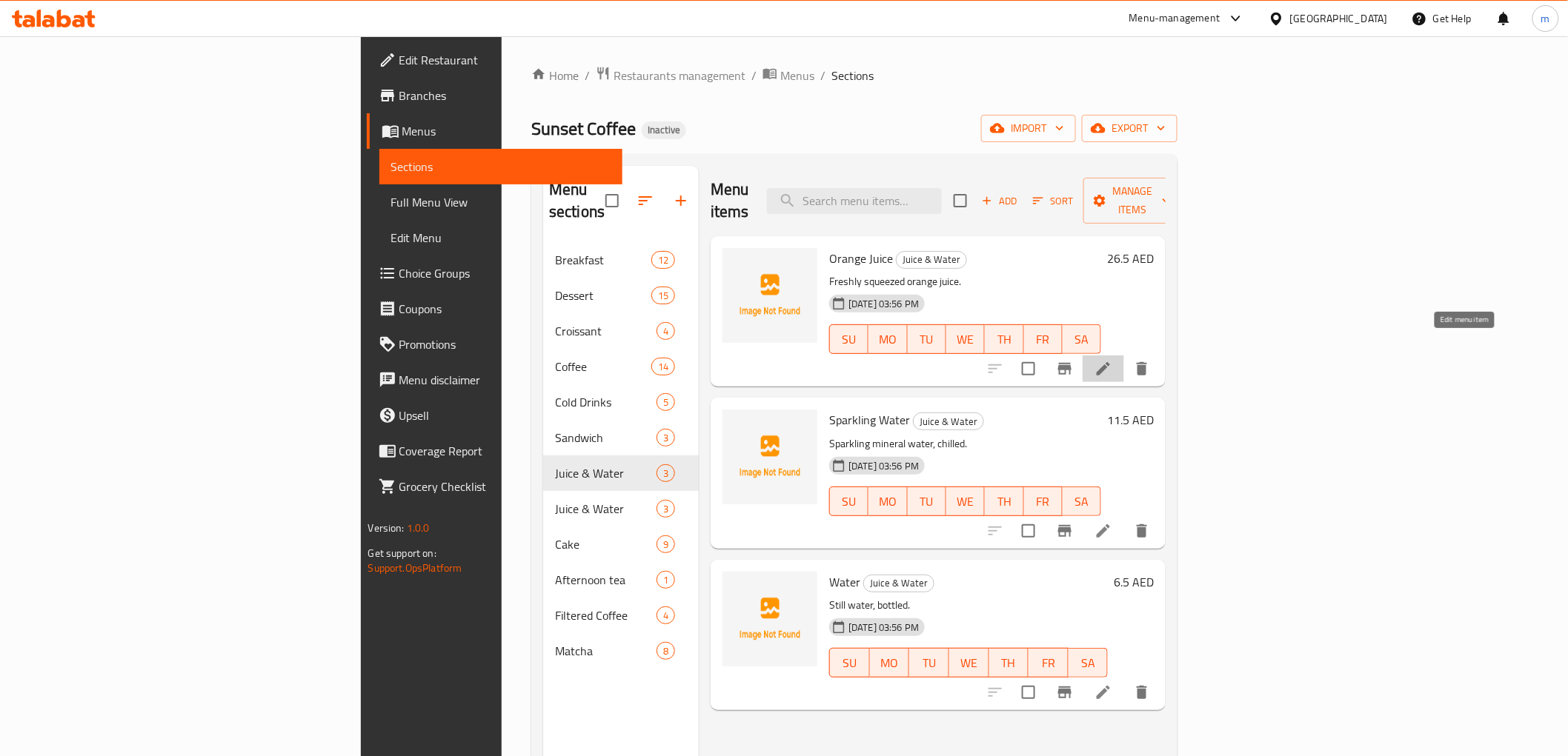
click at [1112, 360] on icon at bounding box center [1103, 369] width 18 height 18
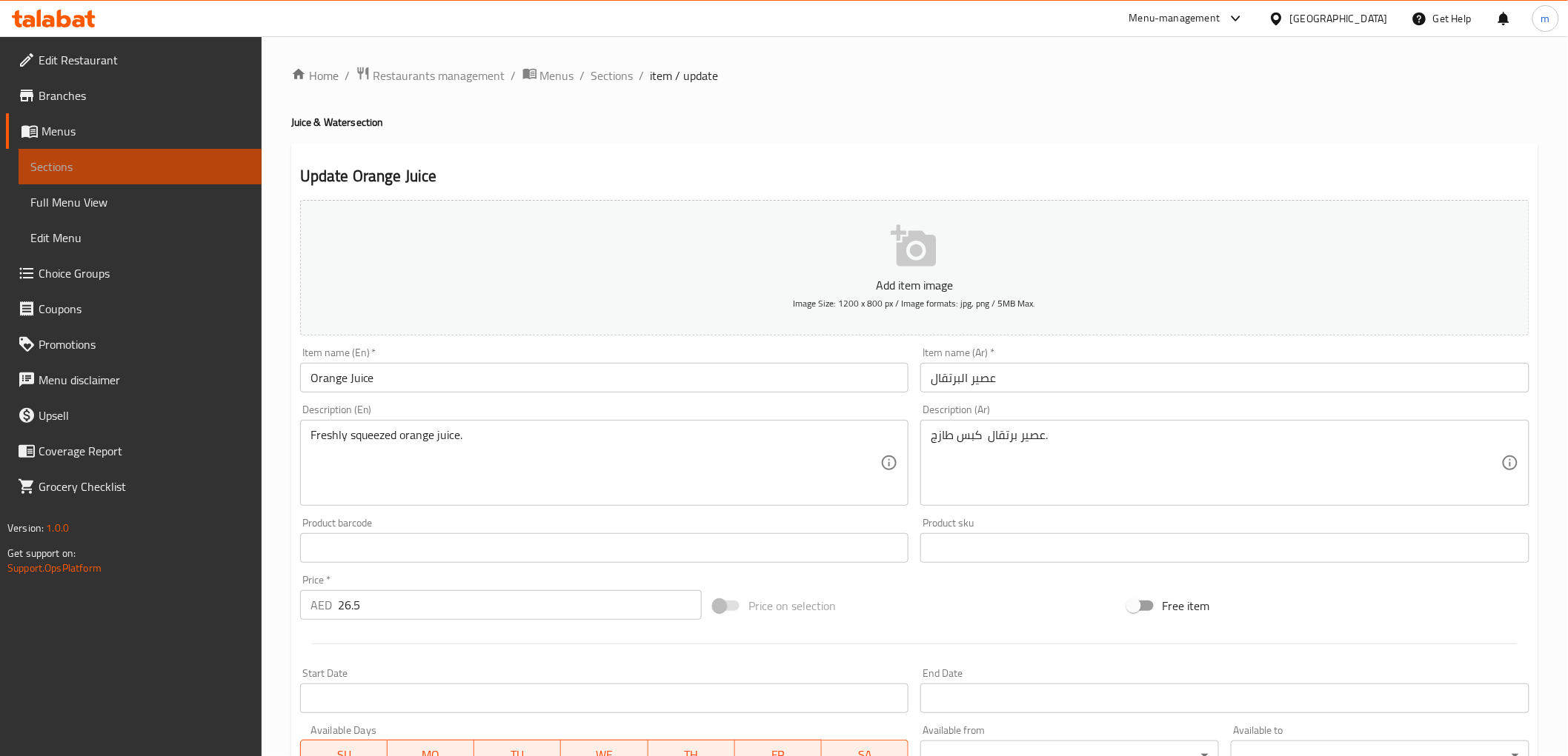
click at [67, 166] on span "Sections" at bounding box center [140, 166] width 220 height 18
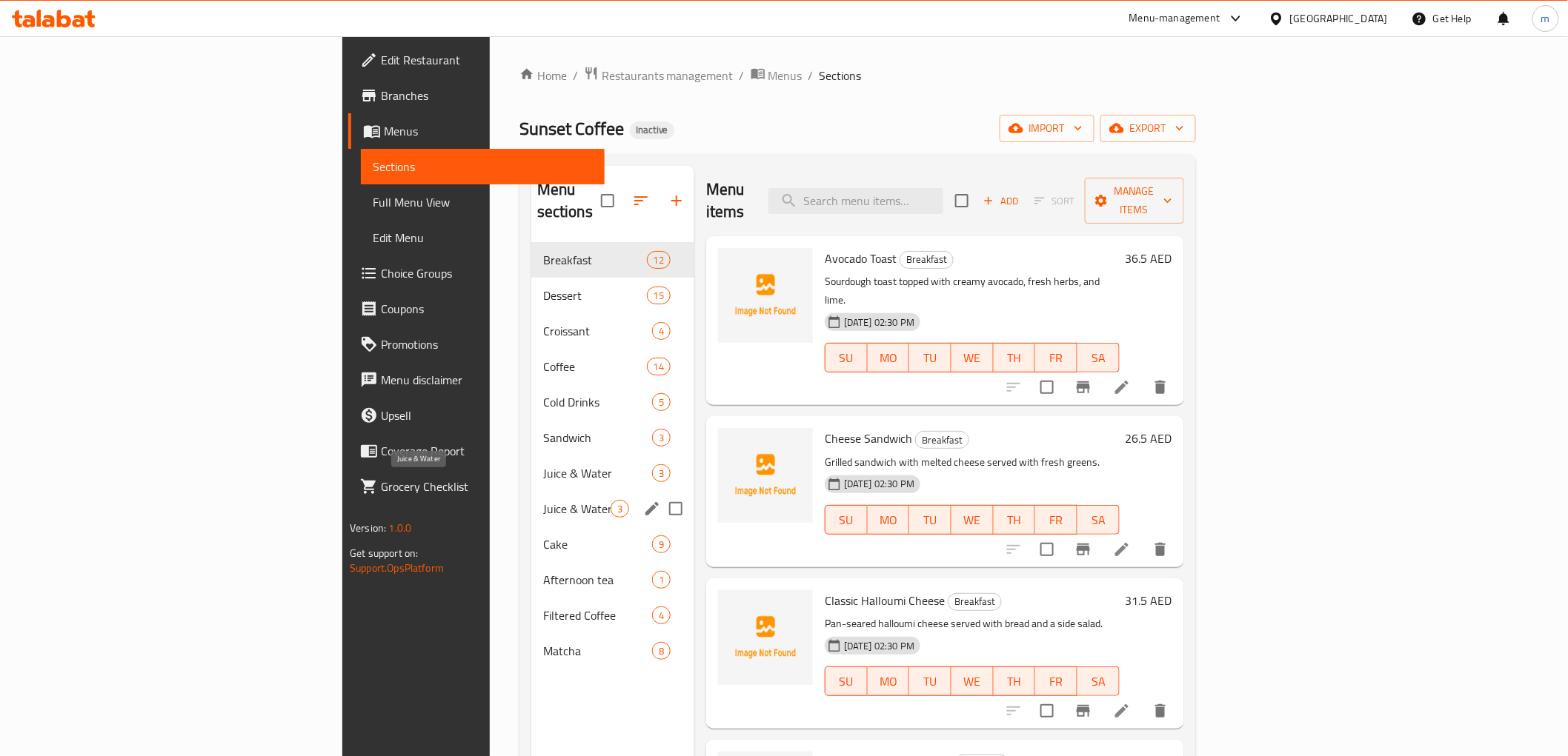
click at [543, 500] on span "Juice & Water" at bounding box center [577, 508] width 68 height 18
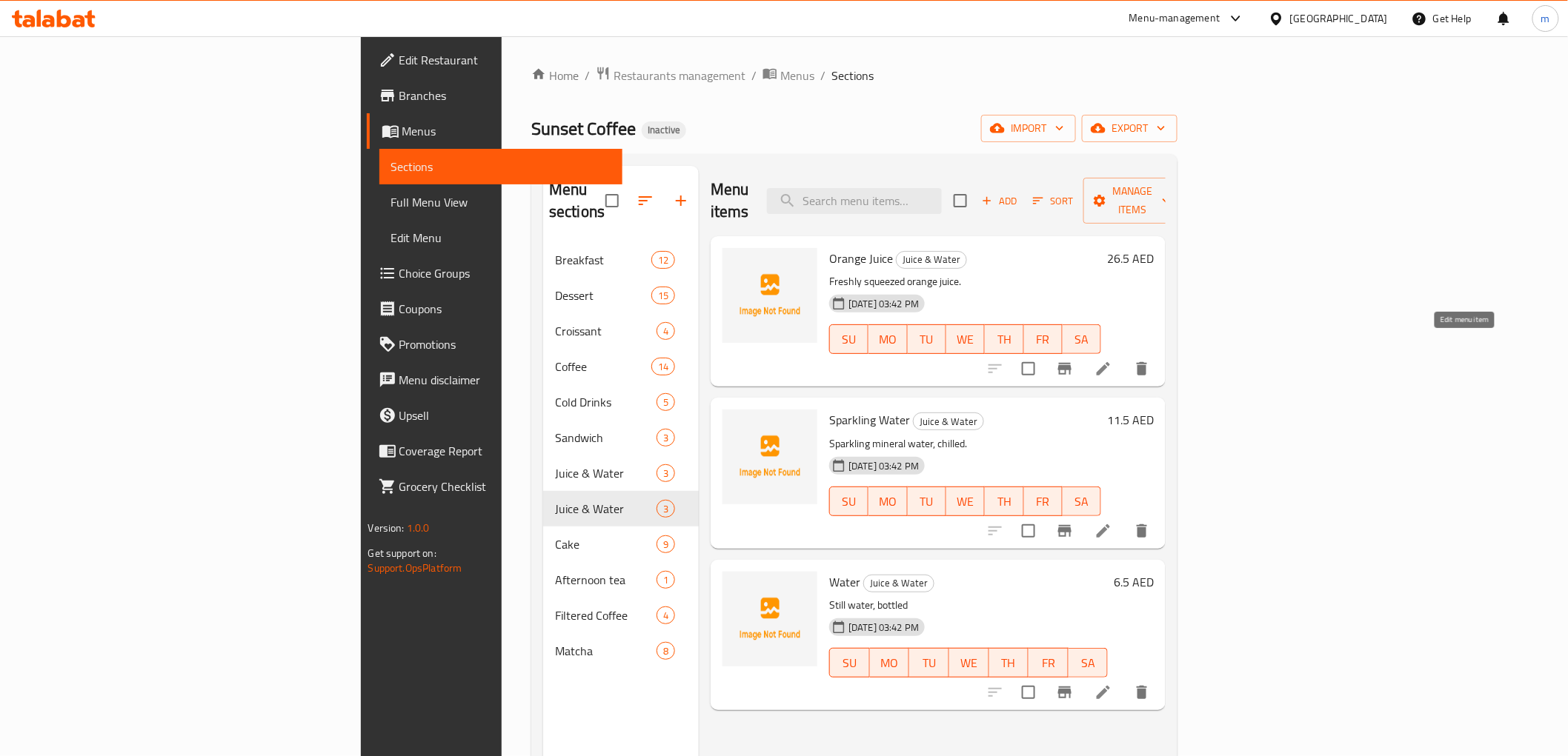
click at [1112, 360] on icon at bounding box center [1103, 369] width 18 height 18
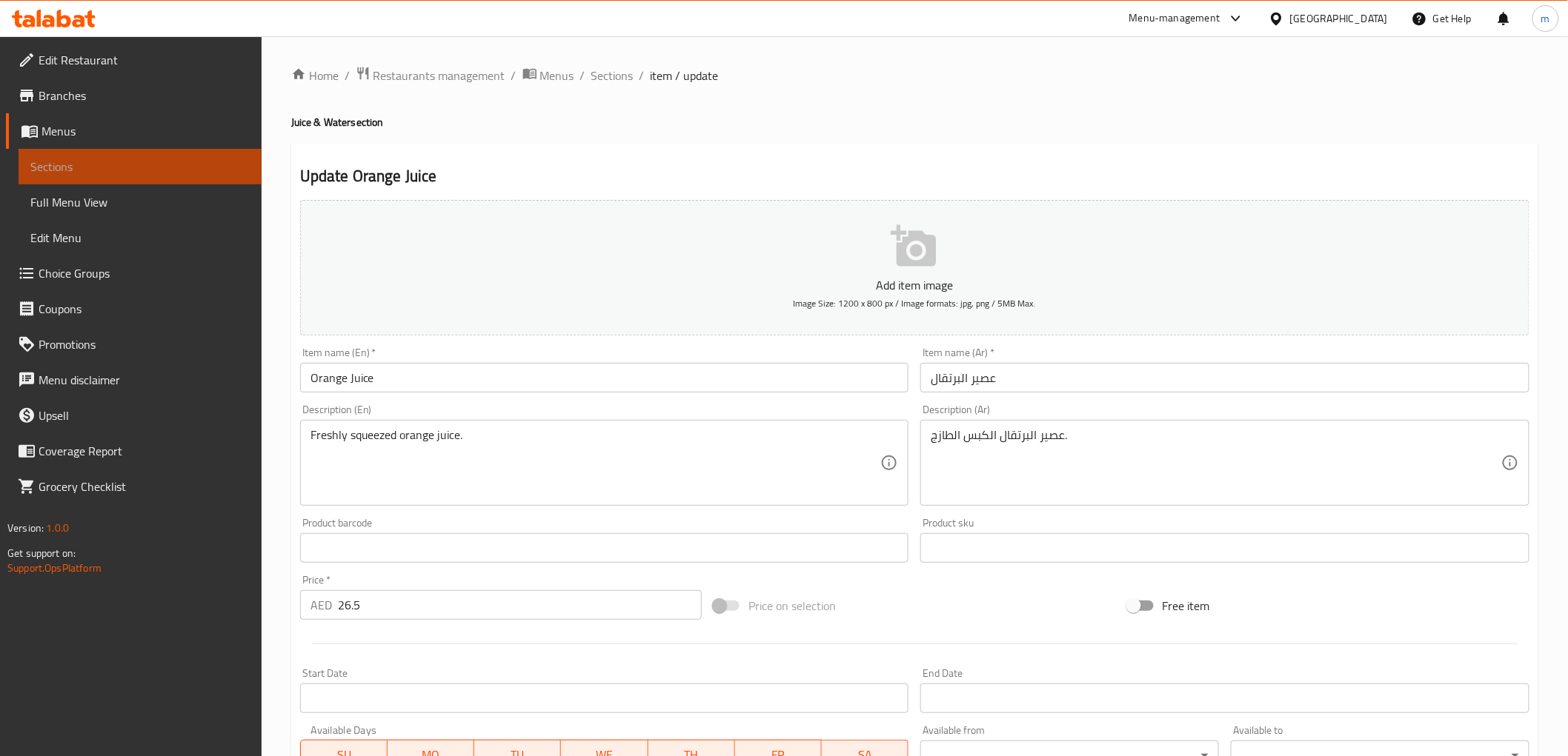
click at [73, 168] on span "Sections" at bounding box center [140, 166] width 220 height 18
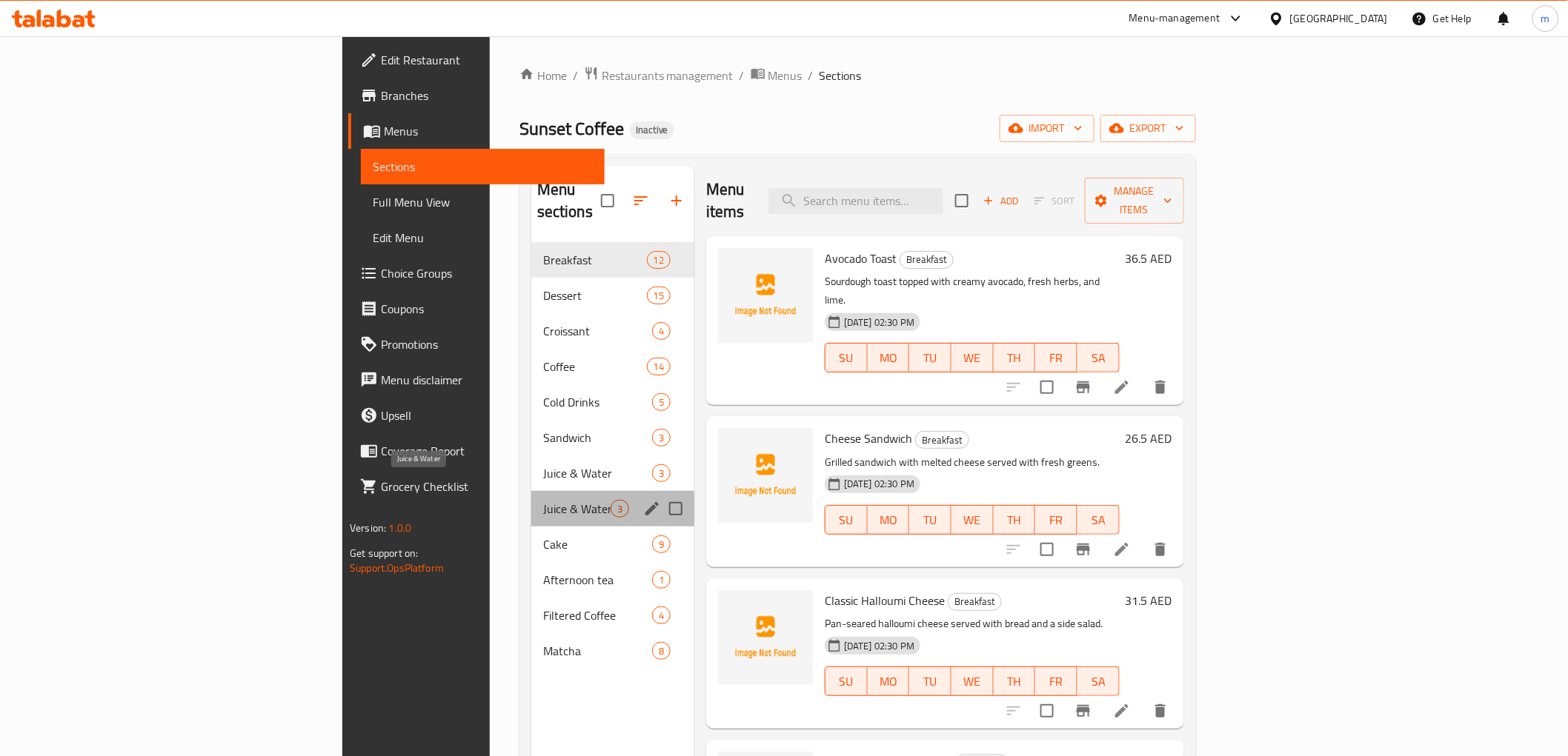
click at [543, 500] on span "Juice & Water" at bounding box center [577, 508] width 68 height 18
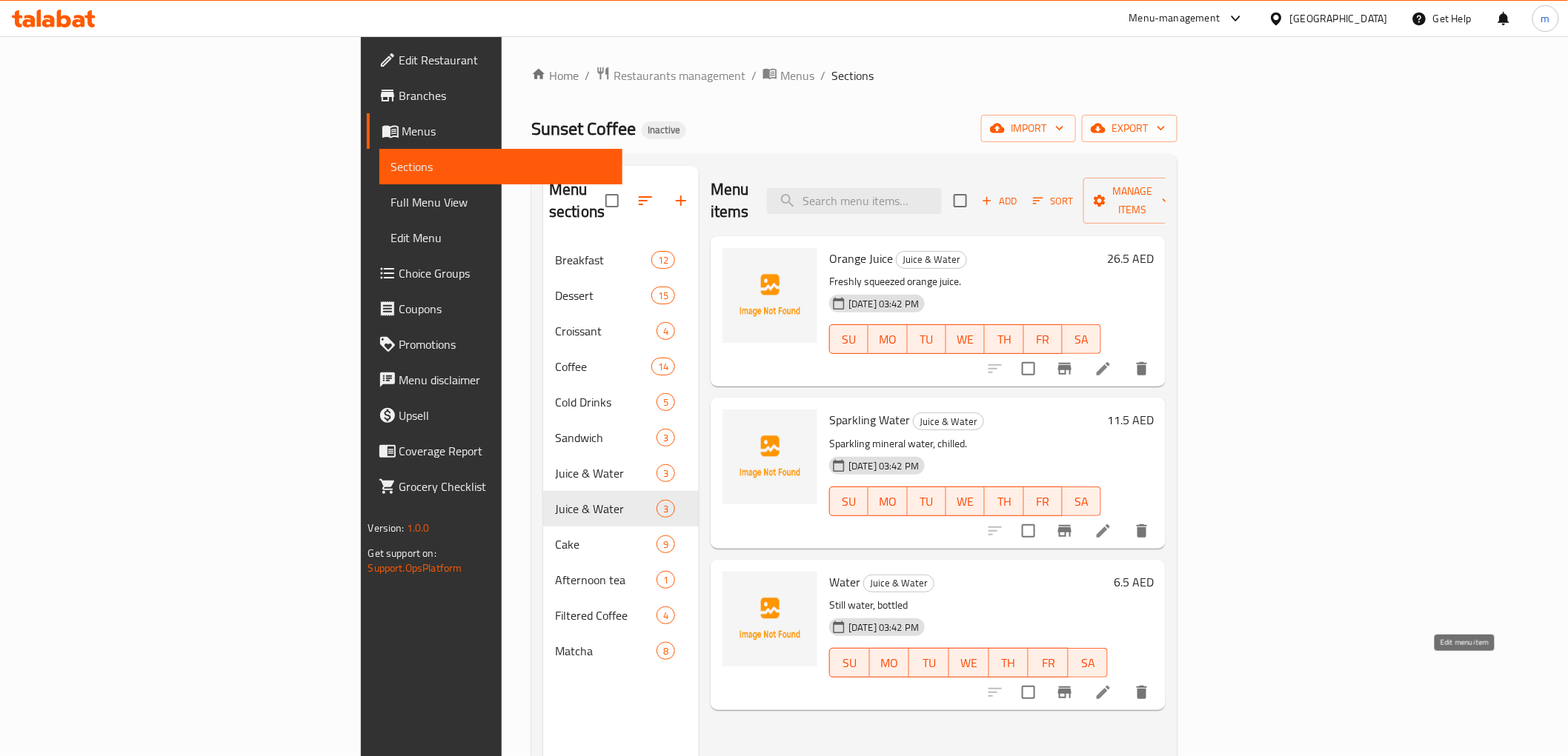
click at [1110, 686] on icon at bounding box center [1103, 693] width 13 height 13
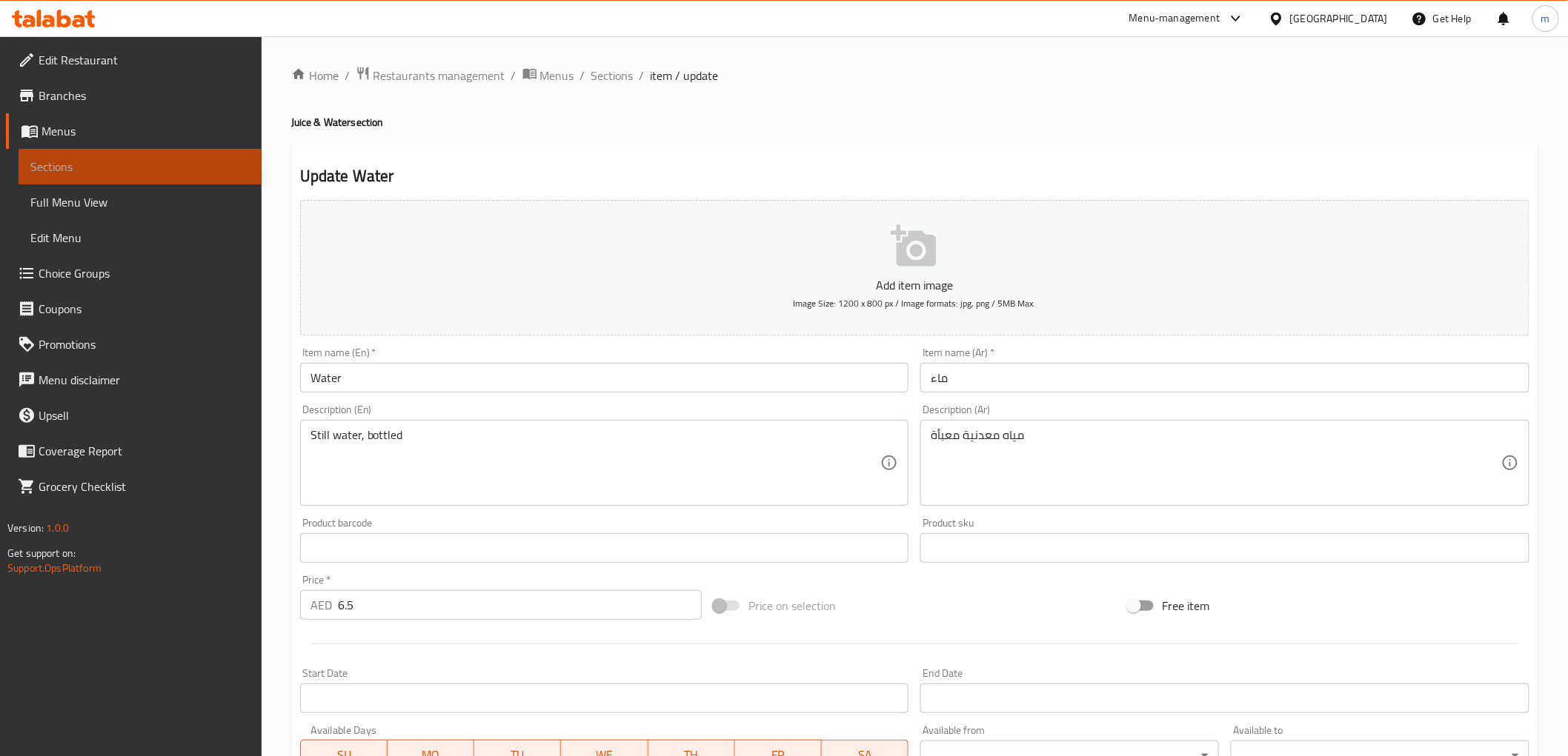
click at [65, 172] on span "Sections" at bounding box center [140, 166] width 220 height 18
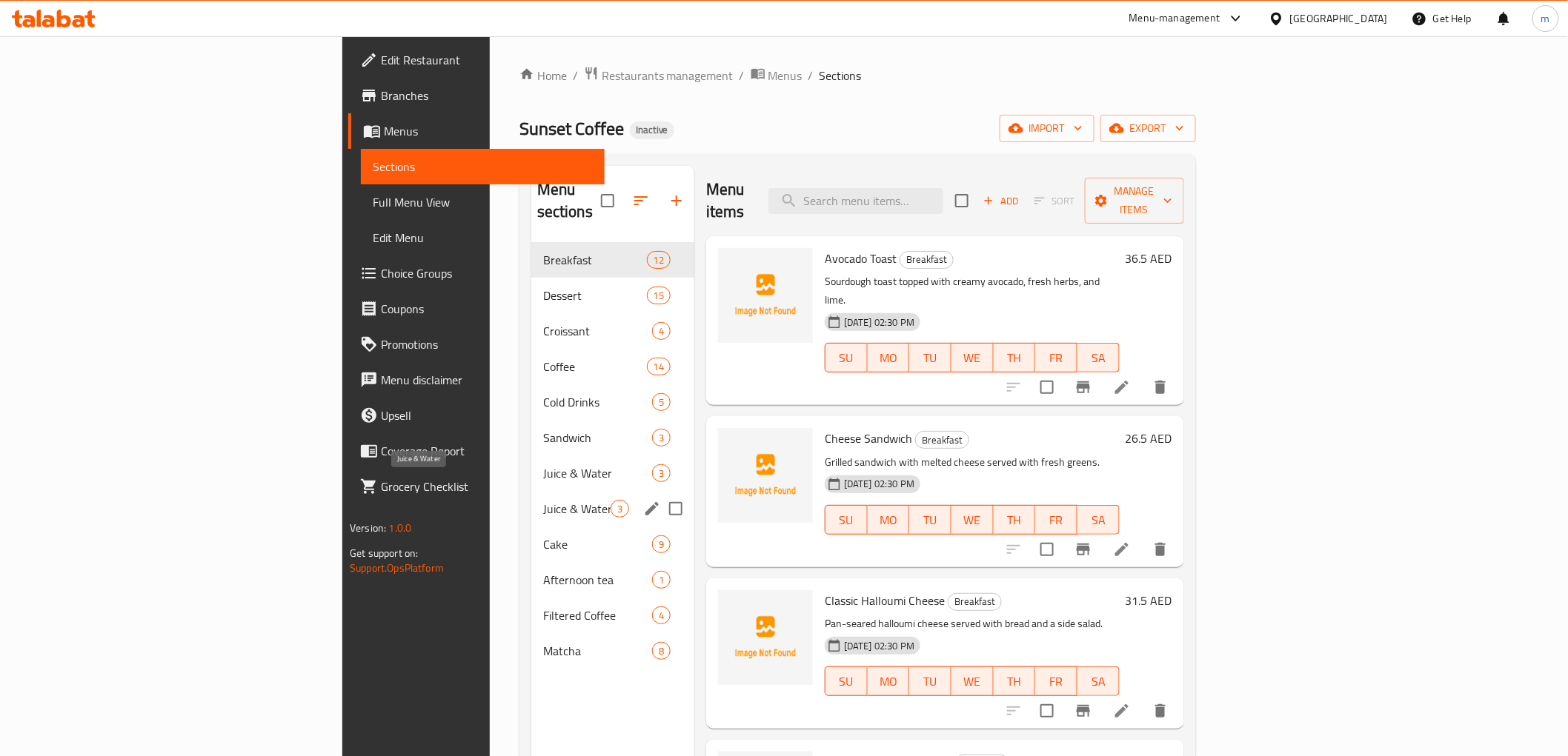
click at [543, 500] on span "Juice & Water" at bounding box center [577, 508] width 68 height 18
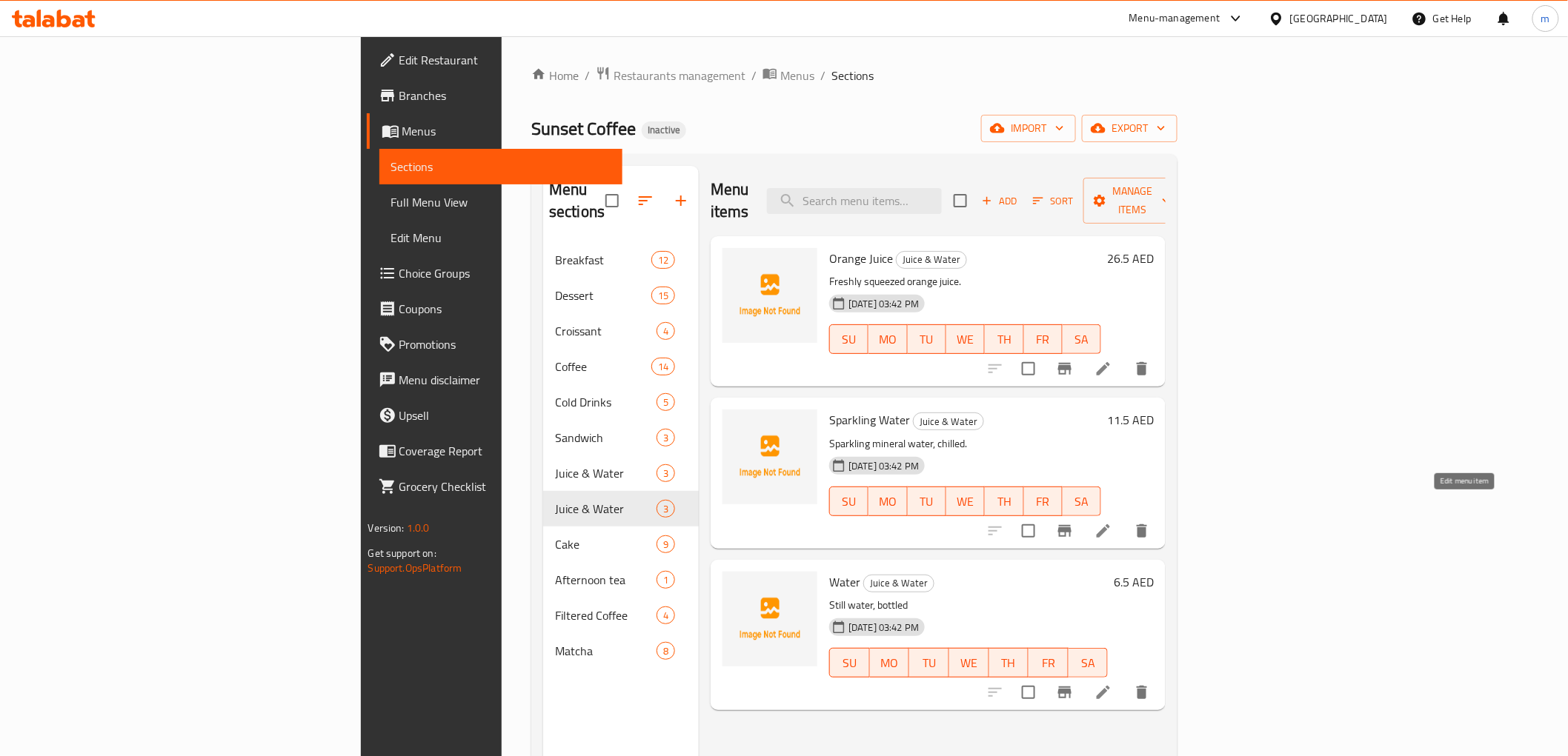
click at [1112, 522] on icon at bounding box center [1103, 531] width 18 height 18
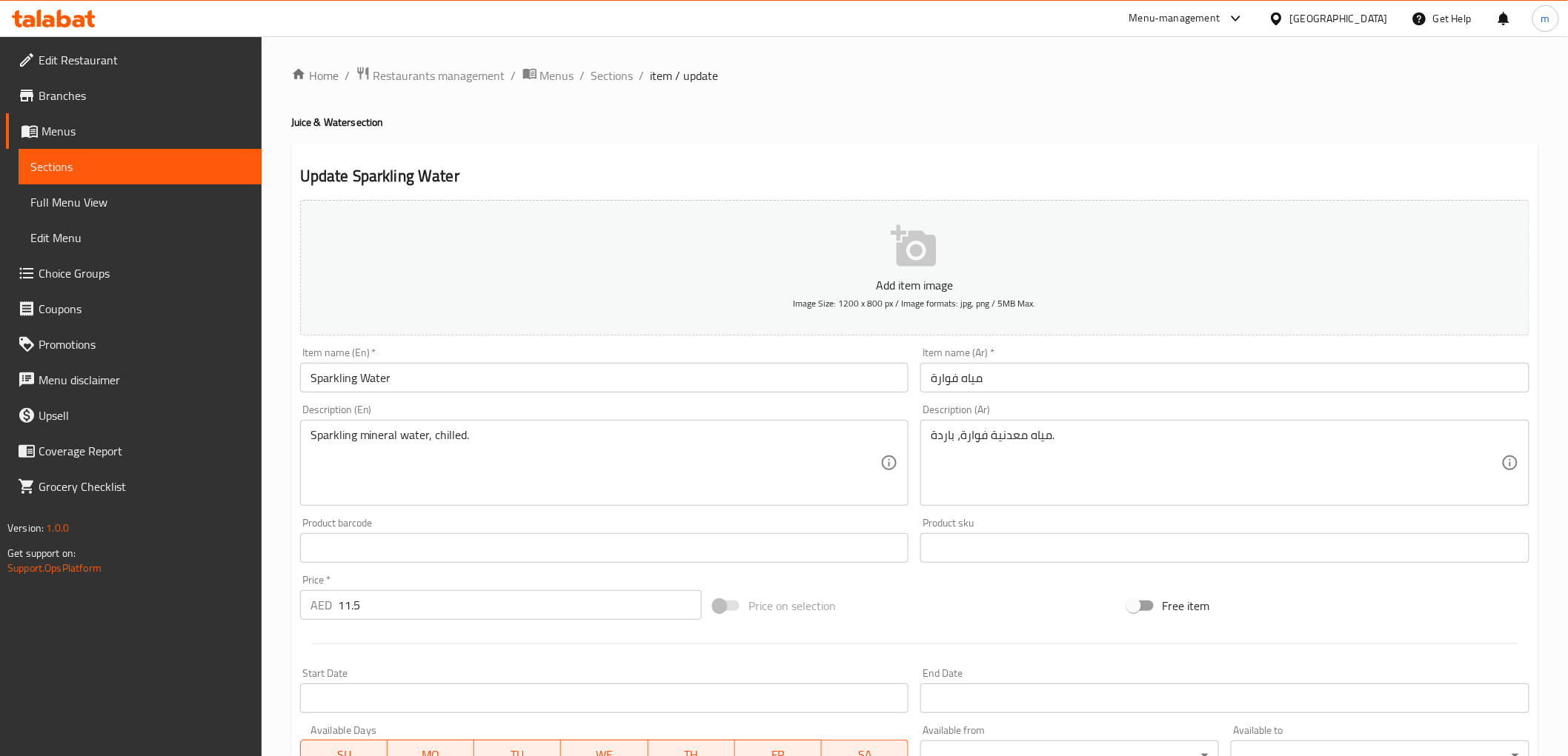
click at [120, 165] on span "Sections" at bounding box center [140, 166] width 220 height 18
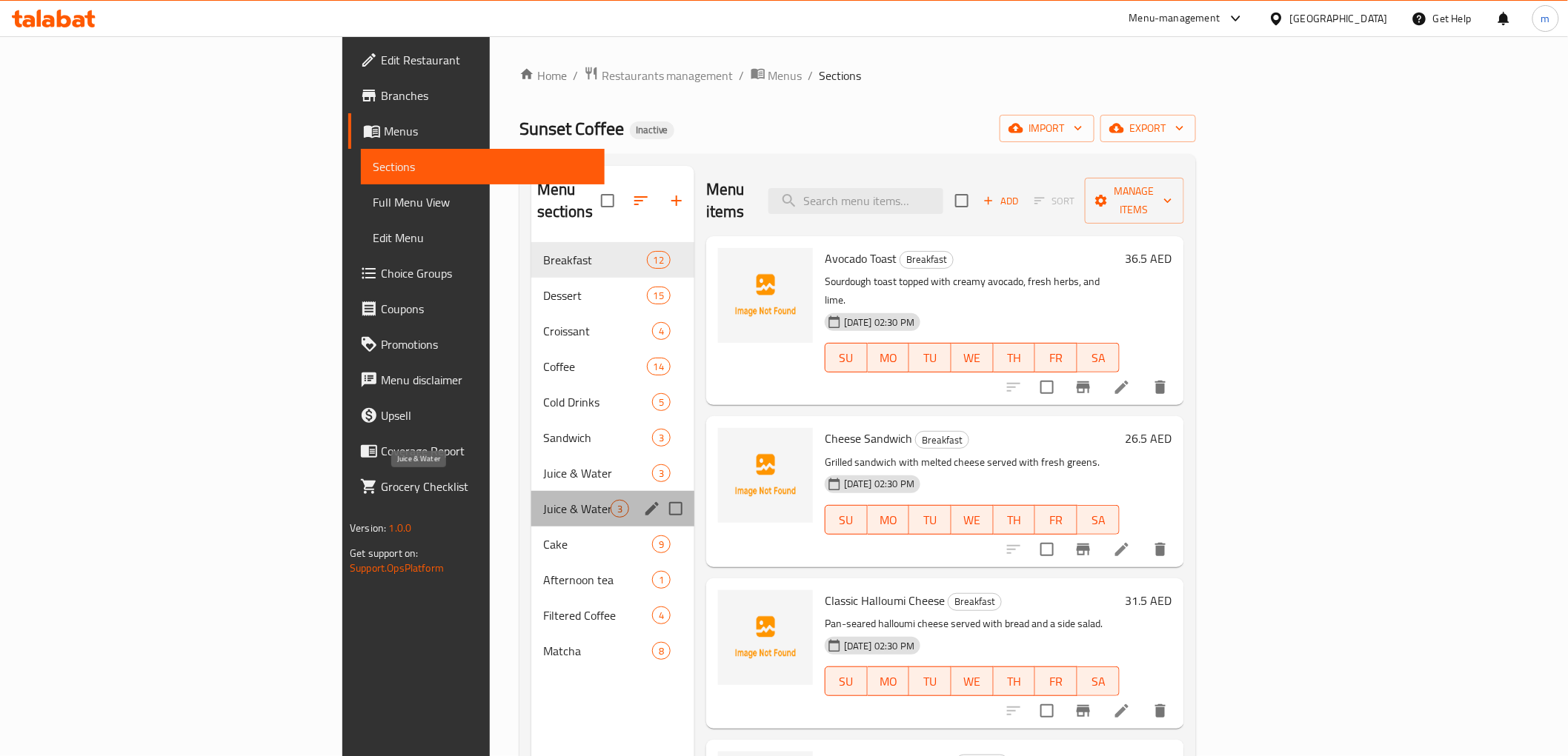
click at [543, 500] on span "Juice & Water" at bounding box center [577, 508] width 68 height 18
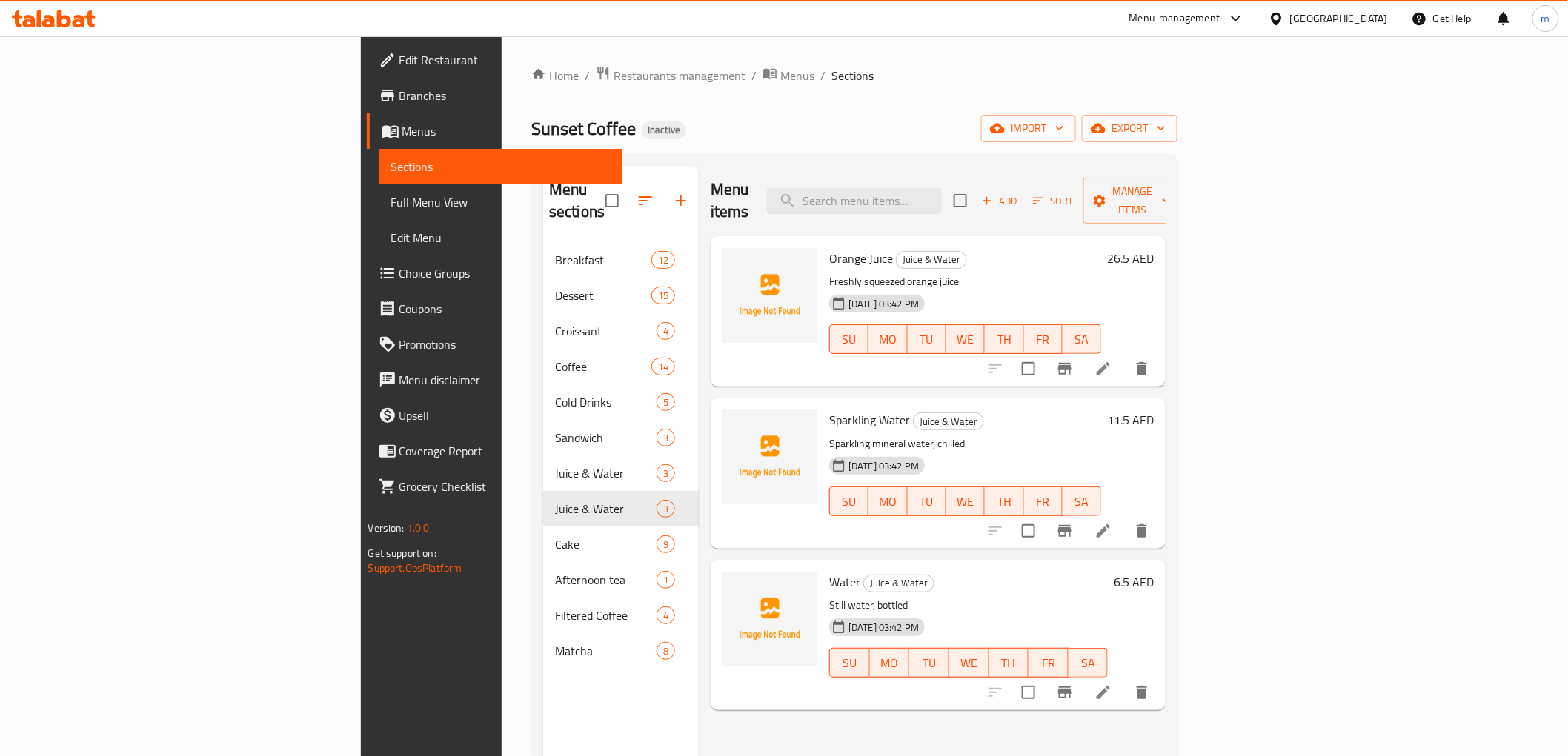
click at [1112, 360] on icon at bounding box center [1103, 369] width 18 height 18
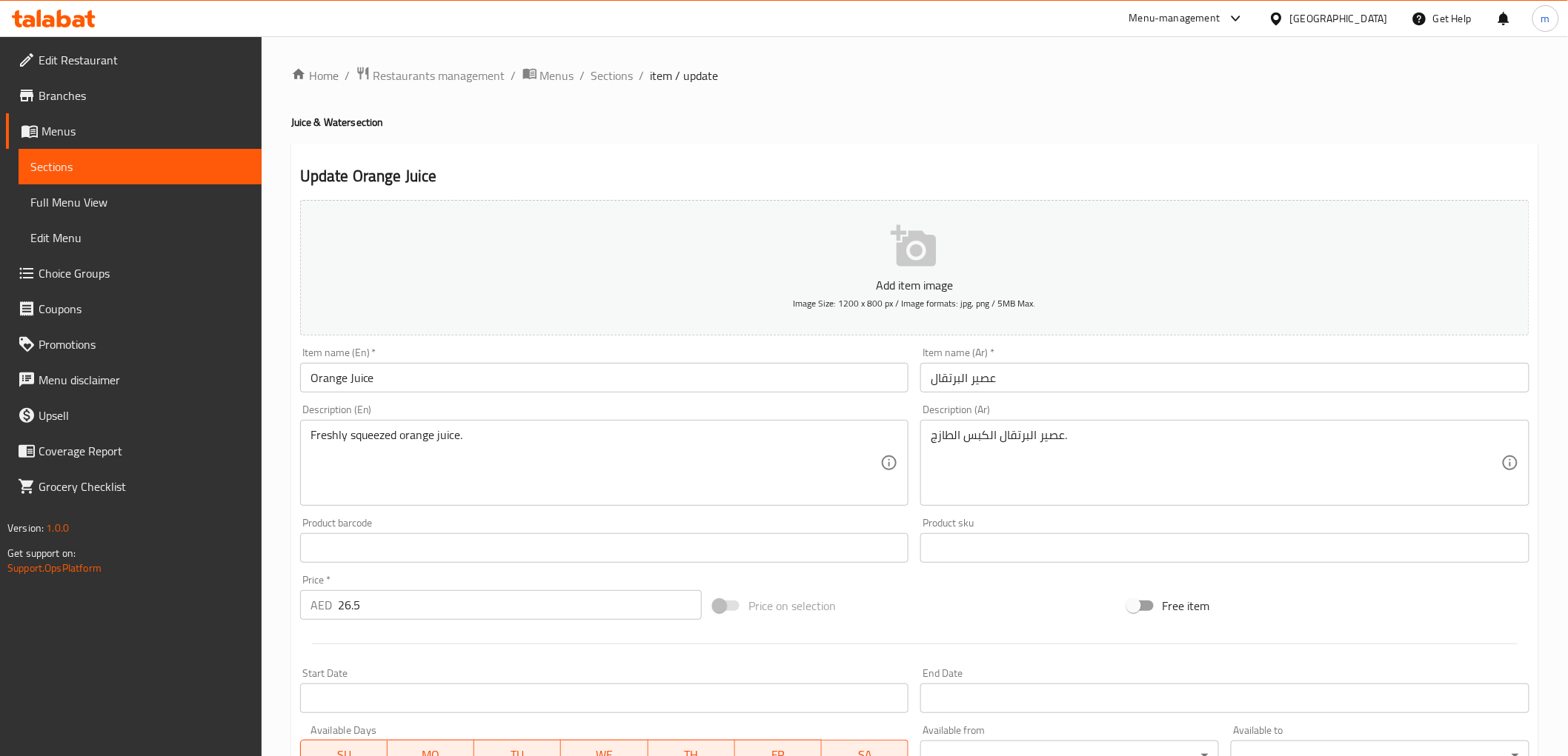
click at [95, 172] on span "Sections" at bounding box center [140, 166] width 220 height 18
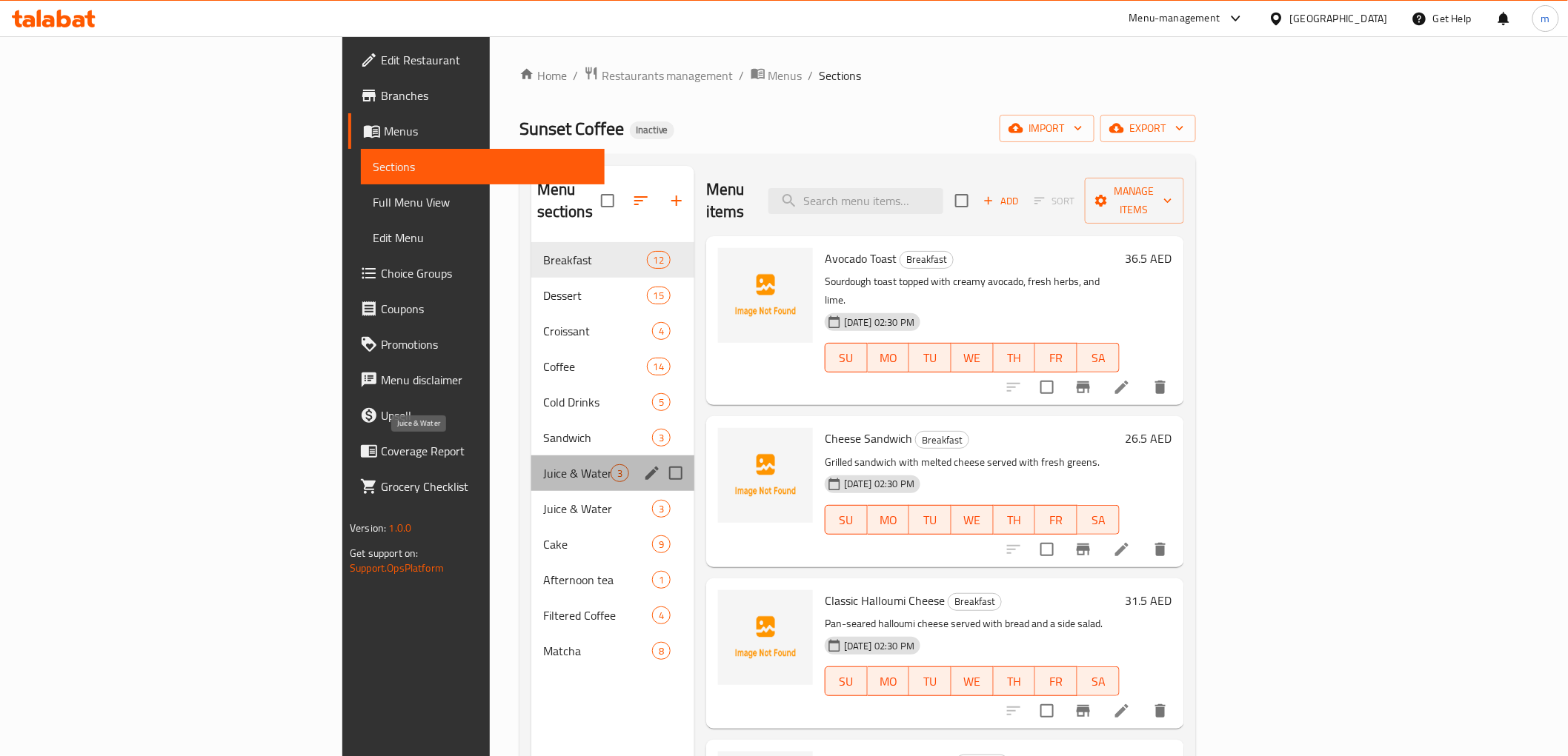
click at [543, 465] on span "Juice & Water" at bounding box center [577, 473] width 68 height 18
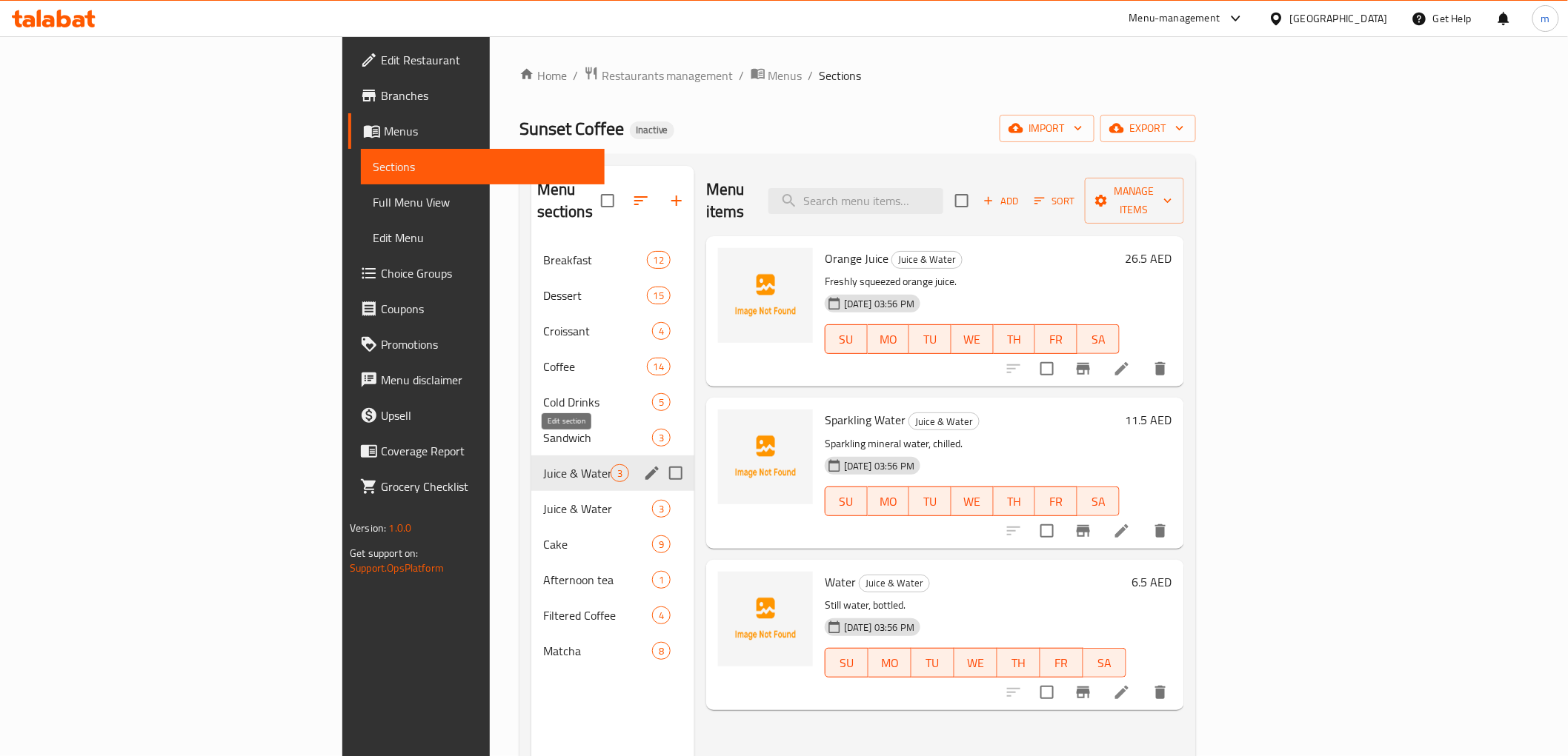
click at [643, 465] on icon "edit" at bounding box center [652, 473] width 18 height 18
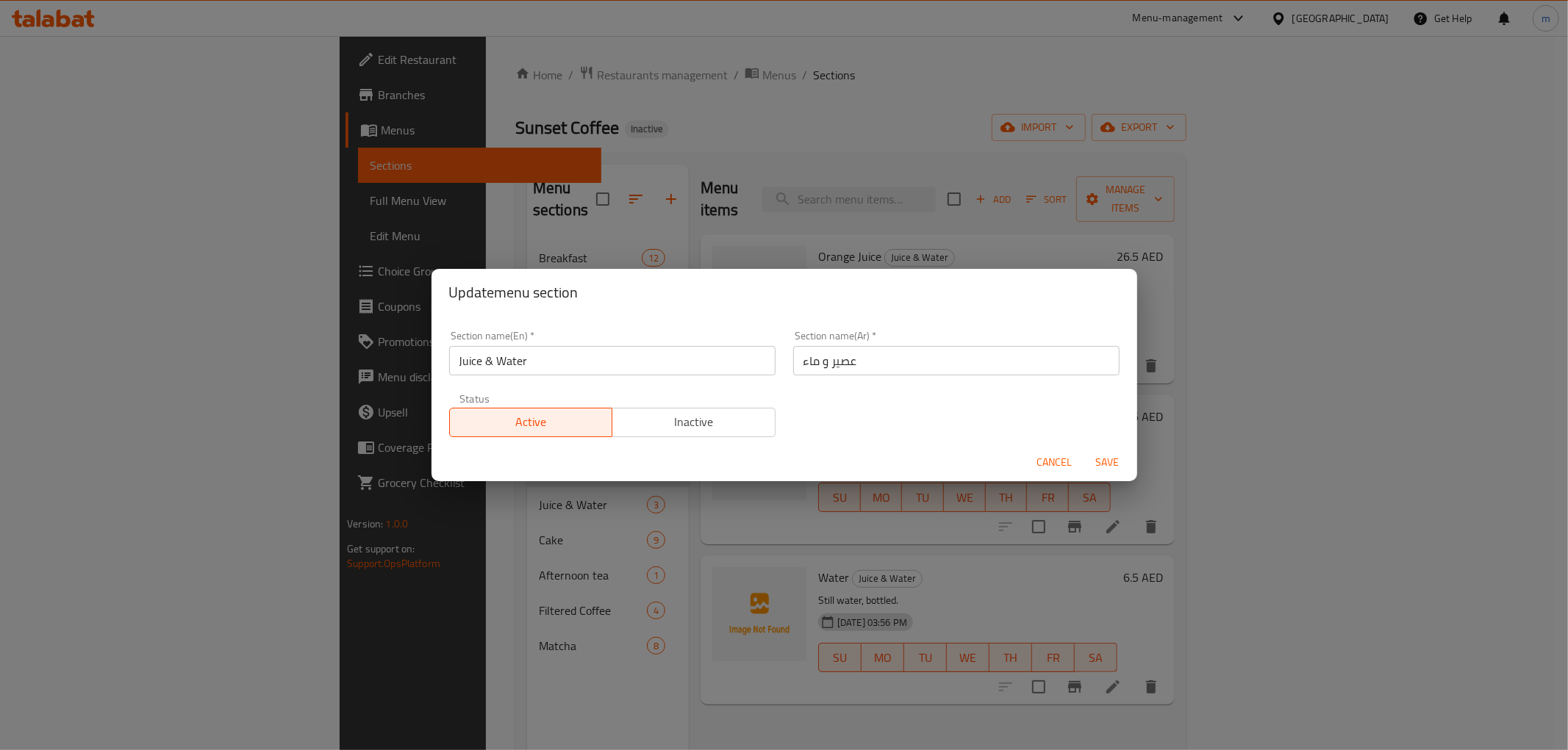
click at [1068, 454] on span "Cancel" at bounding box center [1055, 463] width 36 height 19
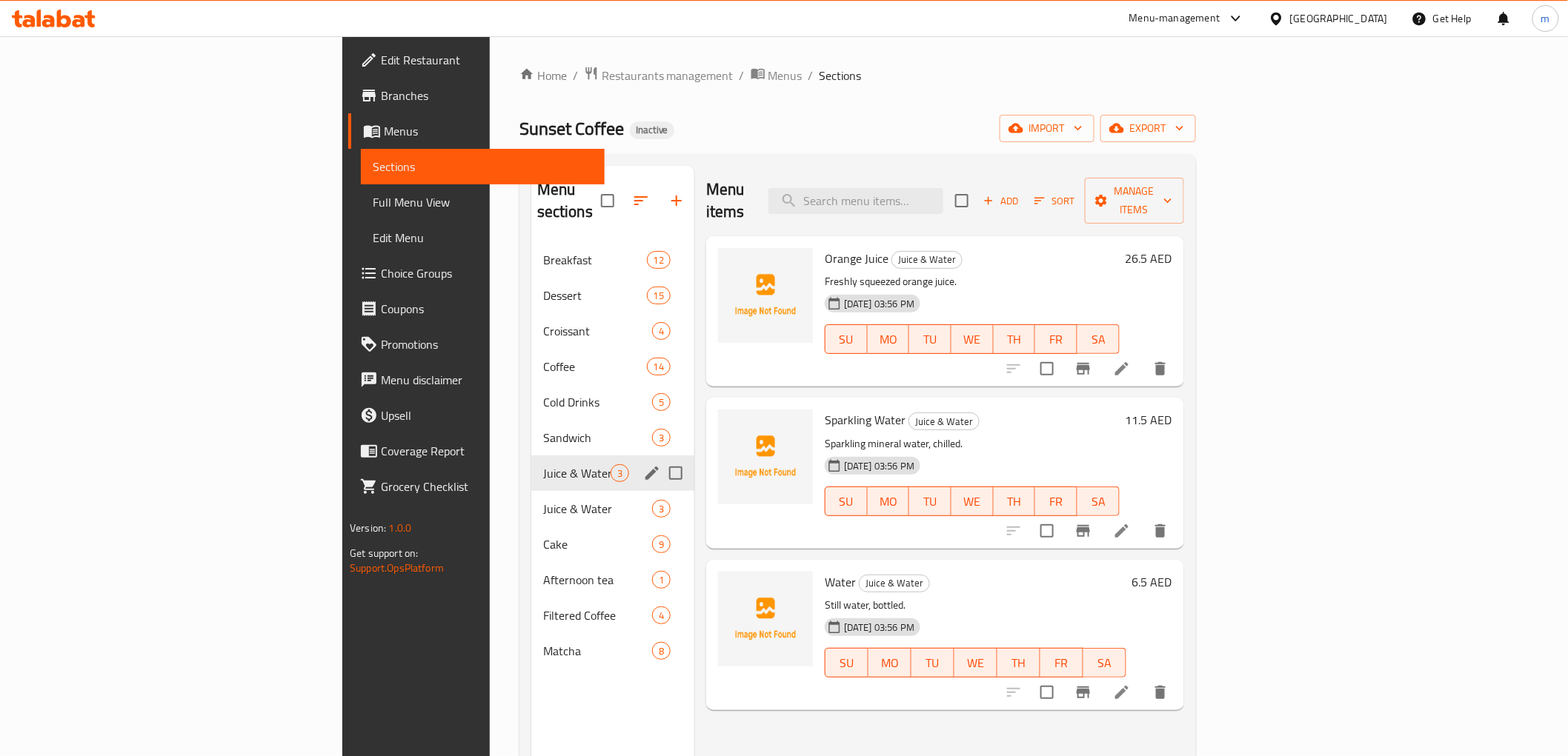
click at [660, 458] on input "Menu sections" at bounding box center [675, 473] width 31 height 31
checkbox input "true"
click at [624, 192] on icon "button" at bounding box center [633, 201] width 18 height 18
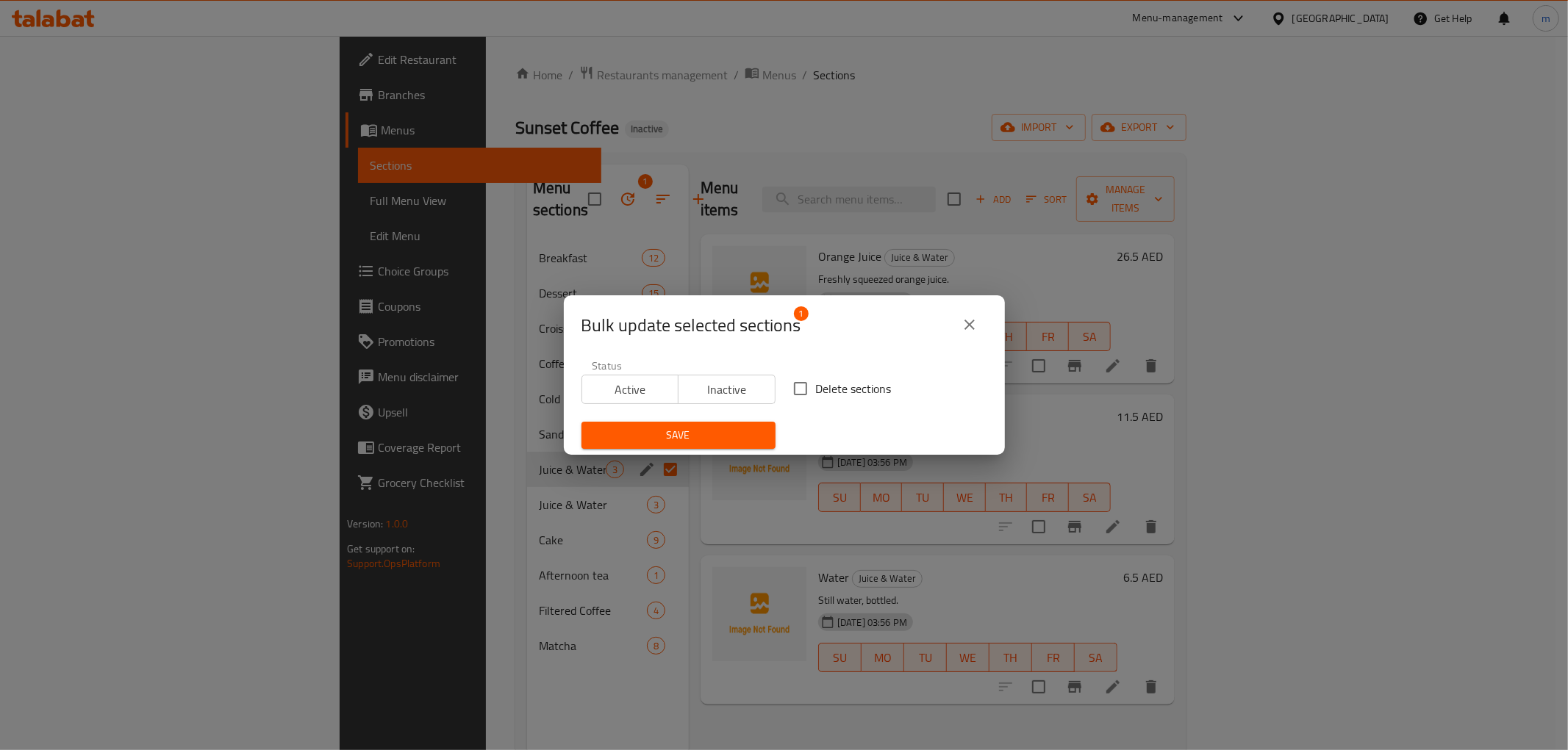
click at [791, 387] on input "Delete sections" at bounding box center [800, 388] width 31 height 31
checkbox input "true"
click at [697, 434] on span "Save" at bounding box center [678, 436] width 170 height 19
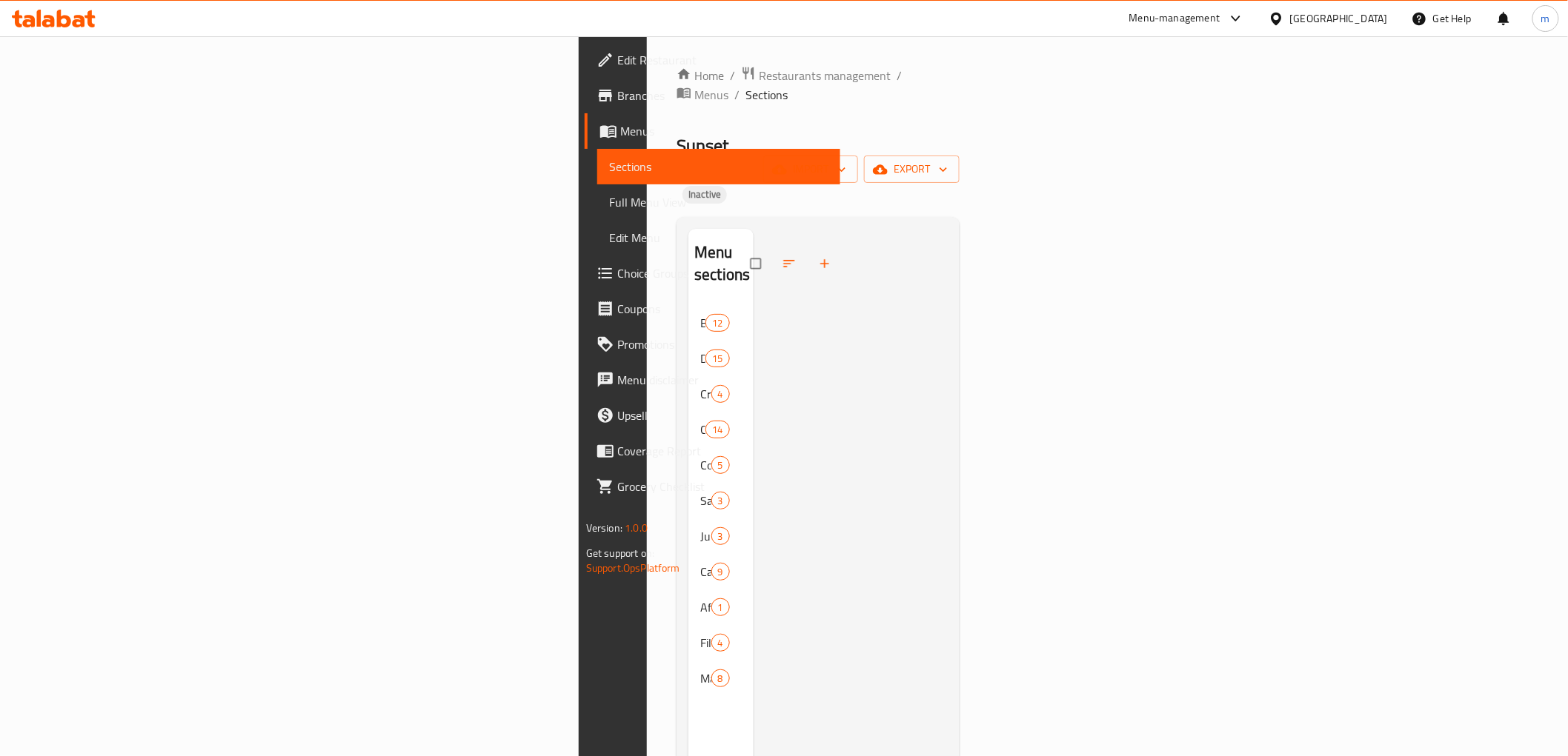
click at [753, 271] on div at bounding box center [850, 607] width 194 height 756
click at [609, 158] on span "Sections" at bounding box center [718, 166] width 220 height 18
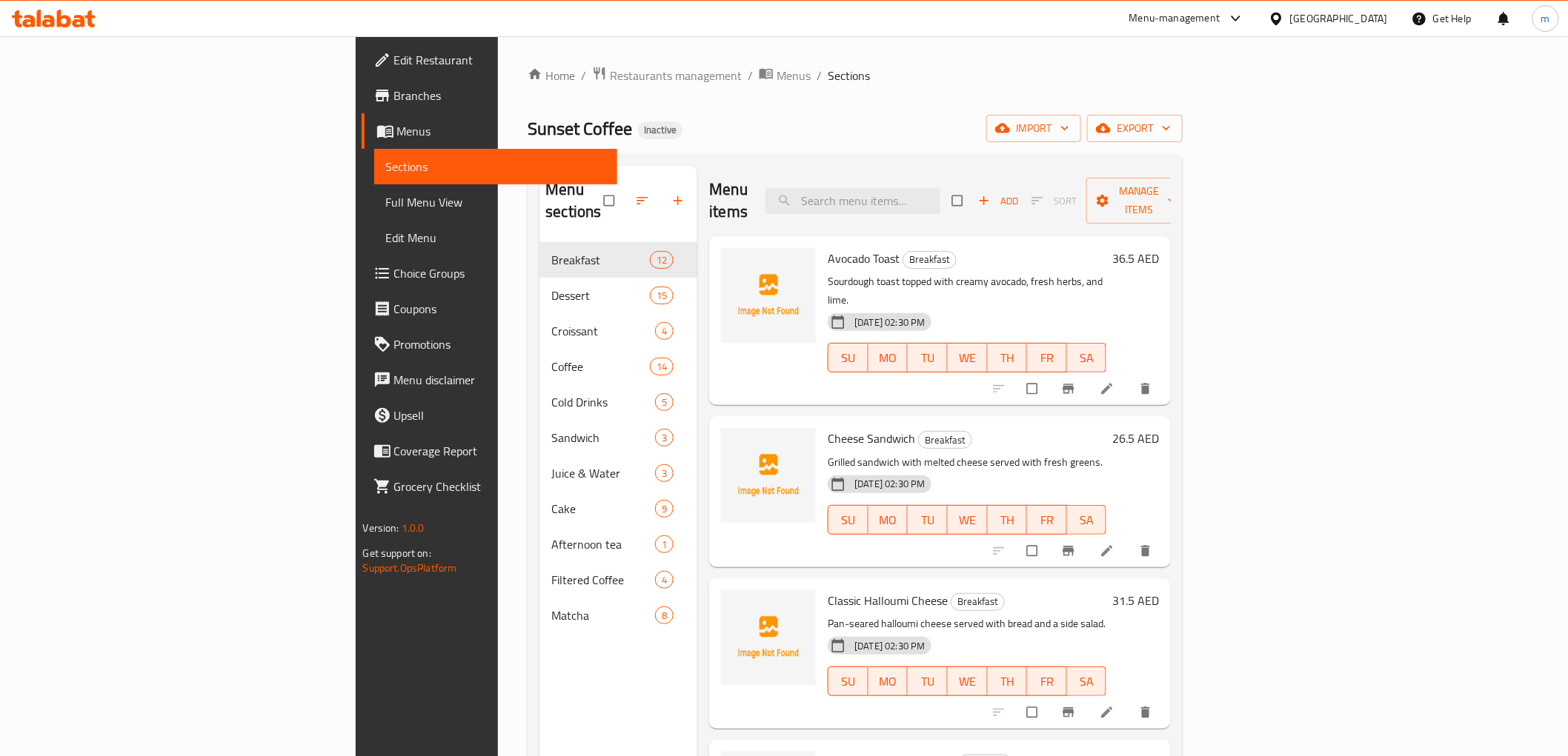
click at [1105, 88] on div "Home / Restaurants management / Menus / Sections Sunset Coffee Inactive import …" at bounding box center [854, 500] width 655 height 868
click at [809, 113] on div "Home / Restaurants management / Menus / Sections Sunset Coffee Inactive import …" at bounding box center [854, 500] width 655 height 868
click at [857, 135] on div "Sunset Coffee Inactive import export" at bounding box center [854, 128] width 655 height 27
click at [811, 116] on div "Sunset Coffee Inactive import export" at bounding box center [854, 128] width 655 height 27
click at [386, 205] on span "Full Menu View" at bounding box center [495, 202] width 220 height 18
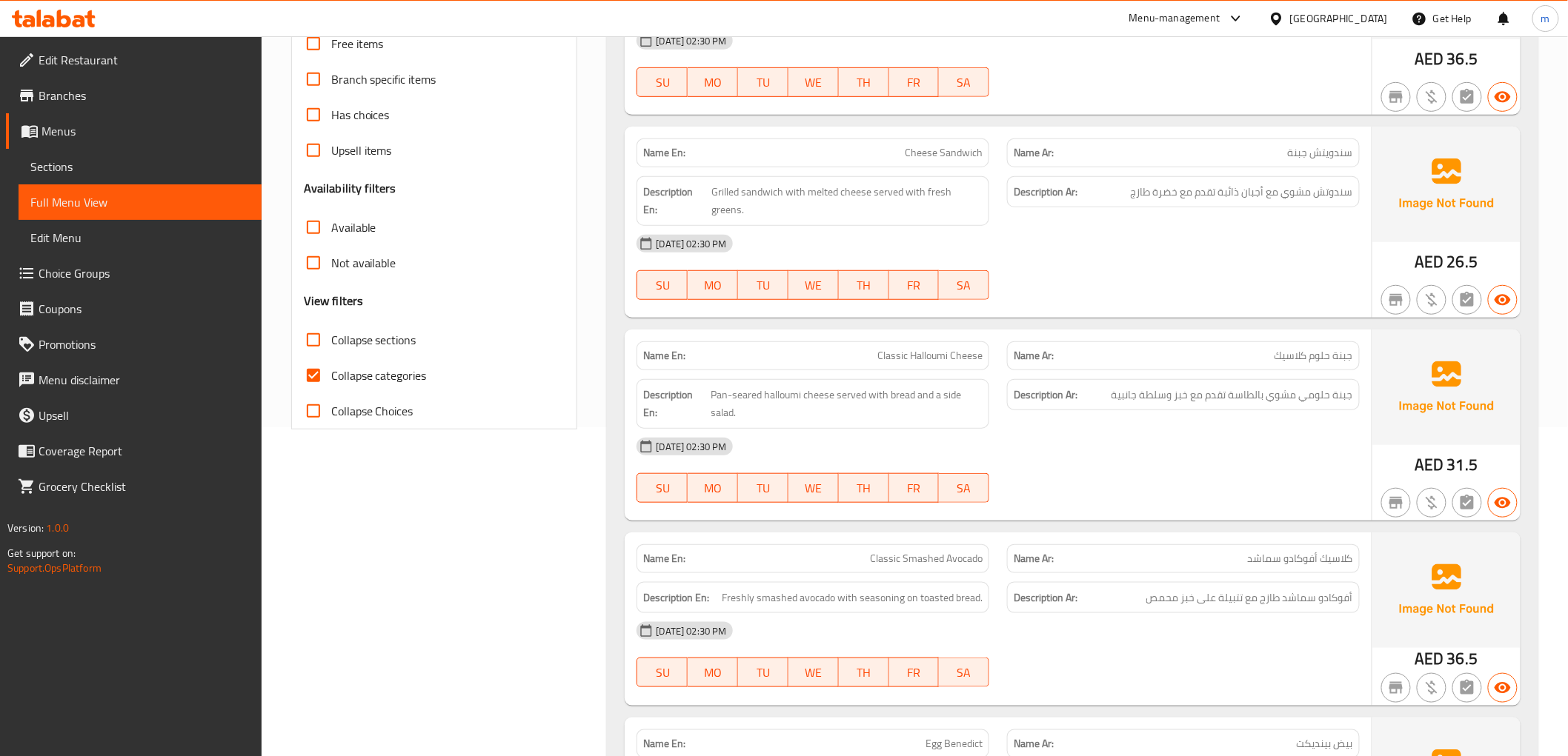
scroll to position [247, 0]
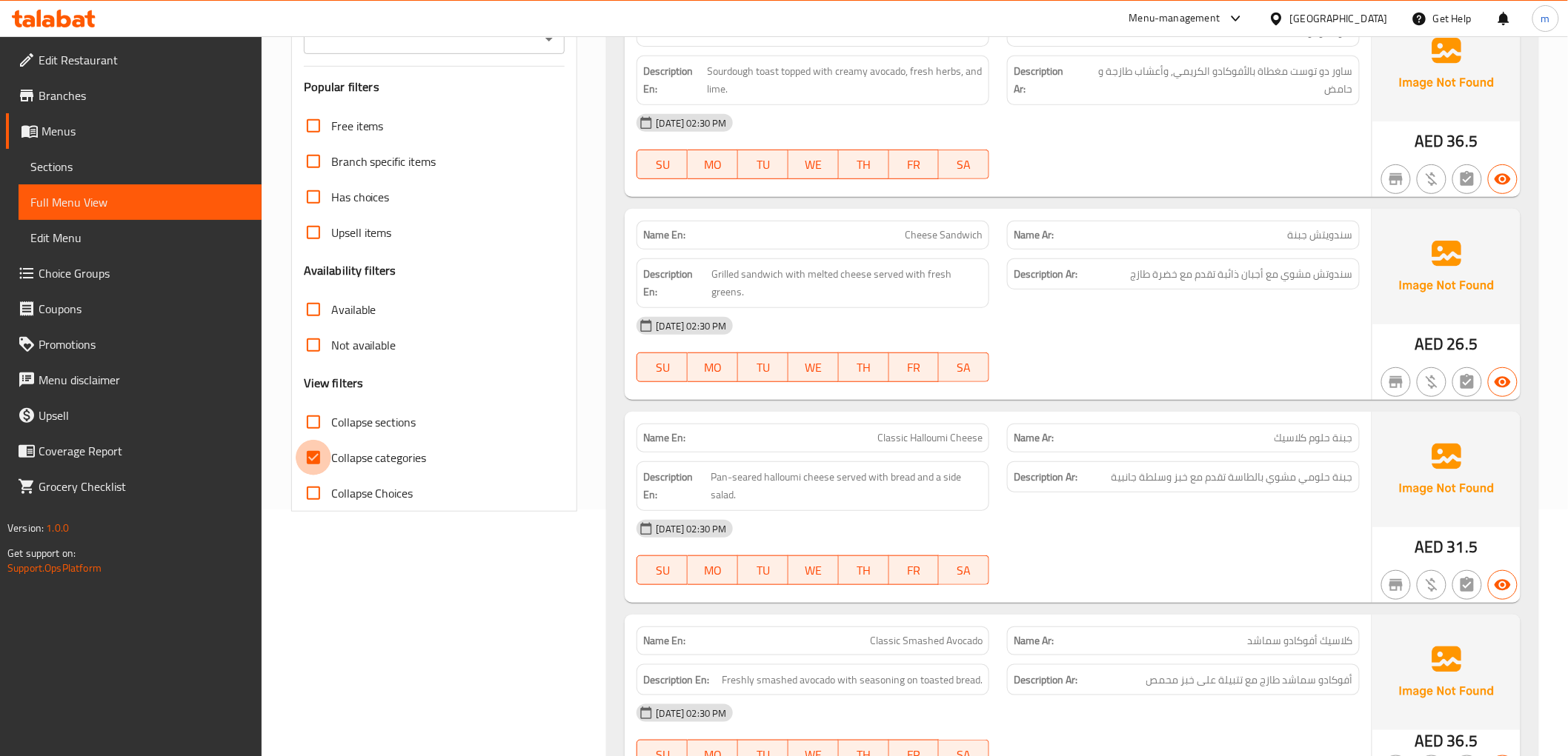
click at [313, 457] on input "Collapse categories" at bounding box center [314, 458] width 36 height 36
checkbox input "false"
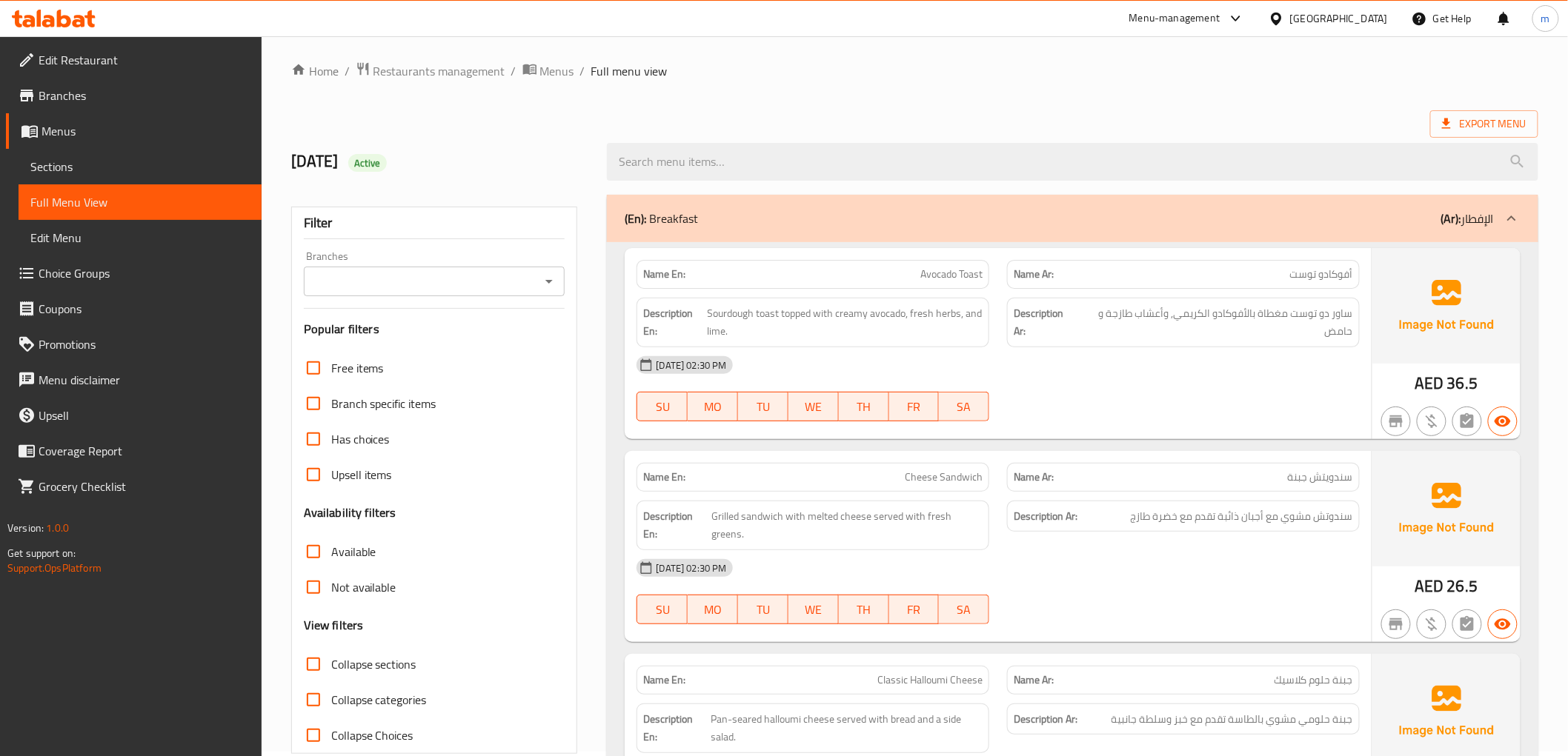
scroll to position [0, 0]
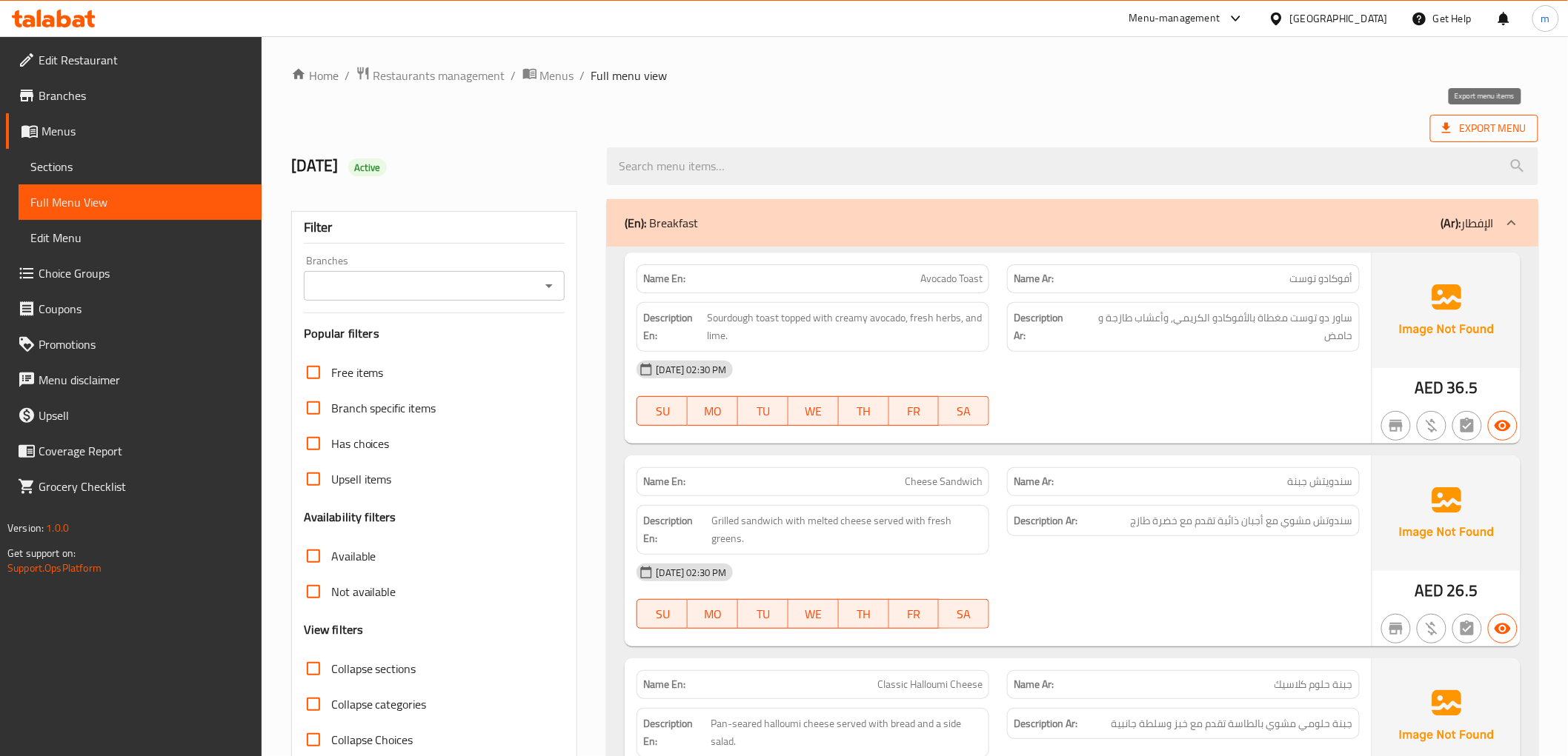
click at [1478, 126] on span "Export Menu" at bounding box center [1484, 129] width 85 height 19
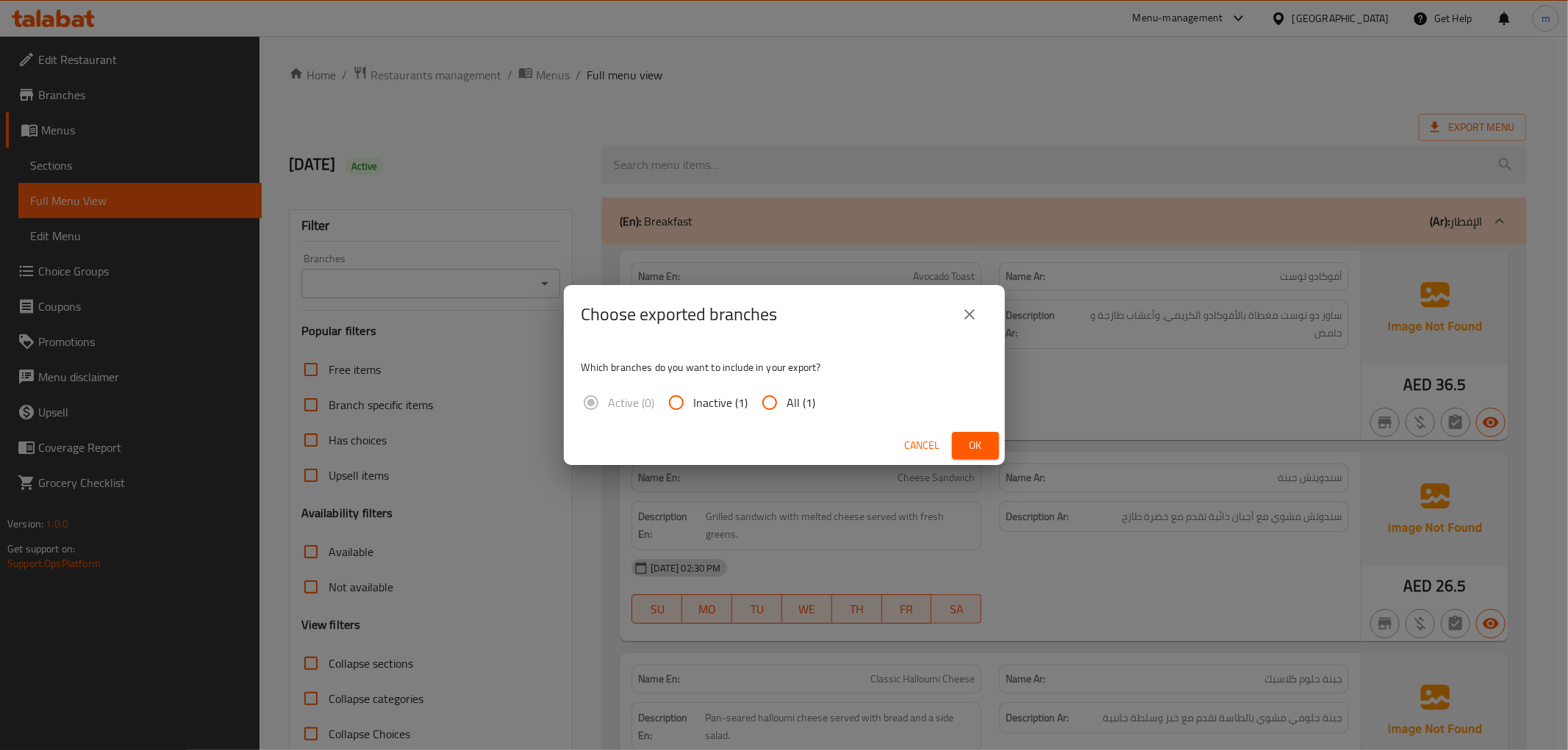
click at [762, 397] on input "All (1)" at bounding box center [770, 403] width 36 height 36
radio input "true"
click at [979, 444] on span "Ok" at bounding box center [975, 446] width 23 height 19
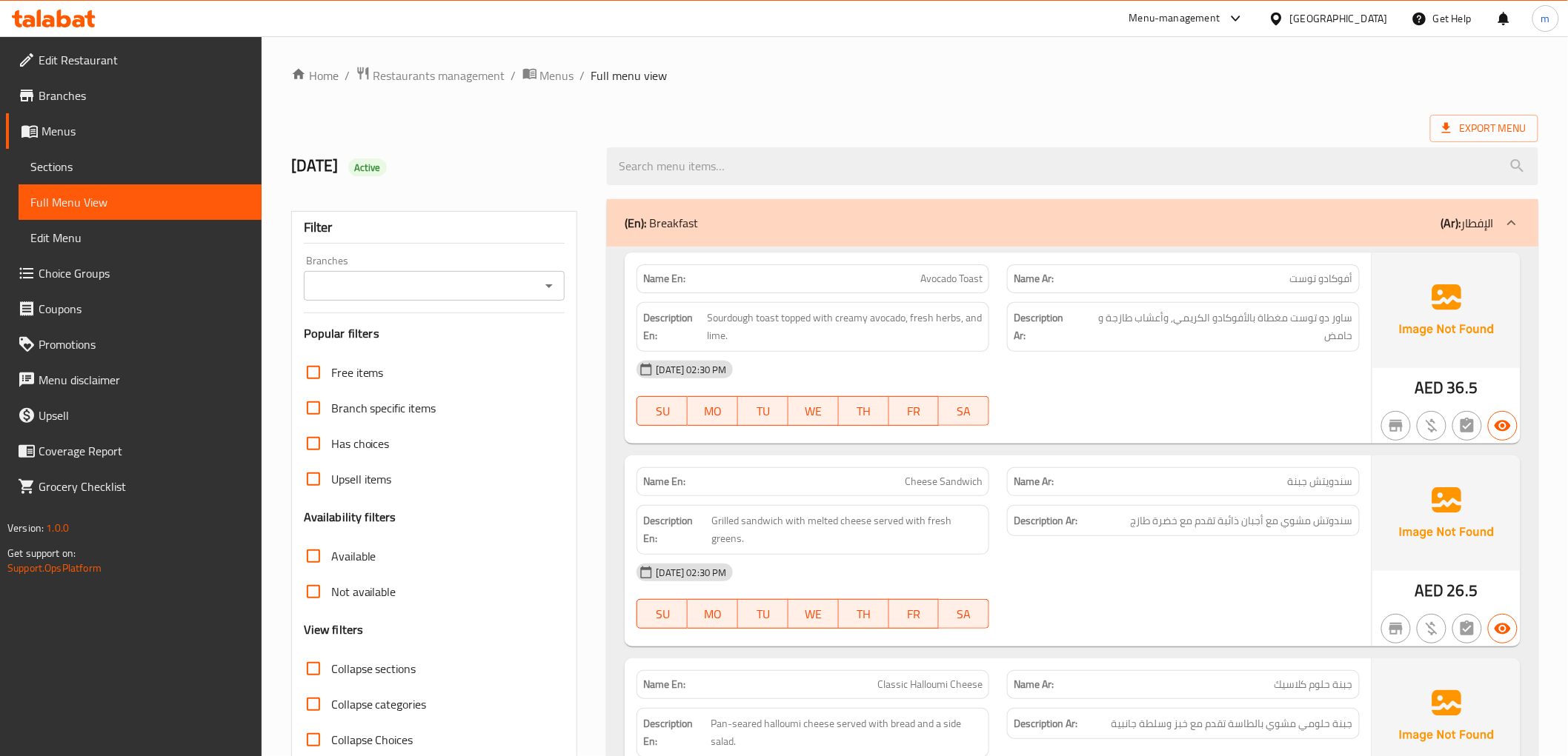
click at [126, 60] on span "Edit Restaurant" at bounding box center [144, 59] width 211 height 18
